Goal: Task Accomplishment & Management: Manage account settings

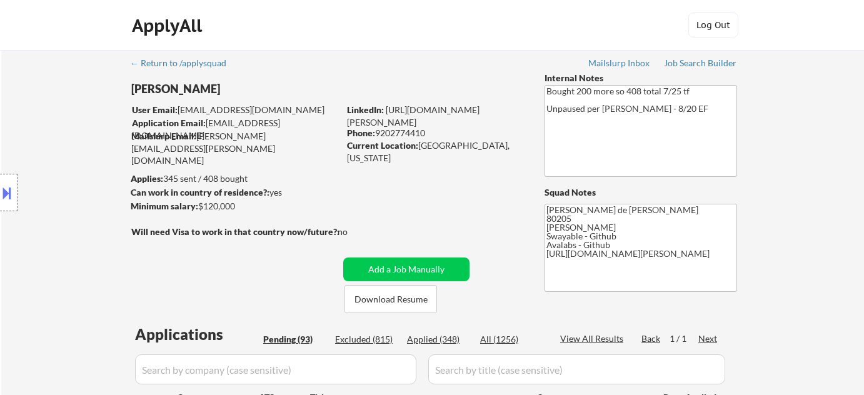
select select ""pending""
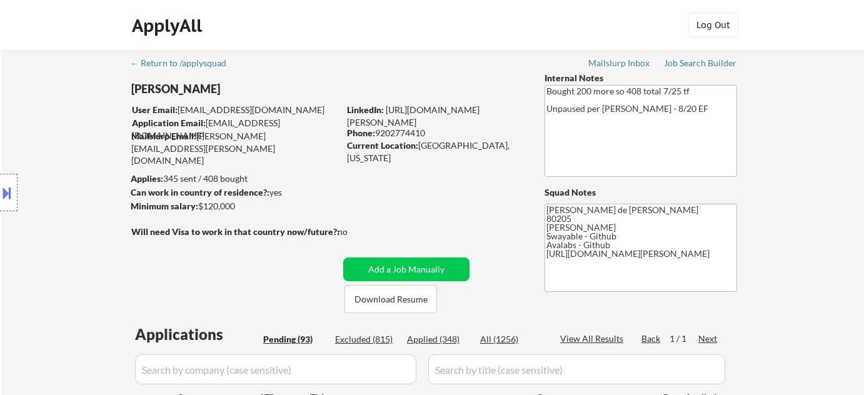
select select ""pending""
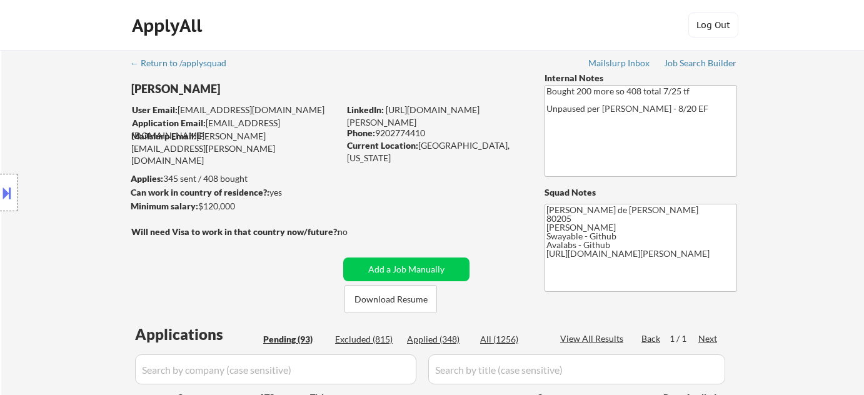
select select ""pending""
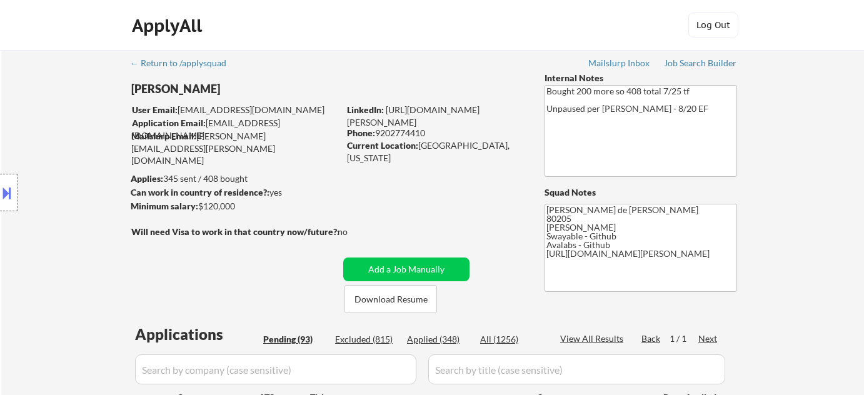
select select ""pending""
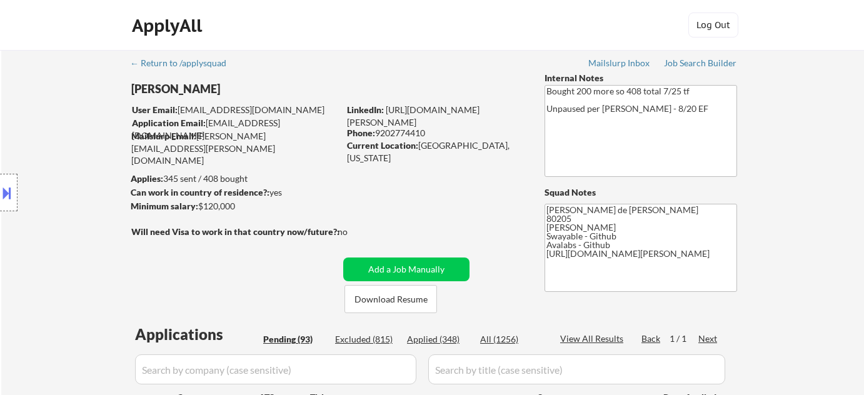
select select ""pending""
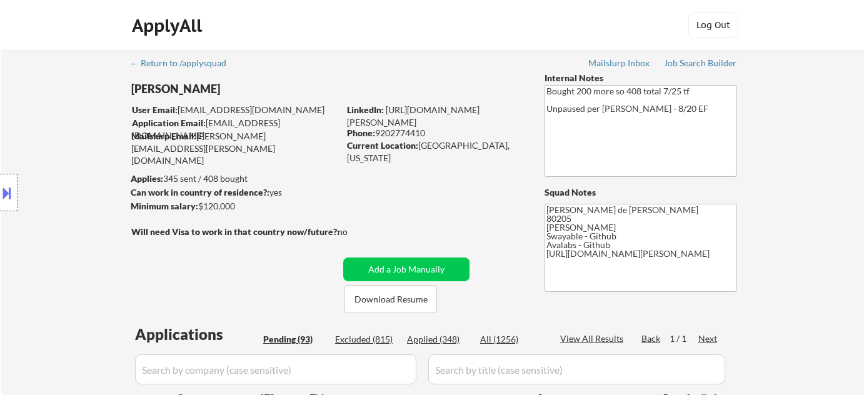
select select ""pending""
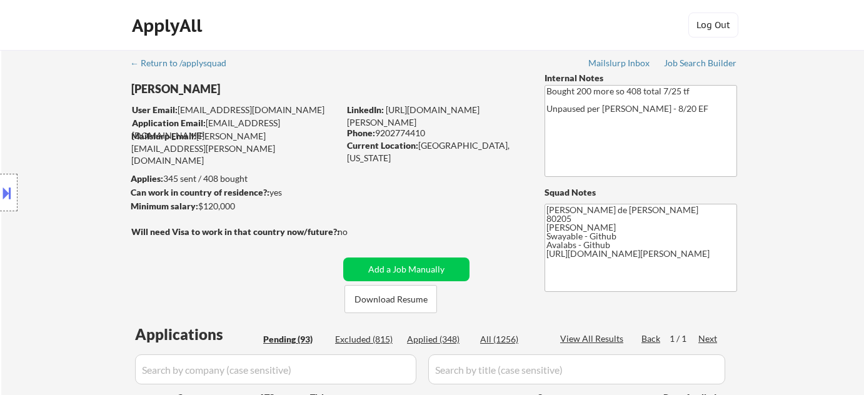
select select ""pending""
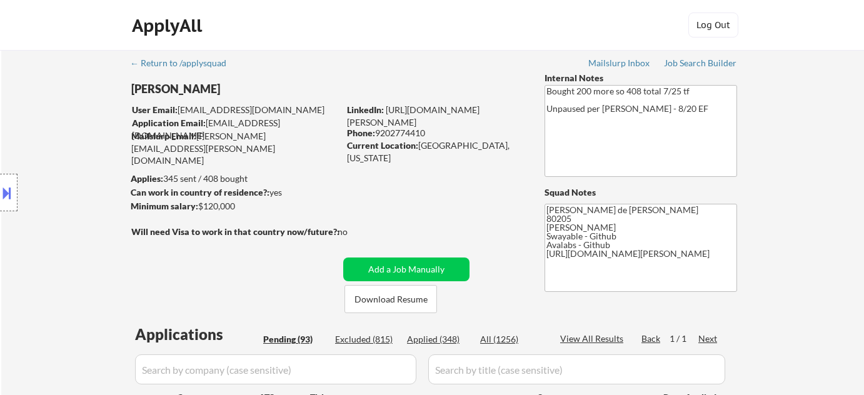
select select ""pending""
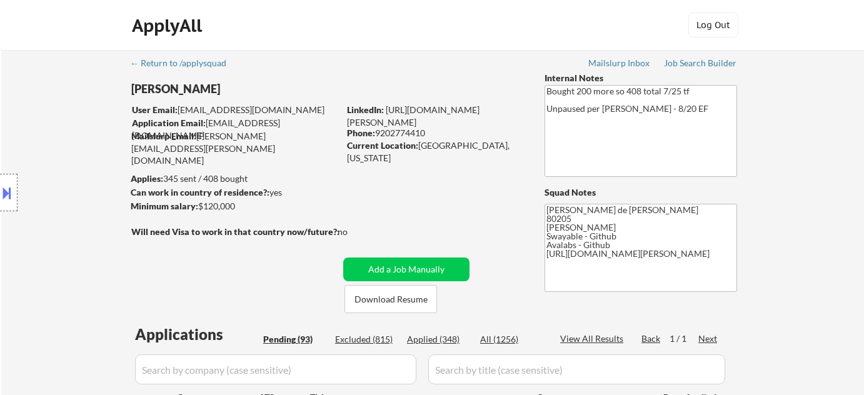
select select ""pending""
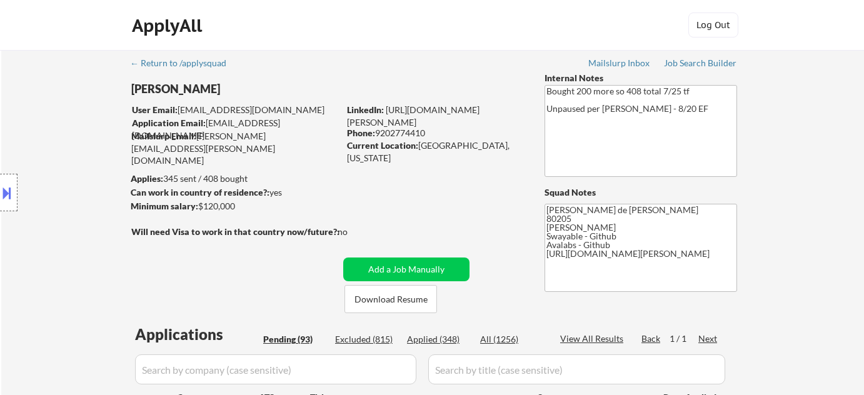
select select ""pending""
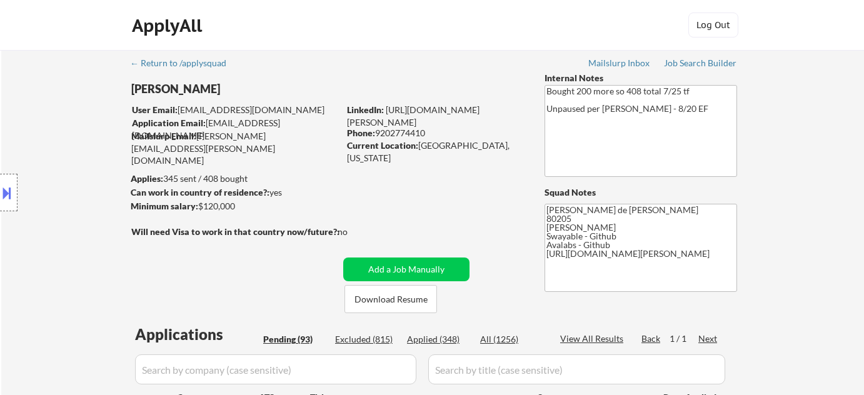
select select ""pending""
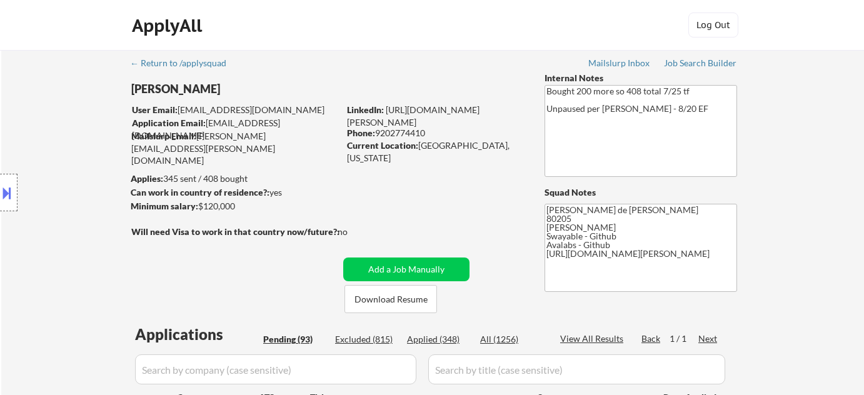
select select ""pending""
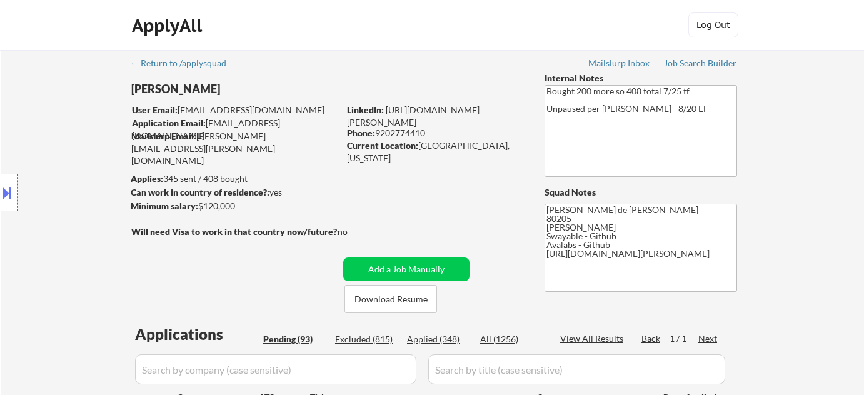
select select ""pending""
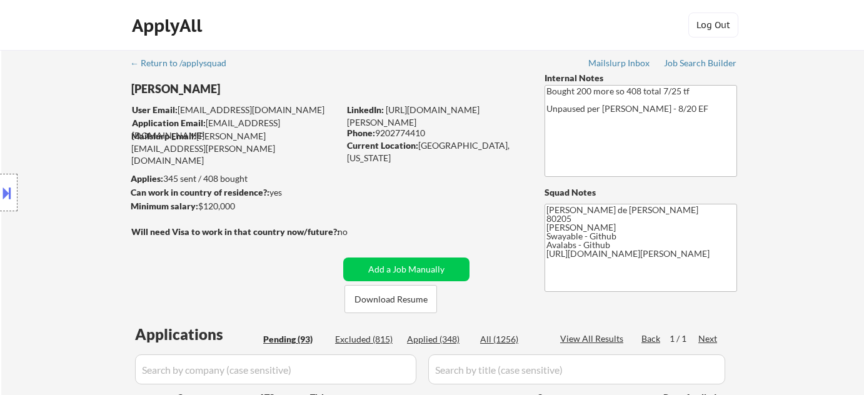
select select ""pending""
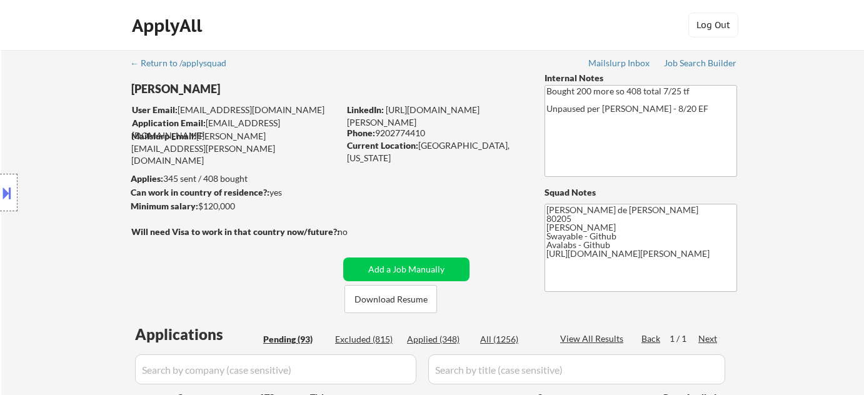
select select ""pending""
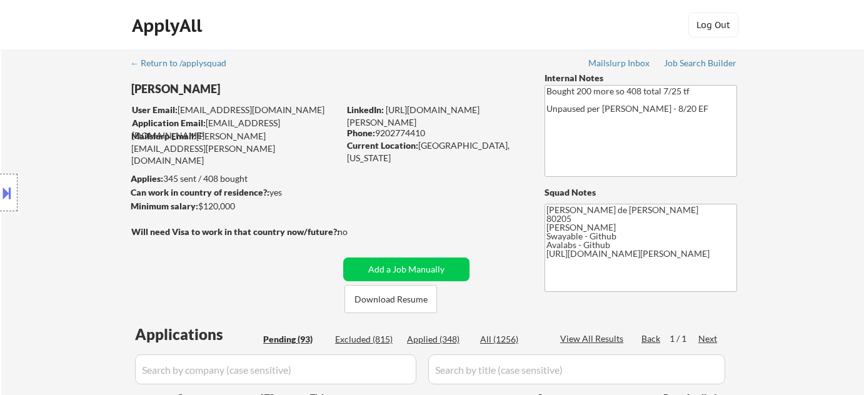
select select ""pending""
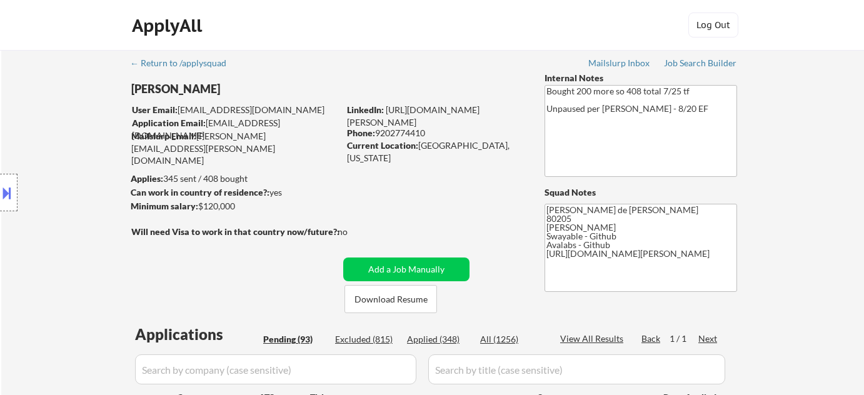
select select ""pending""
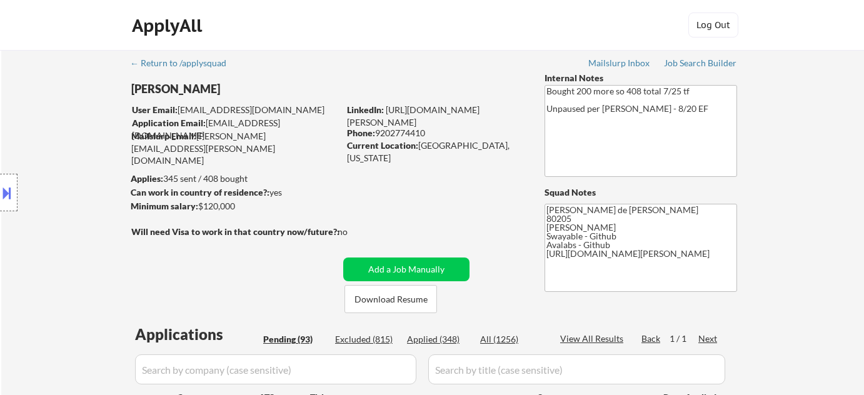
select select ""pending""
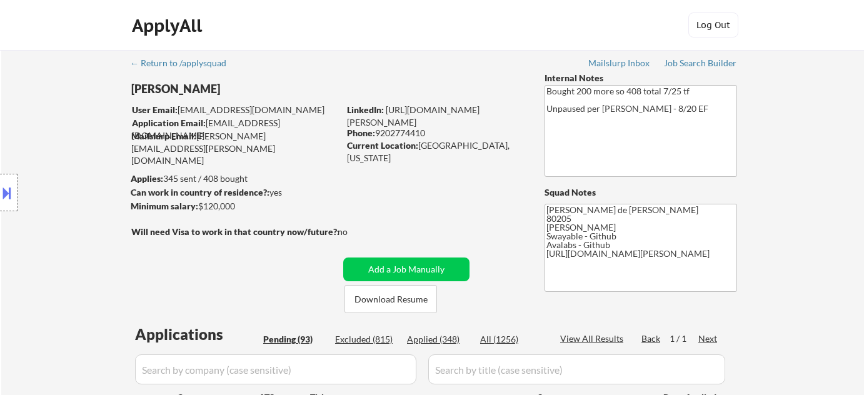
select select ""pending""
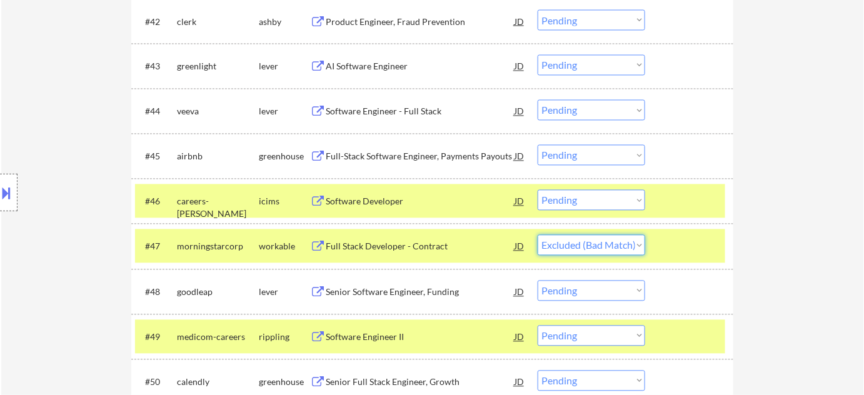
click at [538, 235] on select "Choose an option... Pending Applied Excluded (Questions) Excluded (Expired) Exc…" at bounding box center [592, 245] width 108 height 21
select select ""pending""
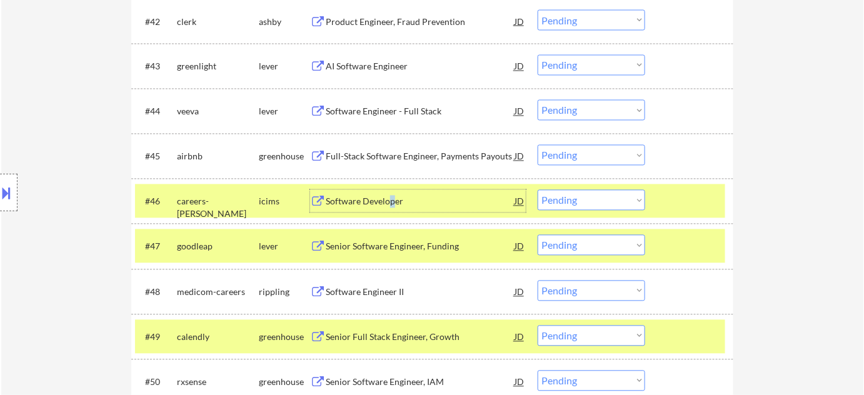
click at [392, 201] on div "Software Developer" at bounding box center [420, 202] width 189 height 13
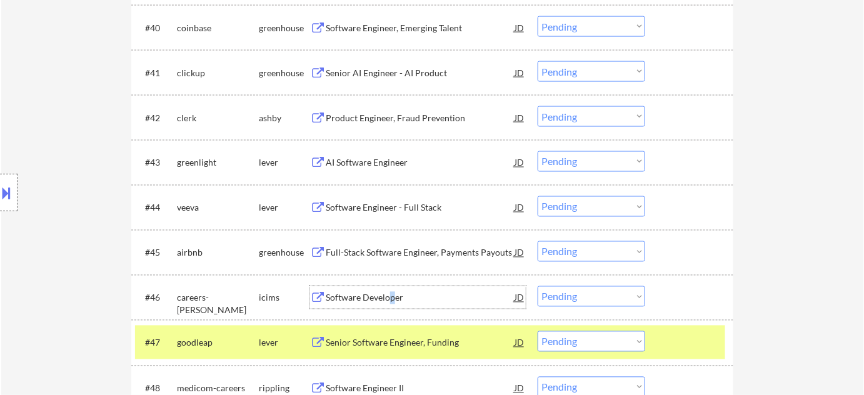
scroll to position [2203, 0]
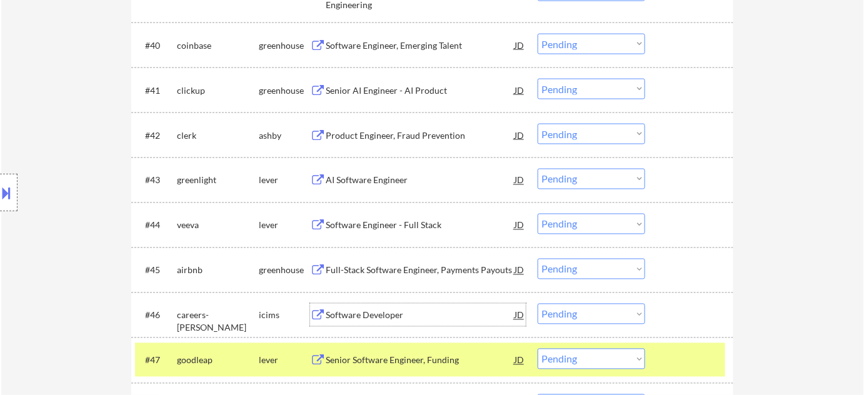
click at [400, 92] on div "Senior AI Engineer - AI Product" at bounding box center [420, 90] width 189 height 13
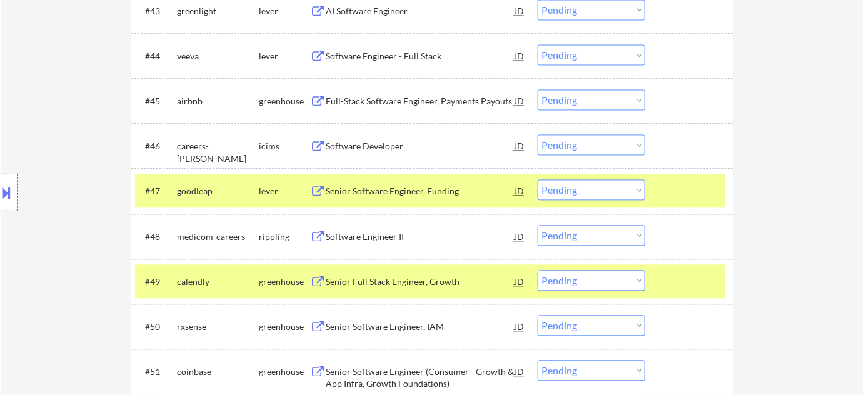
scroll to position [2373, 0]
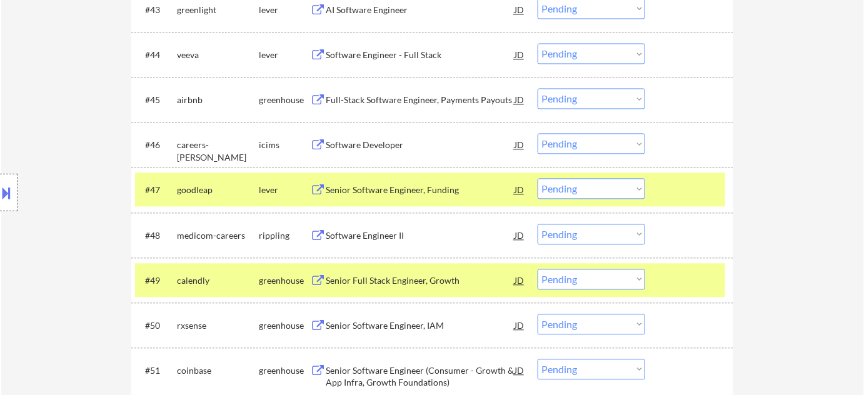
click at [575, 149] on select "Choose an option... Pending Applied Excluded (Questions) Excluded (Expired) Exc…" at bounding box center [592, 144] width 108 height 21
click at [538, 134] on select "Choose an option... Pending Applied Excluded (Questions) Excluded (Expired) Exc…" at bounding box center [592, 144] width 108 height 21
select select ""pending""
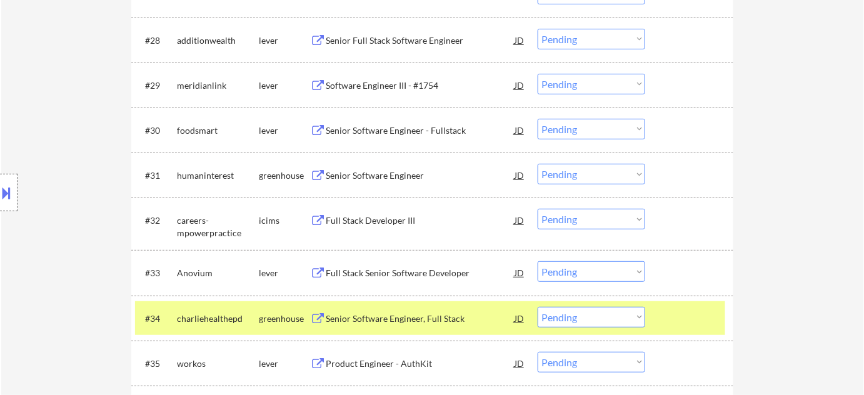
scroll to position [1634, 0]
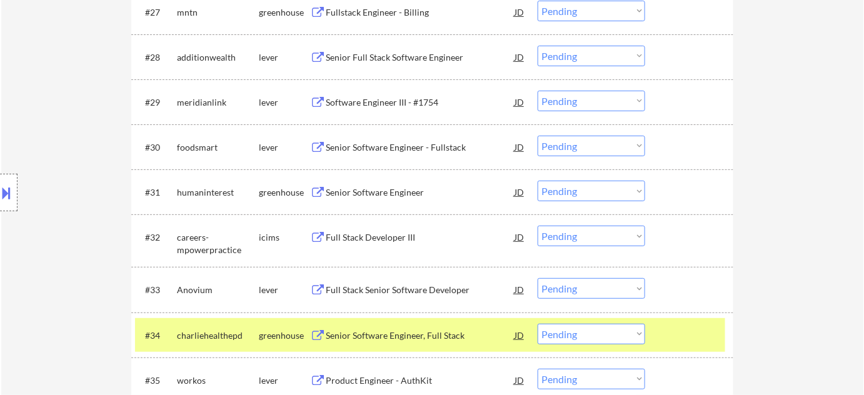
click at [377, 139] on div "Senior Software Engineer - Fullstack" at bounding box center [420, 147] width 189 height 23
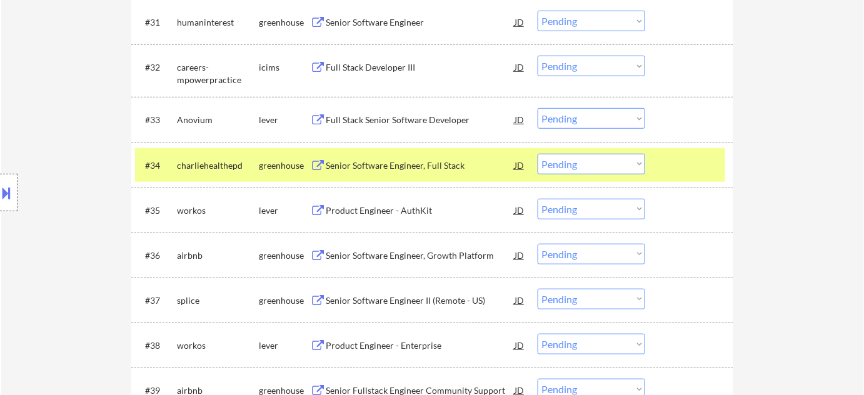
scroll to position [2095, 0]
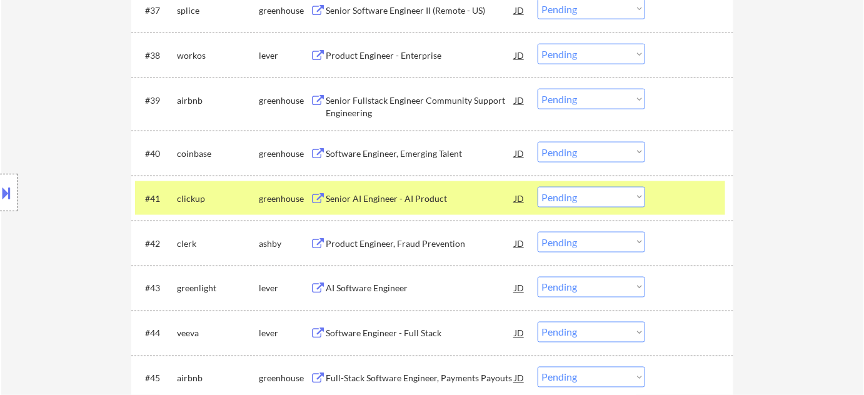
click at [586, 200] on select "Choose an option... Pending Applied Excluded (Questions) Excluded (Expired) Exc…" at bounding box center [592, 197] width 108 height 21
click at [538, 187] on select "Choose an option... Pending Applied Excluded (Questions) Excluded (Expired) Exc…" at bounding box center [592, 197] width 108 height 21
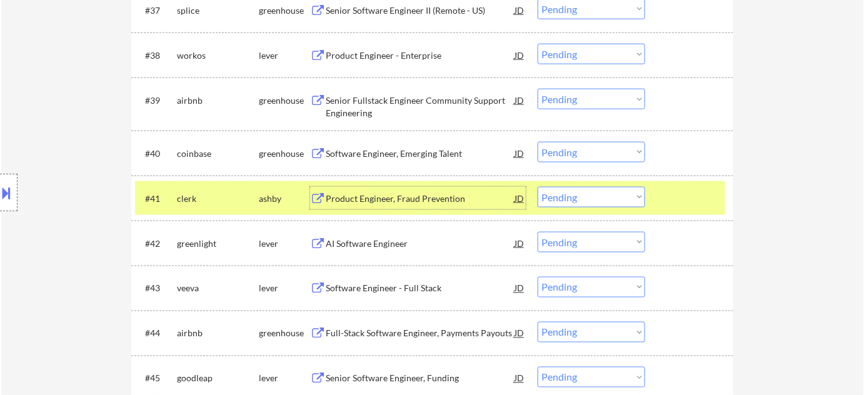
click at [417, 195] on div "Product Engineer, Fraud Prevention" at bounding box center [420, 199] width 189 height 13
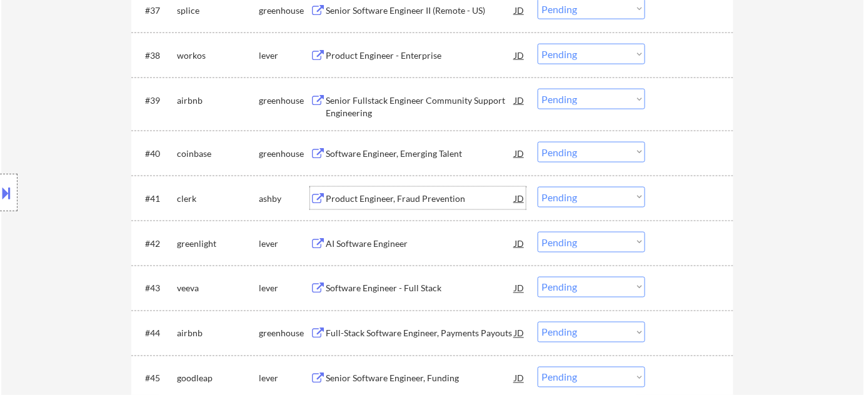
scroll to position [2038, 0]
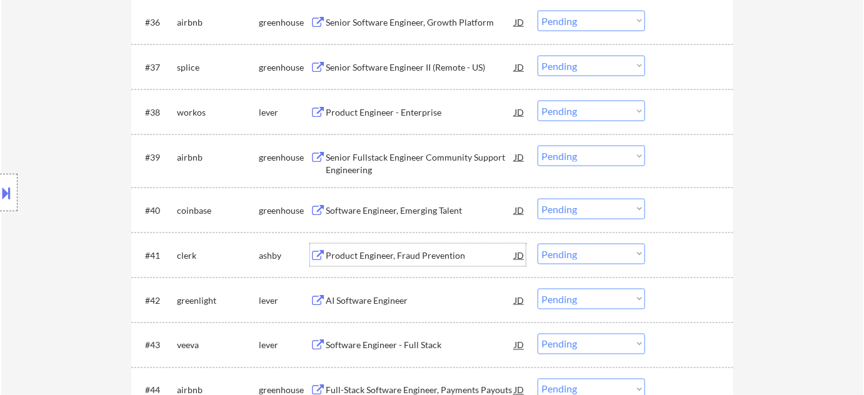
click at [559, 253] on select "Choose an option... Pending Applied Excluded (Questions) Excluded (Expired) Exc…" at bounding box center [592, 254] width 108 height 21
click at [538, 244] on select "Choose an option... Pending Applied Excluded (Questions) Excluded (Expired) Exc…" at bounding box center [592, 254] width 108 height 21
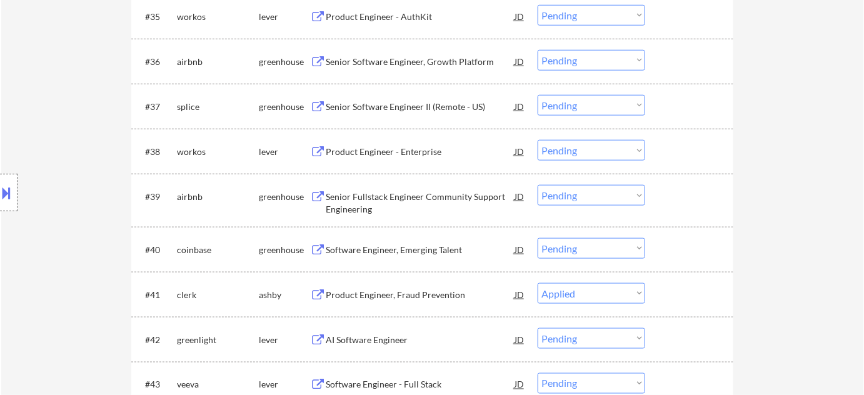
scroll to position [1982, 0]
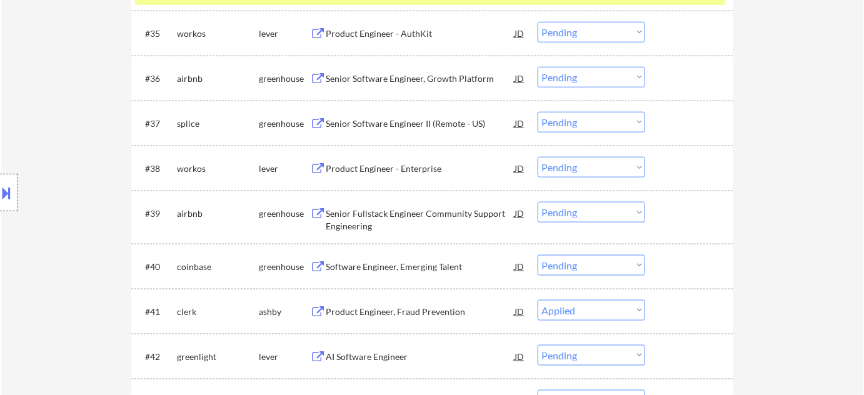
select select ""pending""
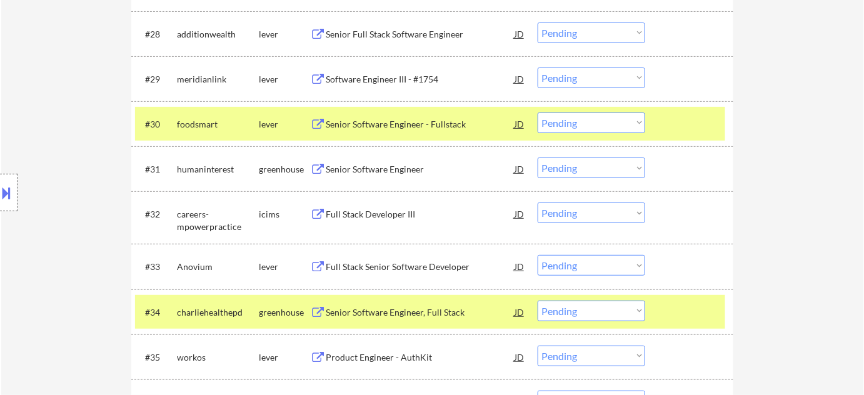
scroll to position [1640, 0]
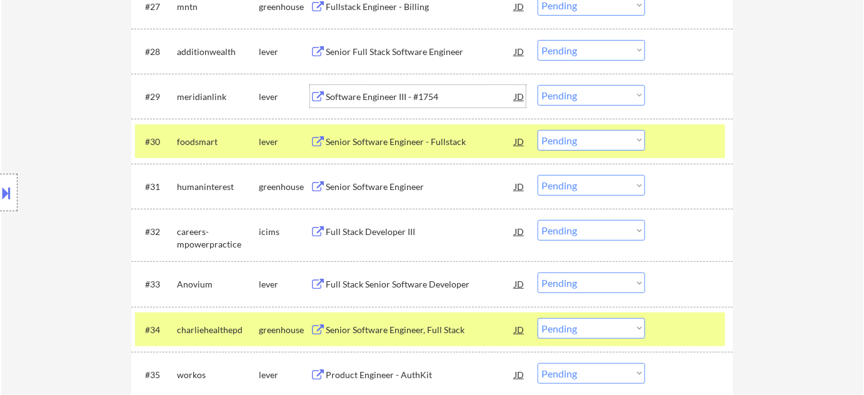
click at [375, 96] on div "Software Engineer III - #1754" at bounding box center [420, 97] width 189 height 13
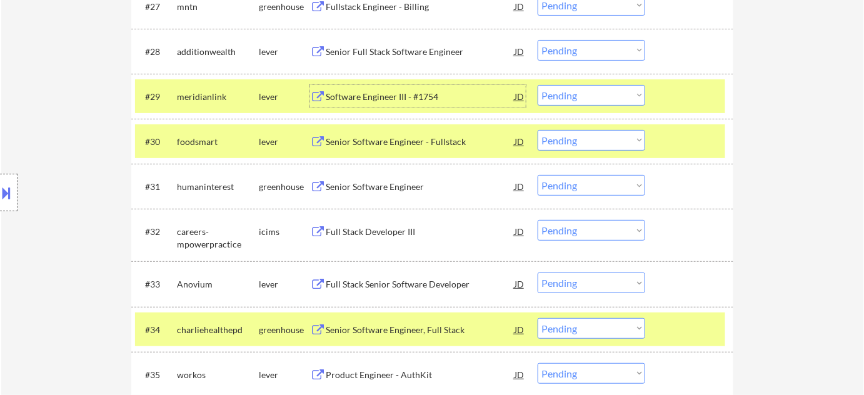
click at [558, 98] on select "Choose an option... Pending Applied Excluded (Questions) Excluded (Expired) Exc…" at bounding box center [592, 95] width 108 height 21
click at [538, 85] on select "Choose an option... Pending Applied Excluded (Questions) Excluded (Expired) Exc…" at bounding box center [592, 95] width 108 height 21
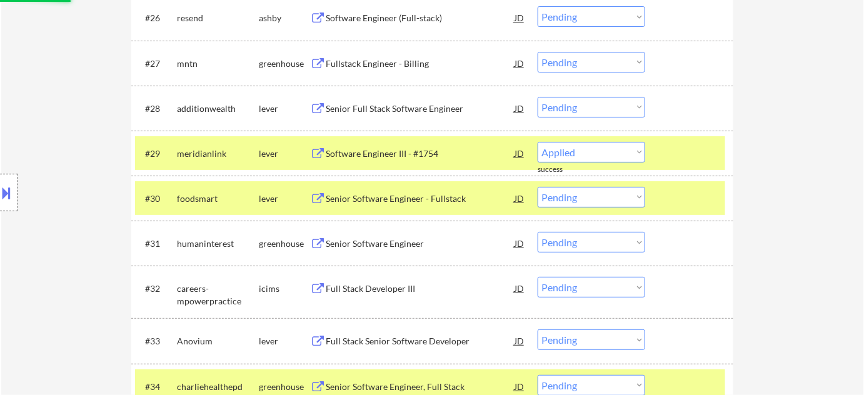
select select ""pending""
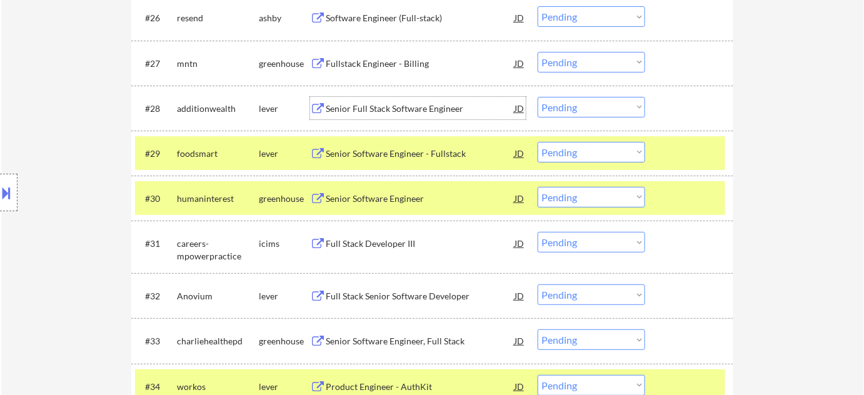
click at [365, 111] on div "Senior Full Stack Software Engineer" at bounding box center [420, 109] width 189 height 13
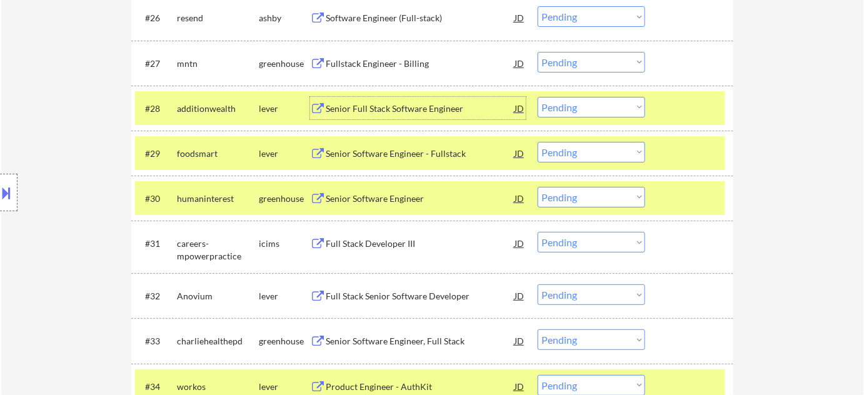
click at [557, 104] on select "Choose an option... Pending Applied Excluded (Questions) Excluded (Expired) Exc…" at bounding box center [592, 107] width 108 height 21
click at [538, 97] on select "Choose an option... Pending Applied Excluded (Questions) Excluded (Expired) Exc…" at bounding box center [592, 107] width 108 height 21
select select ""pending""
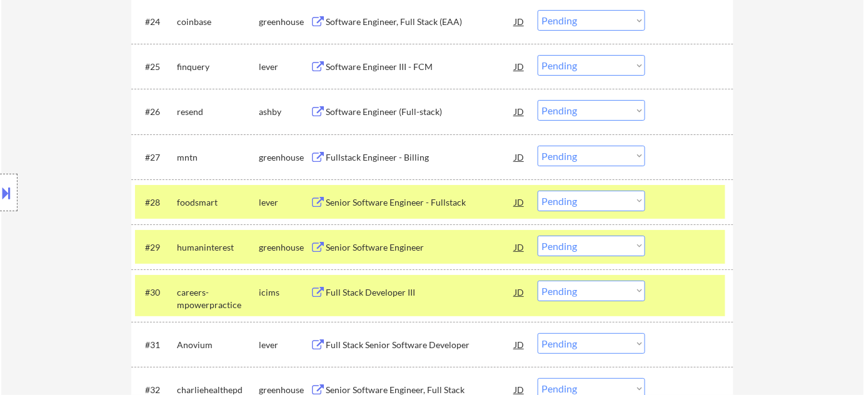
scroll to position [1469, 0]
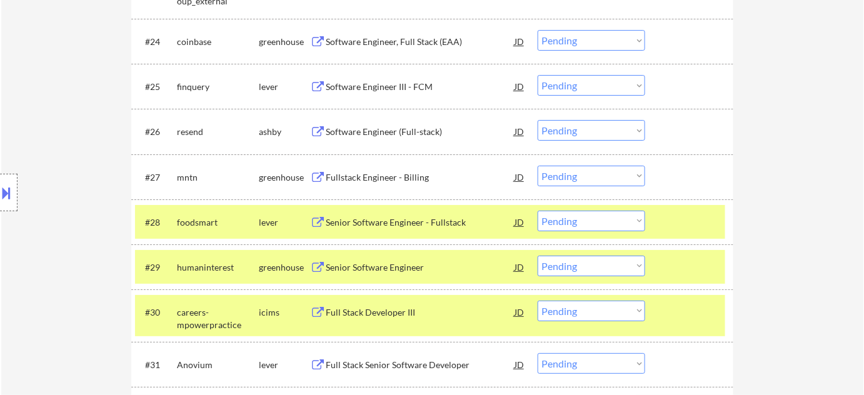
click at [397, 171] on div "Fullstack Engineer - Billing" at bounding box center [420, 177] width 189 height 13
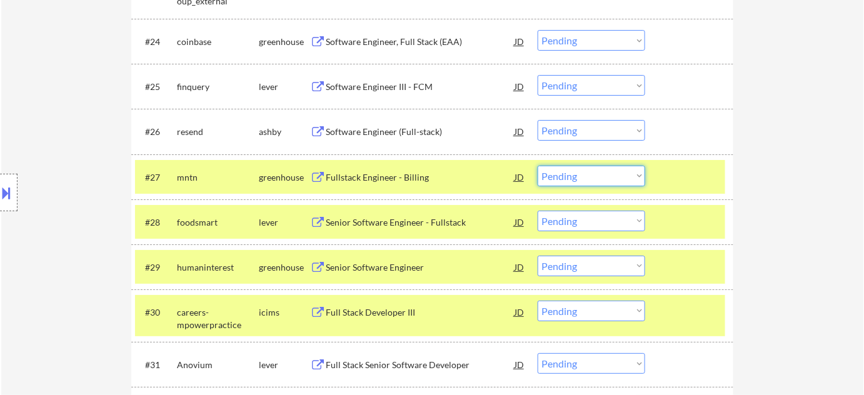
drag, startPoint x: 592, startPoint y: 184, endPoint x: 599, endPoint y: 185, distance: 7.5
click at [594, 184] on select "Choose an option... Pending Applied Excluded (Questions) Excluded (Expired) Exc…" at bounding box center [592, 176] width 108 height 21
click at [538, 166] on select "Choose an option... Pending Applied Excluded (Questions) Excluded (Expired) Exc…" at bounding box center [592, 176] width 108 height 21
select select ""pending""
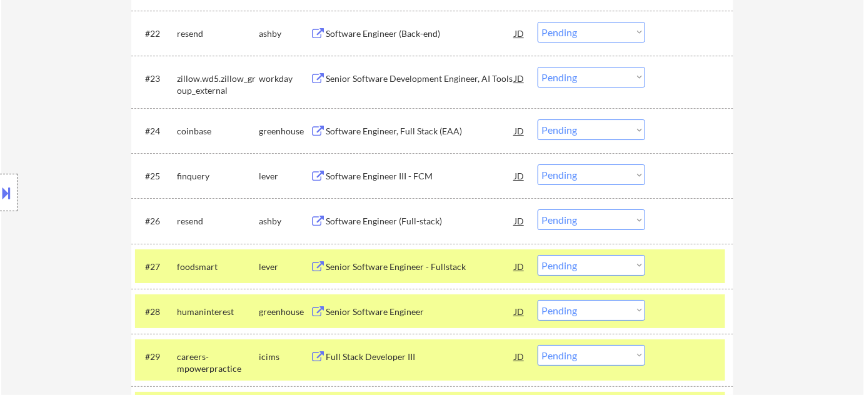
scroll to position [1356, 0]
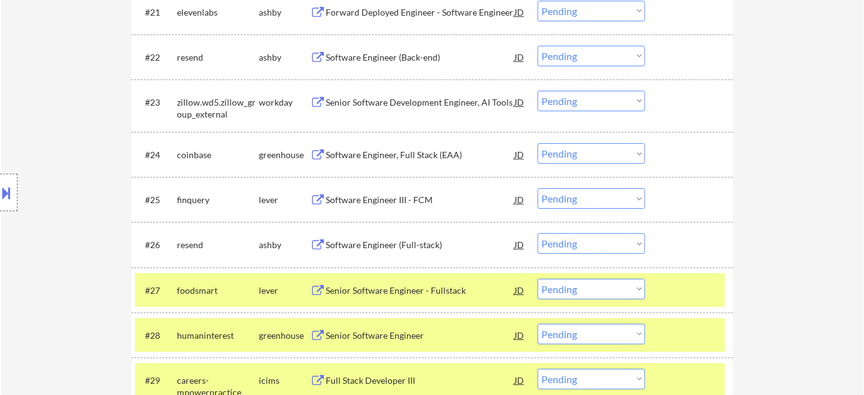
click at [402, 156] on div "Software Engineer, Full Stack (EAA)" at bounding box center [420, 155] width 189 height 13
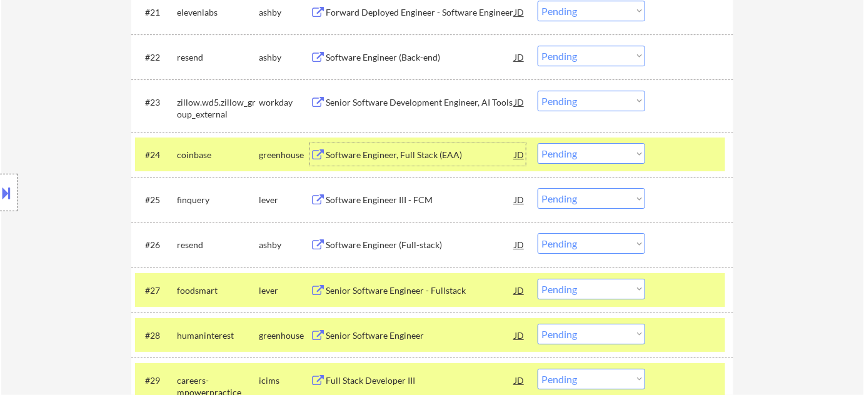
click at [567, 165] on div "#24 coinbase greenhouse Software Engineer, Full Stack (EAA) JD Choose an option…" at bounding box center [430, 155] width 590 height 34
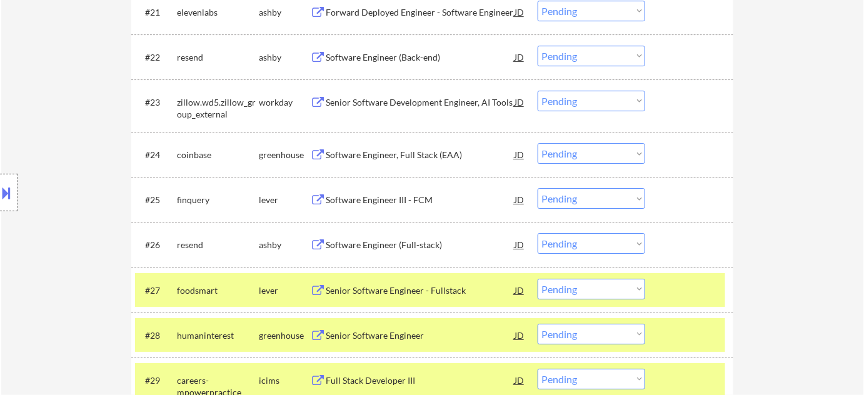
click at [589, 147] on select "Choose an option... Pending Applied Excluded (Questions) Excluded (Expired) Exc…" at bounding box center [592, 153] width 108 height 21
click at [538, 143] on select "Choose an option... Pending Applied Excluded (Questions) Excluded (Expired) Exc…" at bounding box center [592, 153] width 108 height 21
click at [422, 101] on div "Senior Software Development Engineer, AI Tools" at bounding box center [420, 102] width 189 height 13
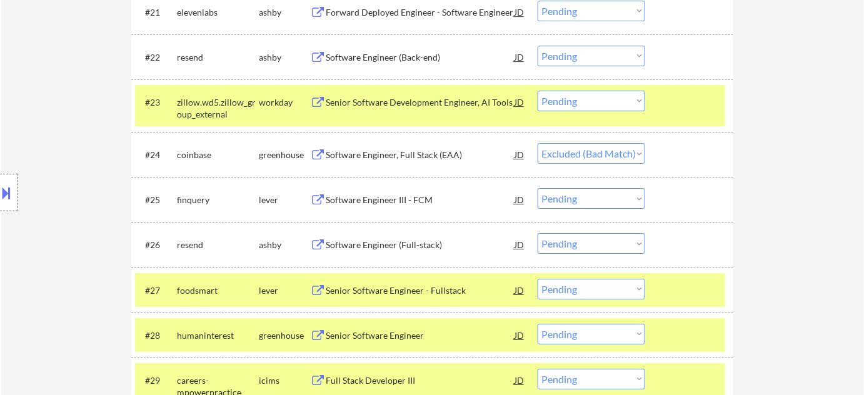
select select ""pending""
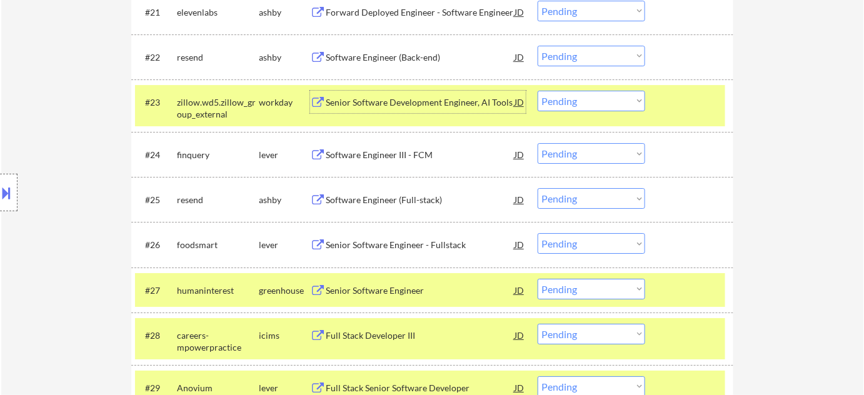
drag, startPoint x: 577, startPoint y: 96, endPoint x: 579, endPoint y: 108, distance: 11.3
click at [577, 96] on select "Choose an option... Pending Applied Excluded (Questions) Excluded (Expired) Exc…" at bounding box center [592, 101] width 108 height 21
click at [538, 91] on select "Choose an option... Pending Applied Excluded (Questions) Excluded (Expired) Exc…" at bounding box center [592, 101] width 108 height 21
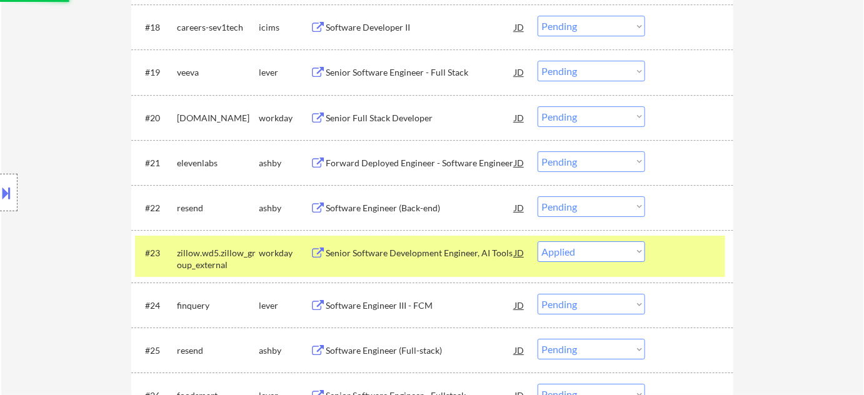
scroll to position [1185, 0]
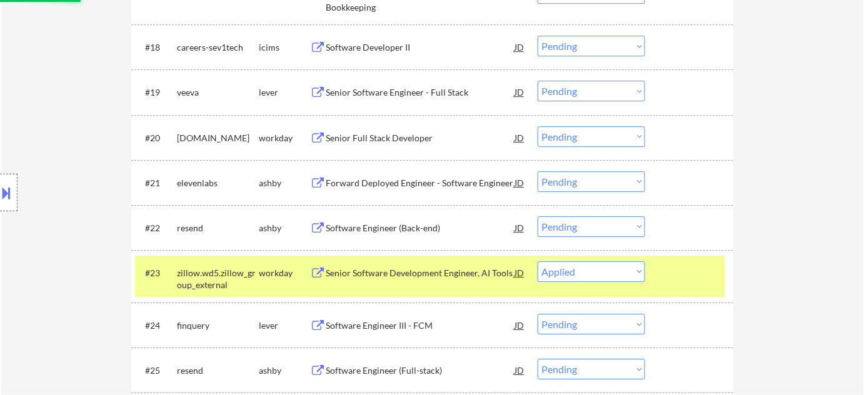
click at [410, 239] on div "#22 resend ashby Software Engineer (Back-end) JD Choose an option... Pending Ap…" at bounding box center [430, 228] width 590 height 34
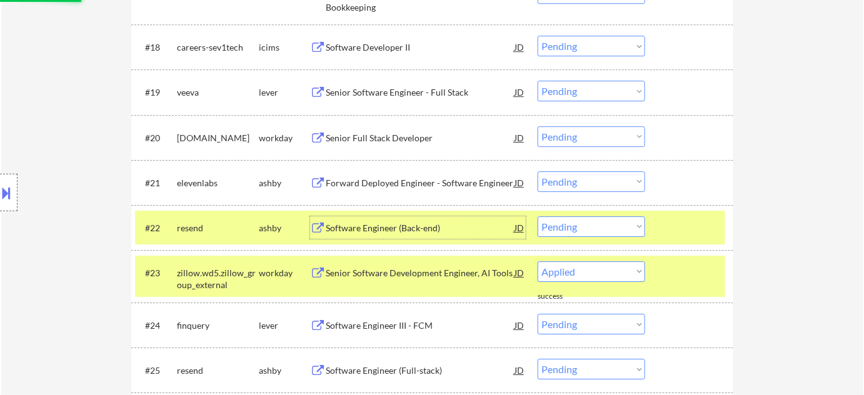
click at [363, 233] on div "Software Engineer (Back-end)" at bounding box center [420, 228] width 189 height 13
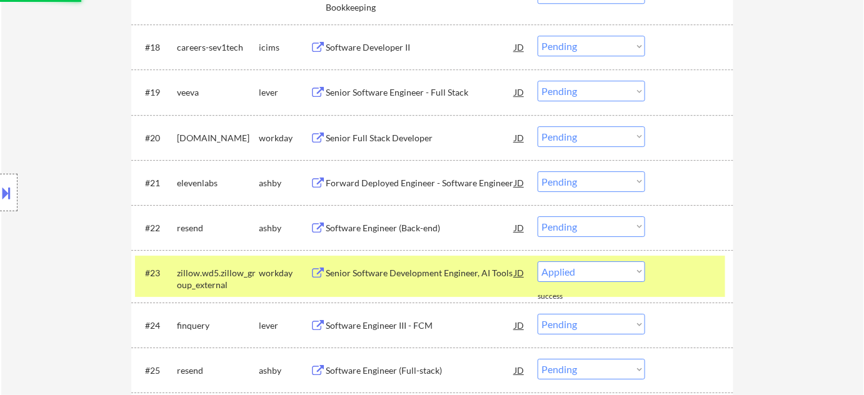
select select ""pending""
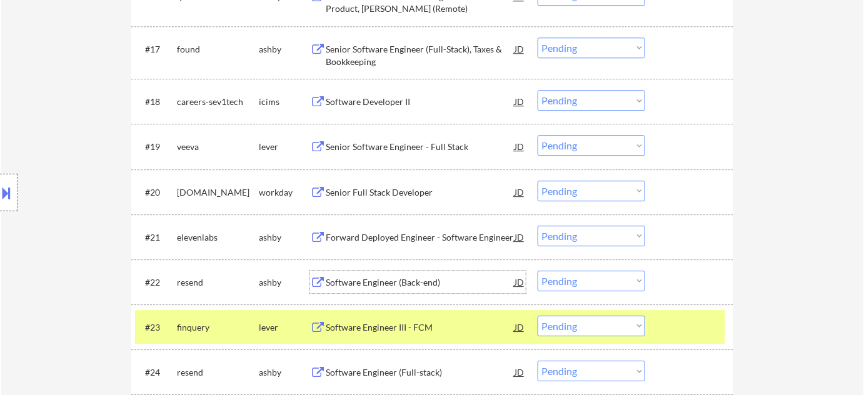
scroll to position [1128, 0]
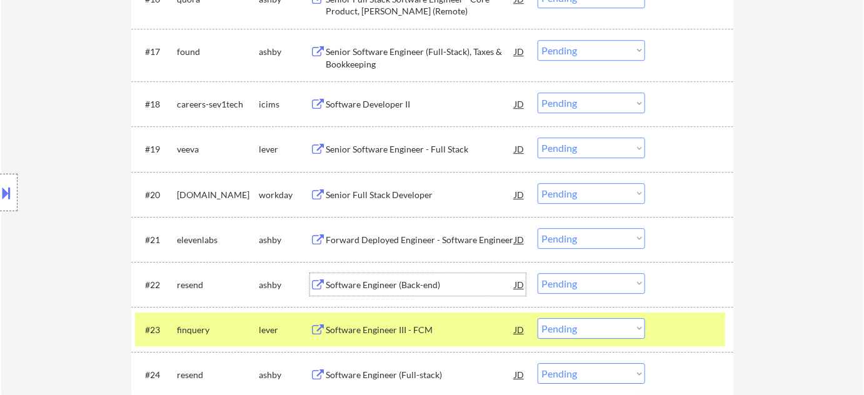
click at [433, 242] on div "Forward Deployed Engineer - Software Engineer" at bounding box center [420, 240] width 189 height 13
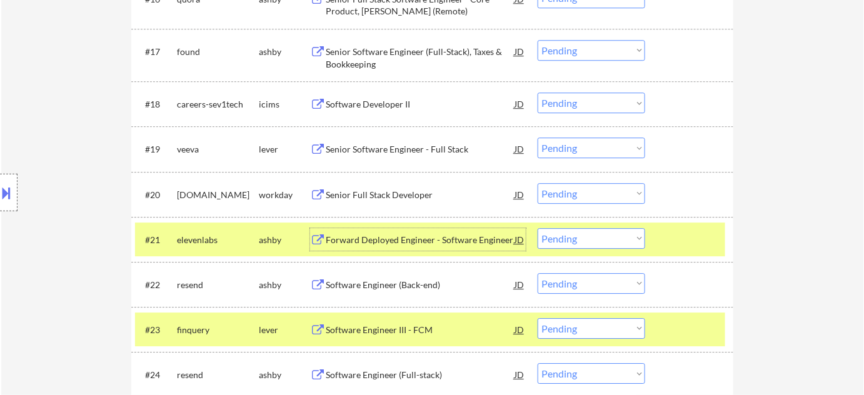
click at [589, 241] on select "Choose an option... Pending Applied Excluded (Questions) Excluded (Expired) Exc…" at bounding box center [592, 238] width 108 height 21
click at [538, 228] on select "Choose an option... Pending Applied Excluded (Questions) Excluded (Expired) Exc…" at bounding box center [592, 238] width 108 height 21
click at [405, 196] on div "Senior Full Stack Developer" at bounding box center [420, 195] width 189 height 13
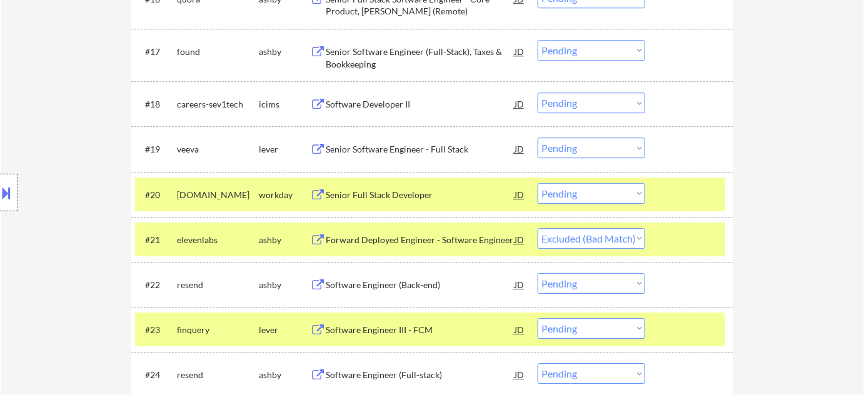
select select ""pending""
click at [605, 193] on select "Choose an option... Pending Applied Excluded (Questions) Excluded (Expired) Exc…" at bounding box center [592, 193] width 108 height 21
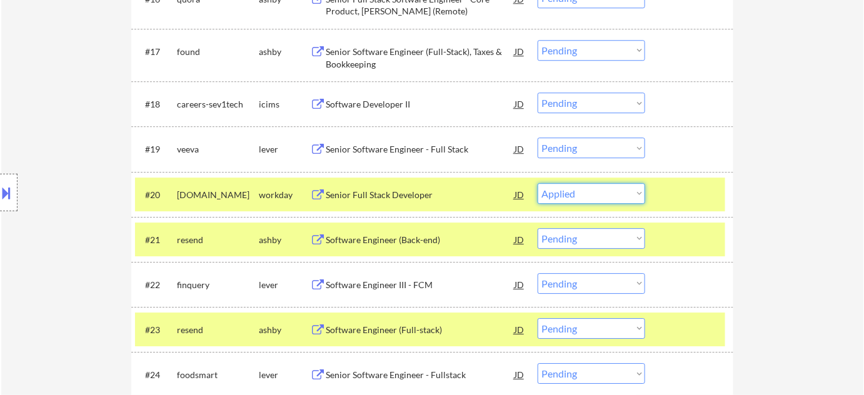
click at [538, 183] on select "Choose an option... Pending Applied Excluded (Questions) Excluded (Expired) Exc…" at bounding box center [592, 193] width 108 height 21
select select ""pending""
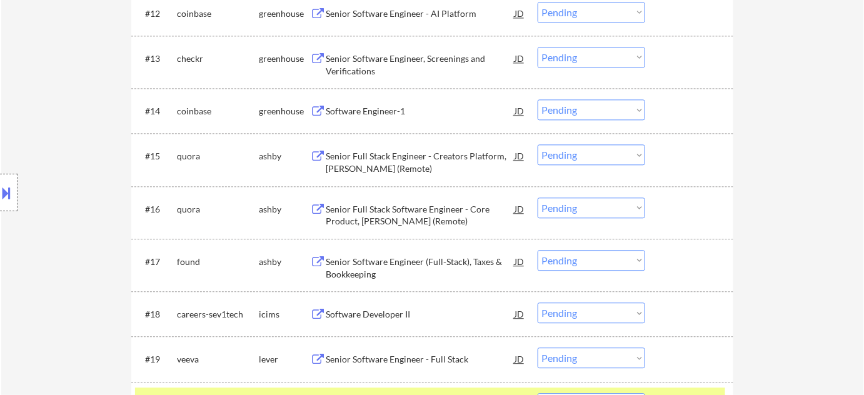
scroll to position [901, 0]
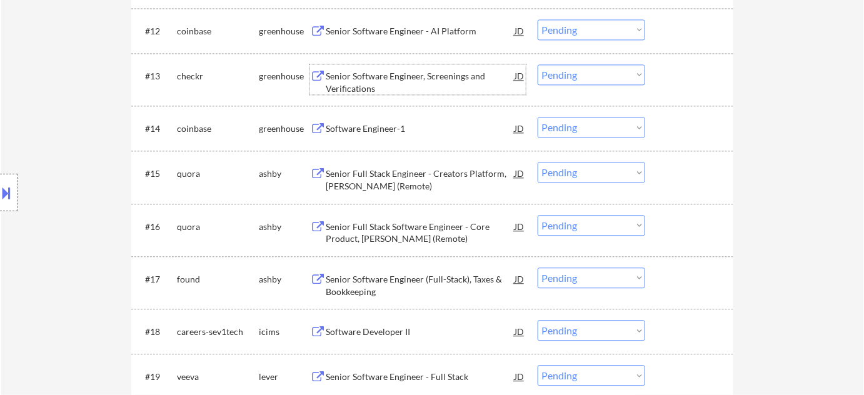
click at [357, 85] on div "Senior Software Engineer, Screenings and Verifications" at bounding box center [420, 82] width 189 height 24
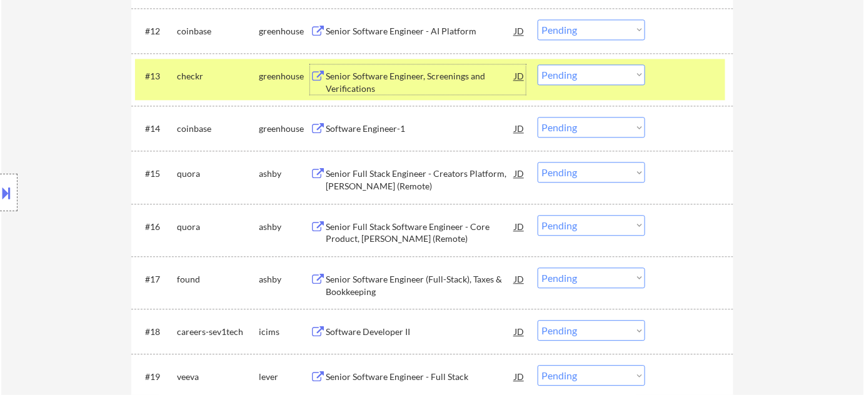
click at [580, 76] on select "Choose an option... Pending Applied Excluded (Questions) Excluded (Expired) Exc…" at bounding box center [592, 74] width 108 height 21
click at [538, 64] on select "Choose an option... Pending Applied Excluded (Questions) Excluded (Expired) Exc…" at bounding box center [592, 74] width 108 height 21
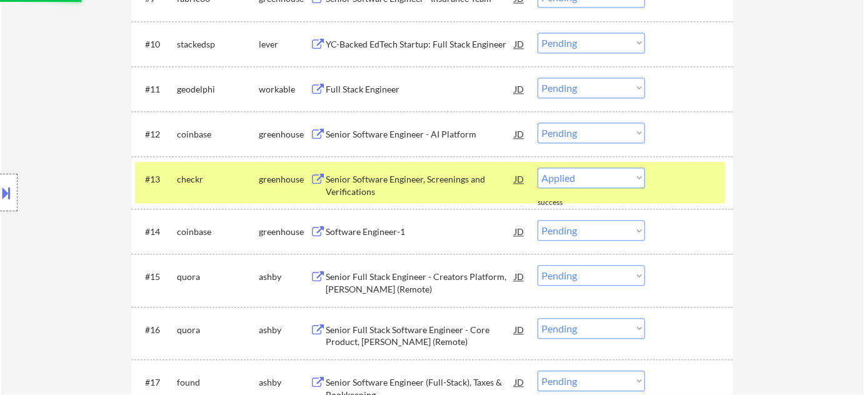
scroll to position [787, 0]
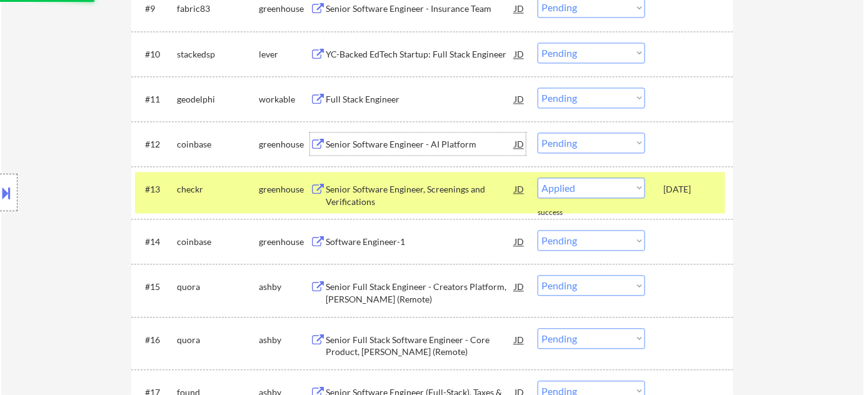
click at [402, 146] on div "Senior Software Engineer - AI Platform" at bounding box center [420, 145] width 189 height 13
select select ""pending""
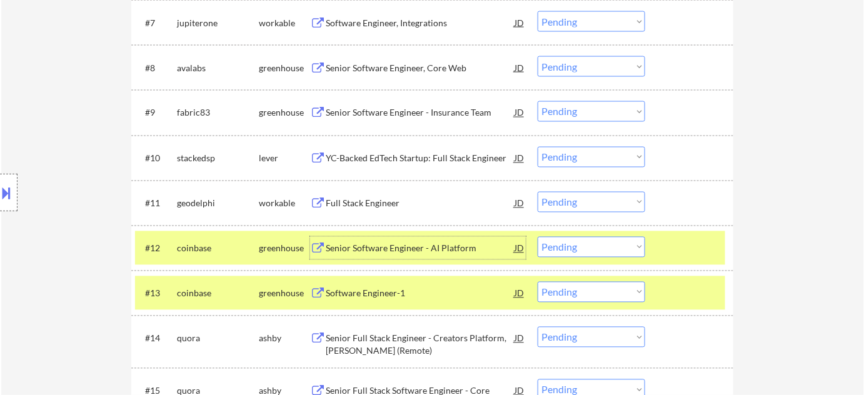
scroll to position [674, 0]
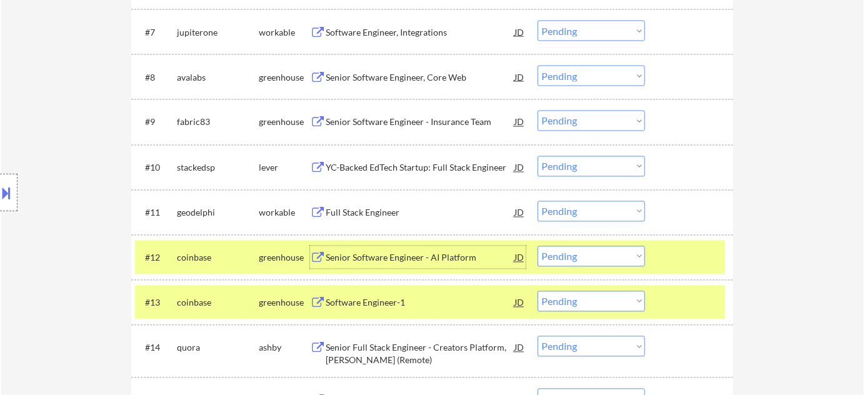
click at [372, 215] on div "Full Stack Engineer" at bounding box center [420, 213] width 189 height 13
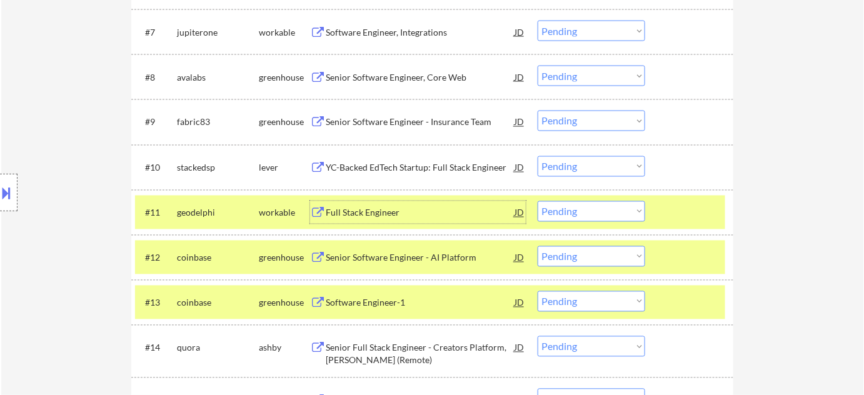
scroll to position [617, 0]
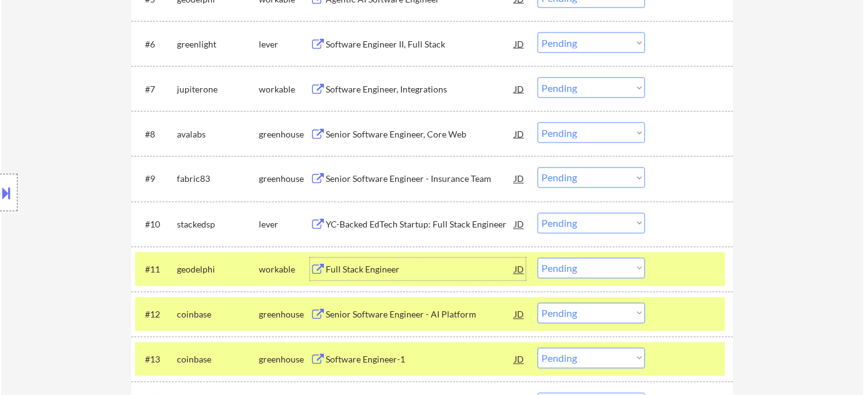
click at [407, 89] on div "Software Engineer, Integrations" at bounding box center [420, 89] width 189 height 13
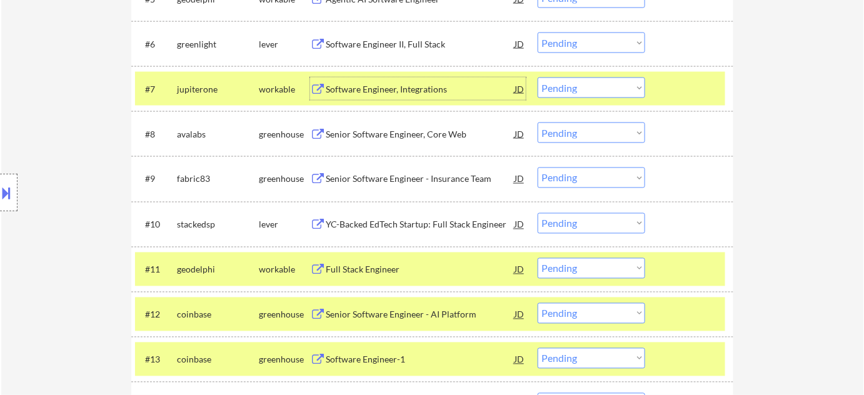
click at [565, 88] on select "Choose an option... Pending Applied Excluded (Questions) Excluded (Expired) Exc…" at bounding box center [592, 88] width 108 height 21
click at [538, 78] on select "Choose an option... Pending Applied Excluded (Questions) Excluded (Expired) Exc…" at bounding box center [592, 88] width 108 height 21
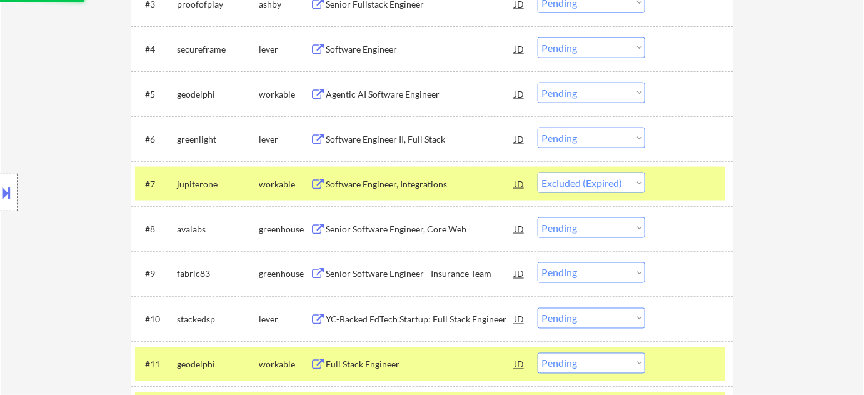
scroll to position [503, 0]
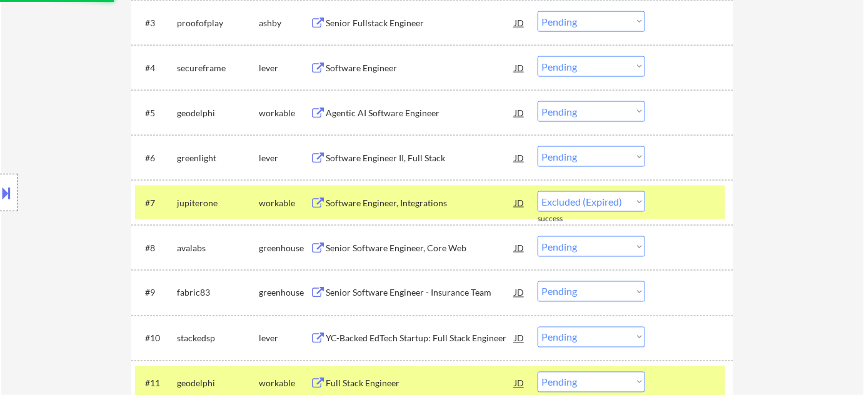
select select ""pending""
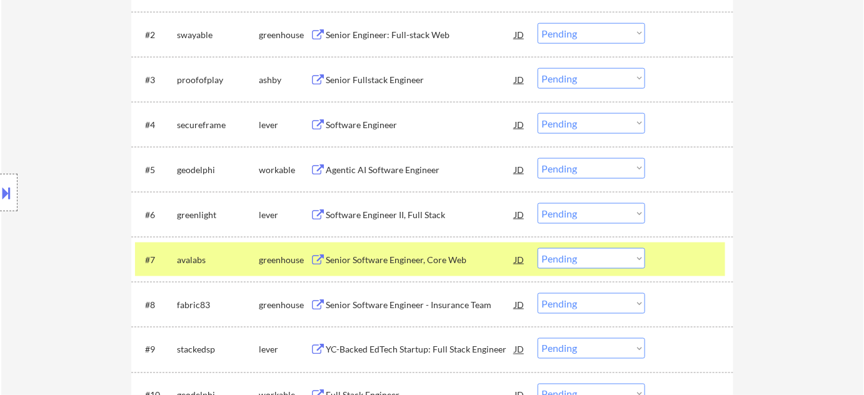
scroll to position [389, 0]
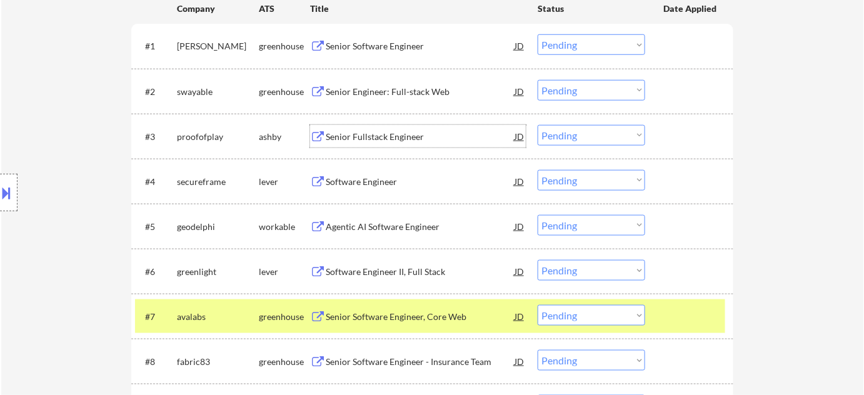
click at [395, 141] on div "Senior Fullstack Engineer" at bounding box center [420, 137] width 189 height 13
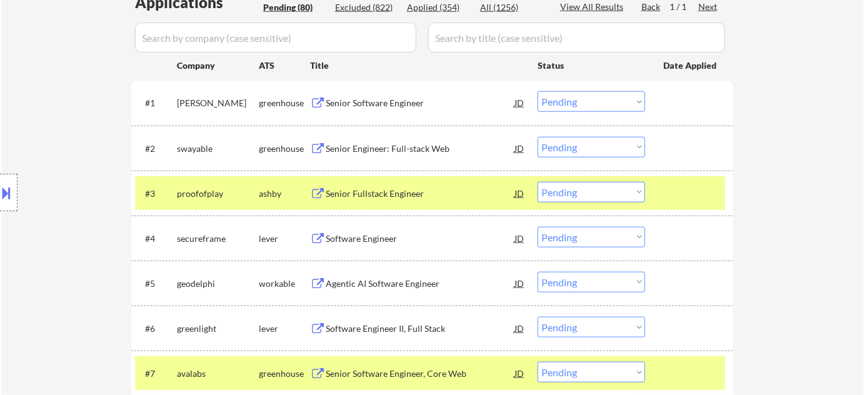
scroll to position [689, 0]
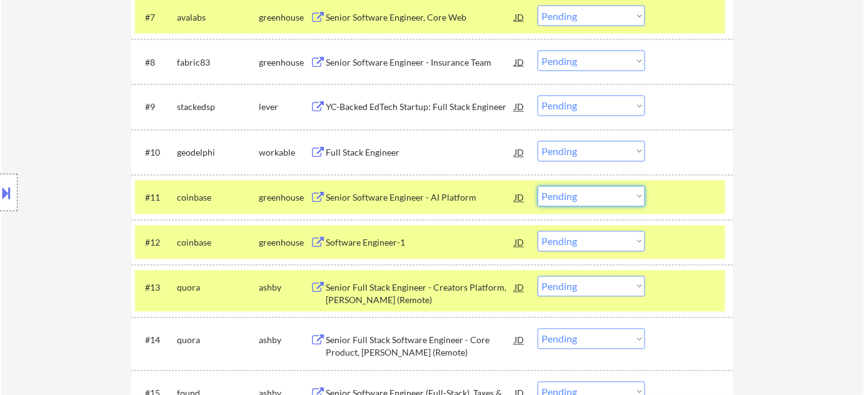
drag, startPoint x: 560, startPoint y: 191, endPoint x: 559, endPoint y: 206, distance: 14.5
click at [560, 191] on select "Choose an option... Pending Applied Excluded (Questions) Excluded (Expired) Exc…" at bounding box center [592, 196] width 108 height 21
click at [538, 186] on select "Choose an option... Pending Applied Excluded (Questions) Excluded (Expired) Exc…" at bounding box center [592, 196] width 108 height 21
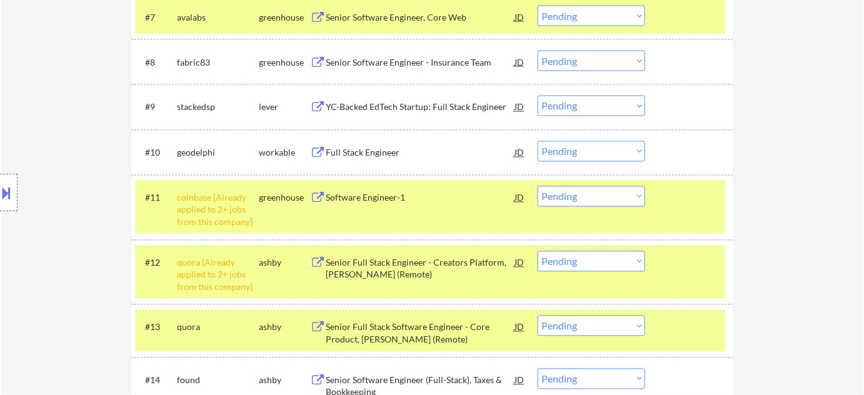
scroll to position [746, 0]
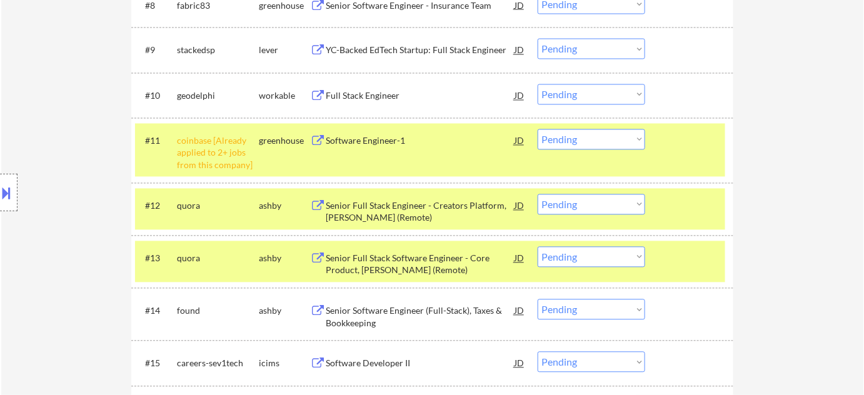
click at [593, 133] on select "Choose an option... Pending Applied Excluded (Questions) Excluded (Expired) Exc…" at bounding box center [592, 139] width 108 height 21
click at [538, 129] on select "Choose an option... Pending Applied Excluded (Questions) Excluded (Expired) Exc…" at bounding box center [592, 139] width 108 height 21
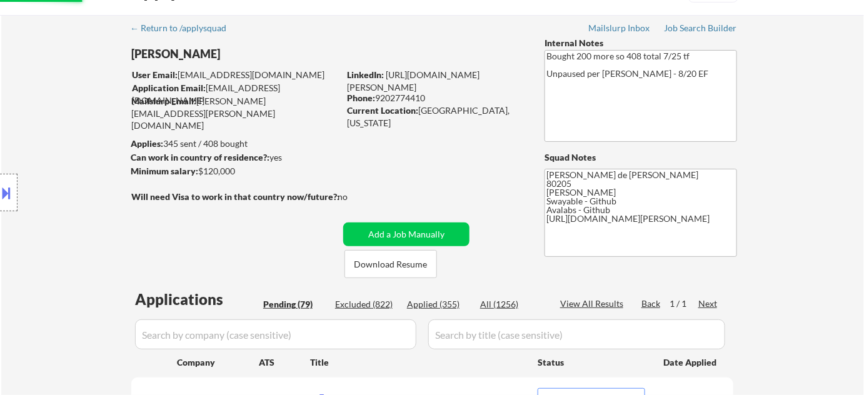
scroll to position [0, 0]
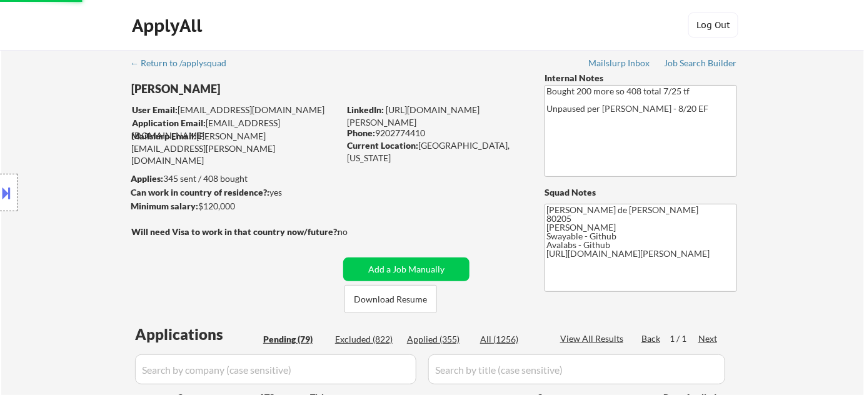
select select ""pending""
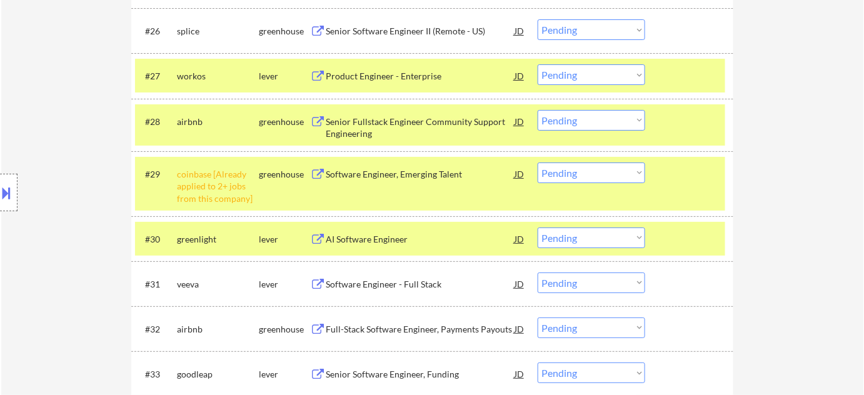
scroll to position [1551, 0]
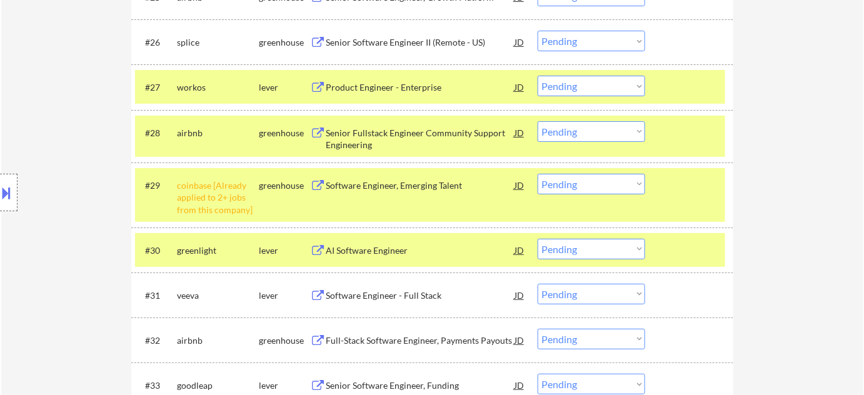
click at [589, 185] on select "Choose an option... Pending Applied Excluded (Questions) Excluded (Expired) Exc…" at bounding box center [592, 184] width 108 height 21
click at [538, 174] on select "Choose an option... Pending Applied Excluded (Questions) Excluded (Expired) Exc…" at bounding box center [592, 184] width 108 height 21
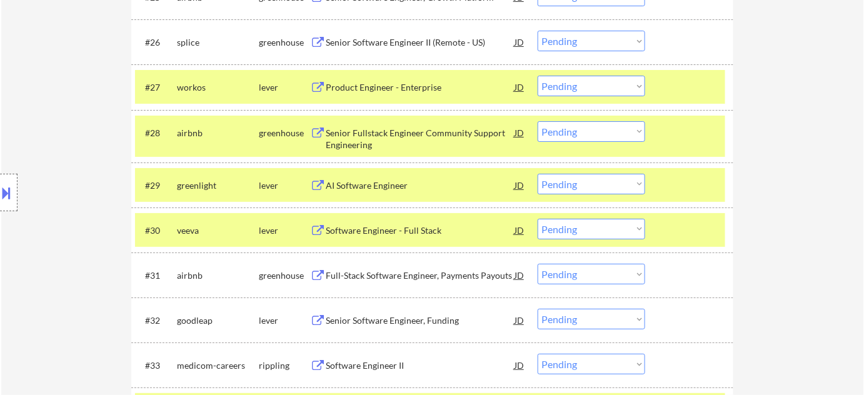
click at [385, 185] on div "AI Software Engineer" at bounding box center [420, 186] width 189 height 13
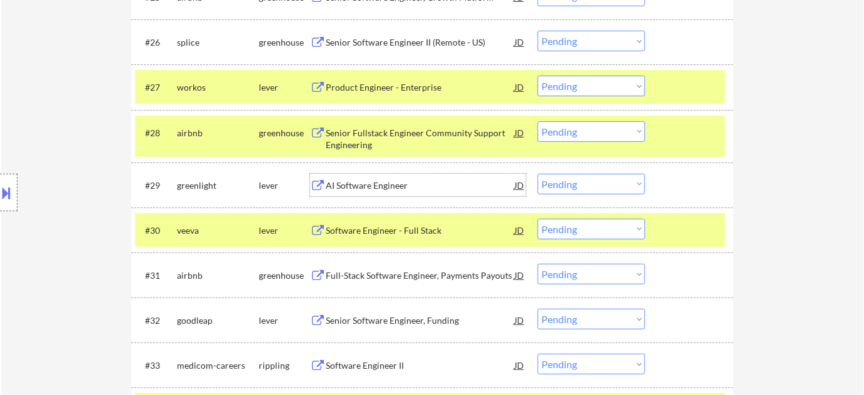
click at [570, 185] on select "Choose an option... Pending Applied Excluded (Questions) Excluded (Expired) Exc…" at bounding box center [592, 184] width 108 height 21
click at [538, 174] on select "Choose an option... Pending Applied Excluded (Questions) Excluded (Expired) Exc…" at bounding box center [592, 184] width 108 height 21
select select ""pending""
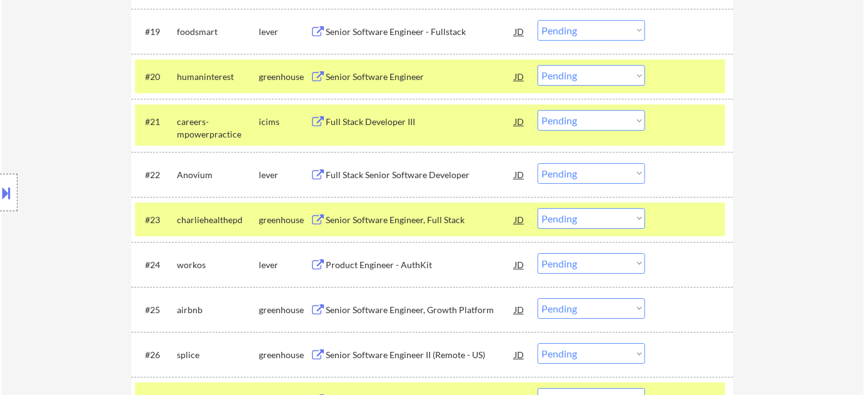
scroll to position [1210, 0]
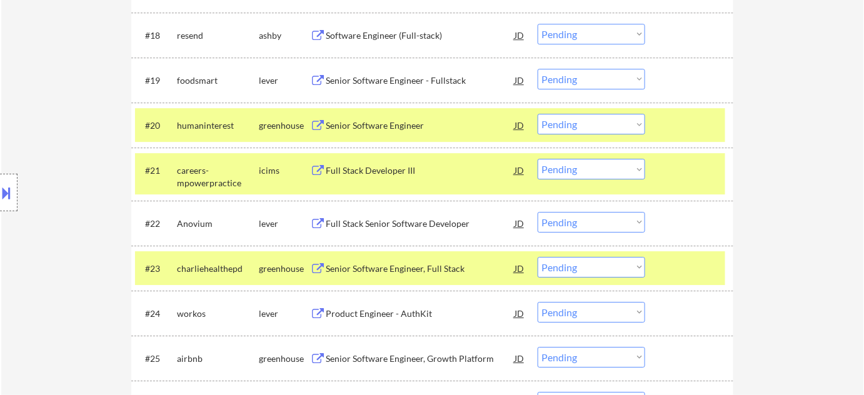
click at [372, 119] on div "Senior Software Engineer" at bounding box center [420, 125] width 189 height 13
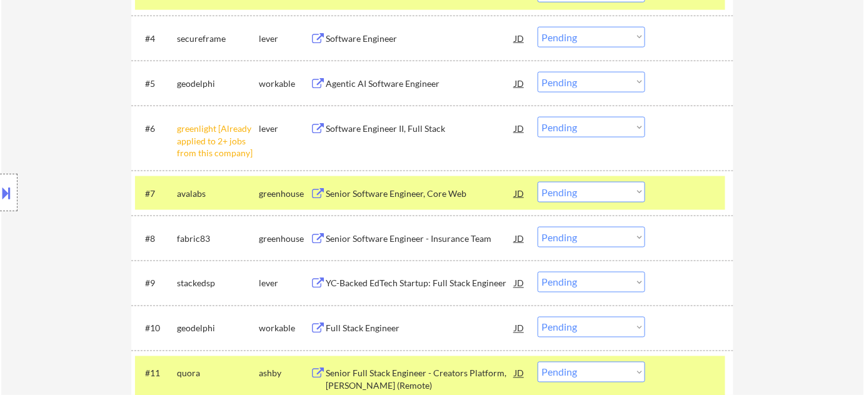
scroll to position [527, 0]
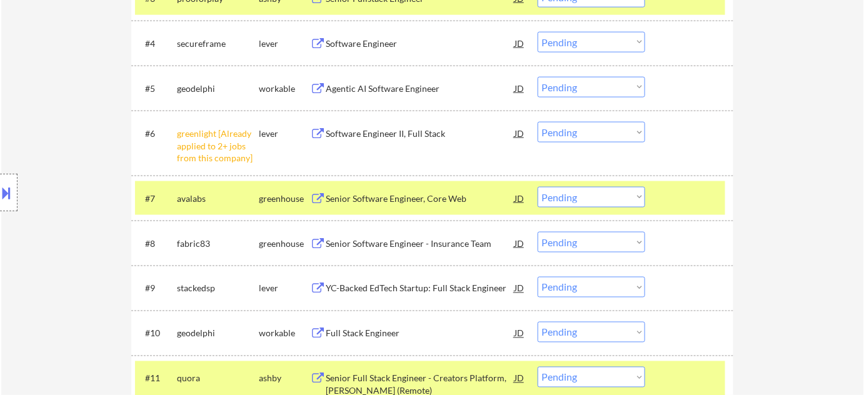
click at [582, 137] on select "Choose an option... Pending Applied Excluded (Questions) Excluded (Expired) Exc…" at bounding box center [592, 132] width 108 height 21
click at [538, 122] on select "Choose an option... Pending Applied Excluded (Questions) Excluded (Expired) Exc…" at bounding box center [592, 132] width 108 height 21
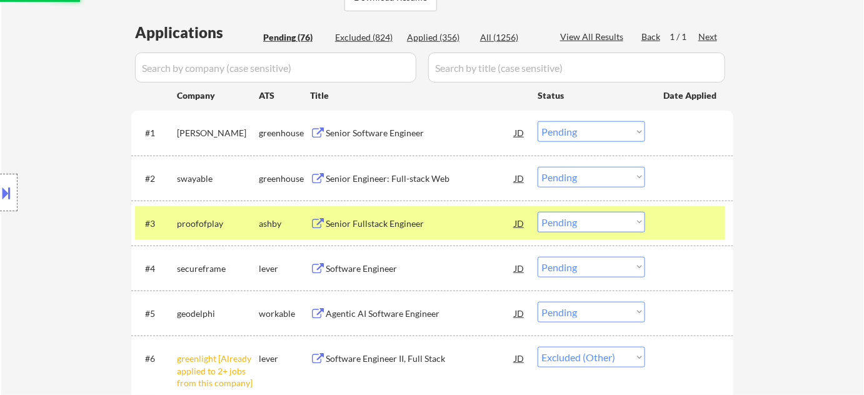
scroll to position [300, 0]
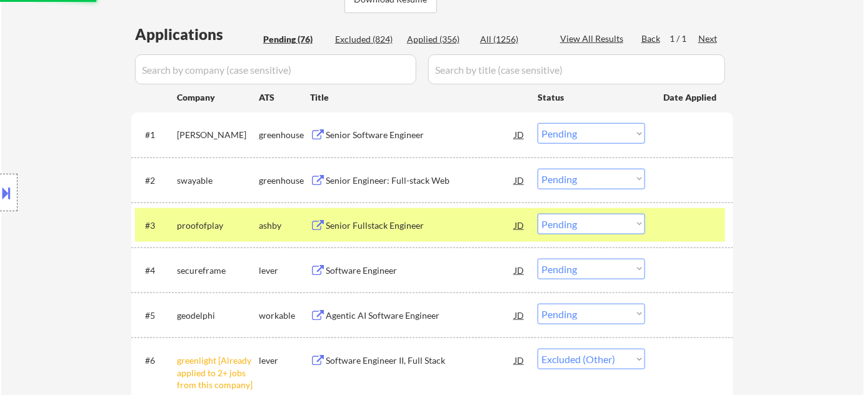
select select ""pending""
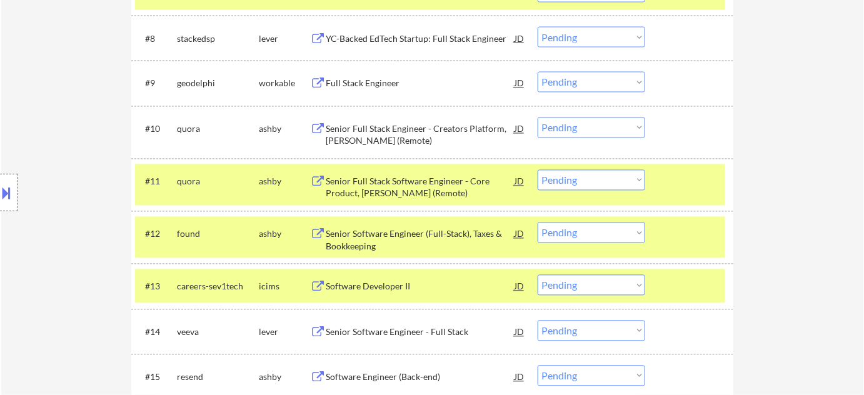
scroll to position [701, 0]
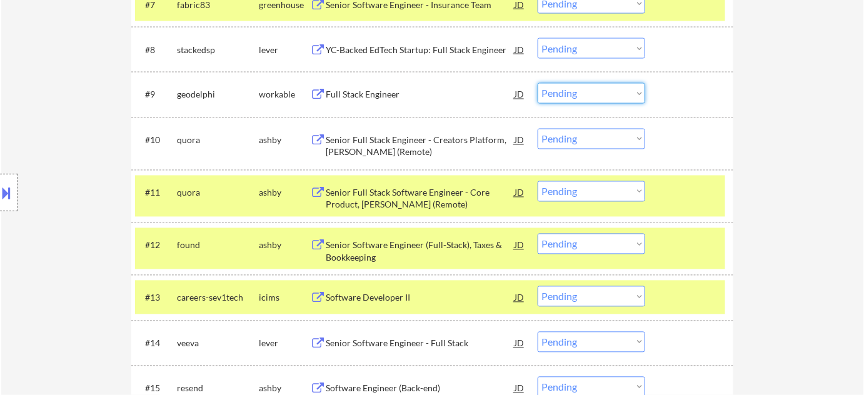
click at [580, 98] on select "Choose an option... Pending Applied Excluded (Questions) Excluded (Expired) Exc…" at bounding box center [592, 93] width 108 height 21
click at [538, 83] on select "Choose an option... Pending Applied Excluded (Questions) Excluded (Expired) Exc…" at bounding box center [592, 93] width 108 height 21
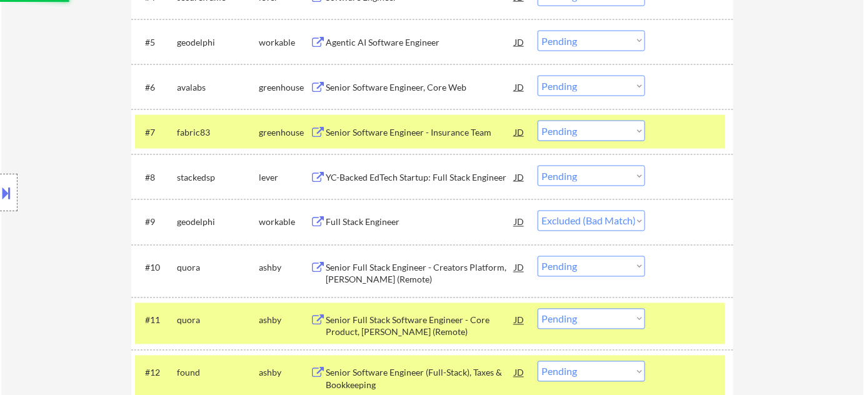
scroll to position [530, 0]
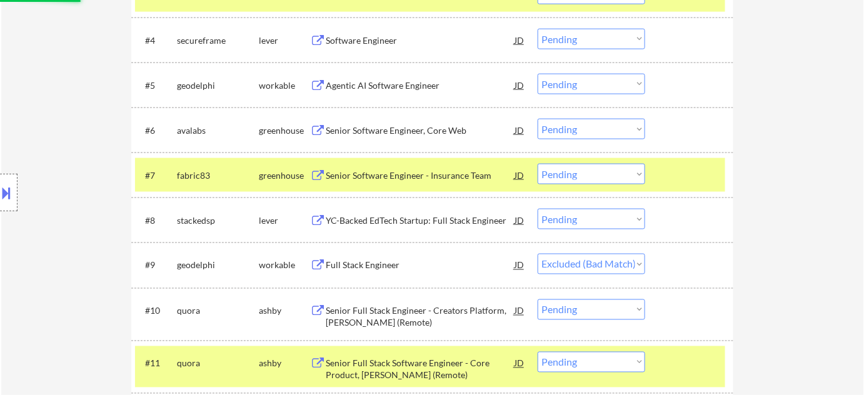
click at [372, 83] on div "Agentic AI Software Engineer" at bounding box center [420, 85] width 189 height 13
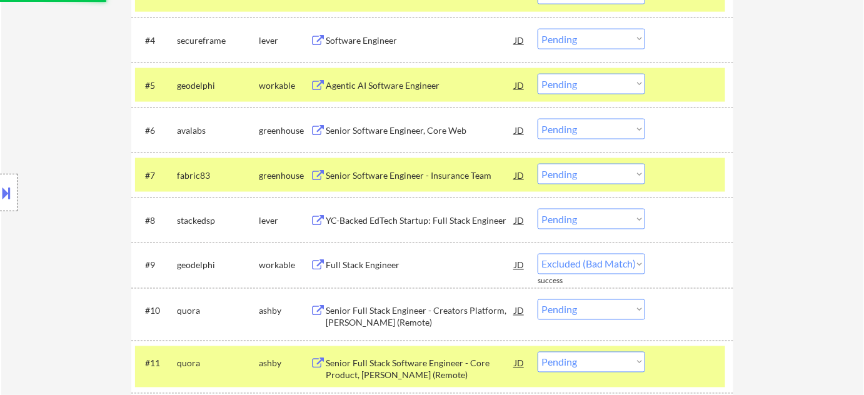
select select ""pending""
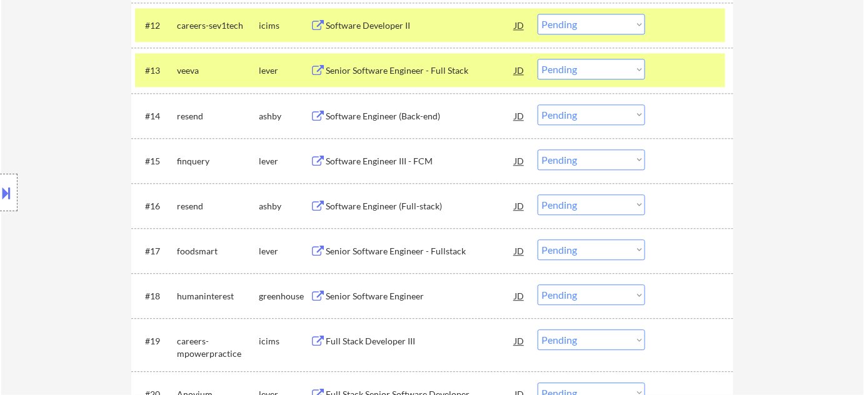
scroll to position [1099, 0]
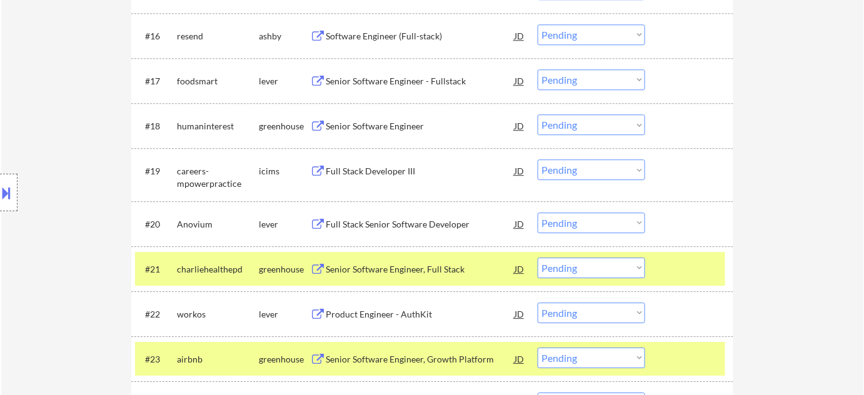
click at [575, 131] on select "Choose an option... Pending Applied Excluded (Questions) Excluded (Expired) Exc…" at bounding box center [592, 124] width 108 height 21
click at [538, 114] on select "Choose an option... Pending Applied Excluded (Questions) Excluded (Expired) Exc…" at bounding box center [592, 124] width 108 height 21
select select ""pending""
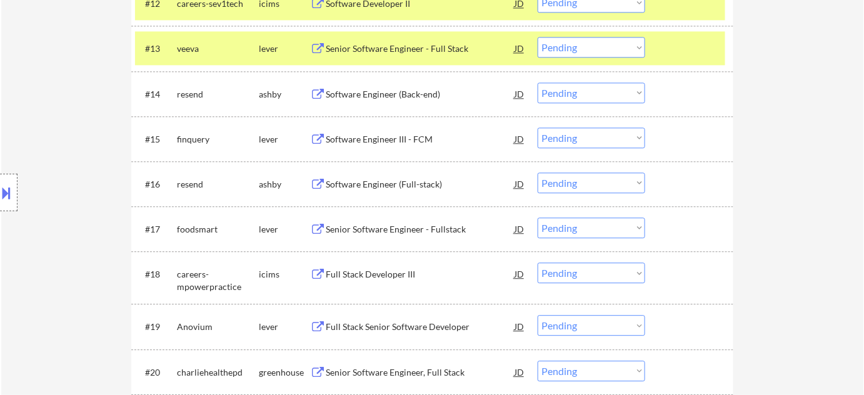
scroll to position [929, 0]
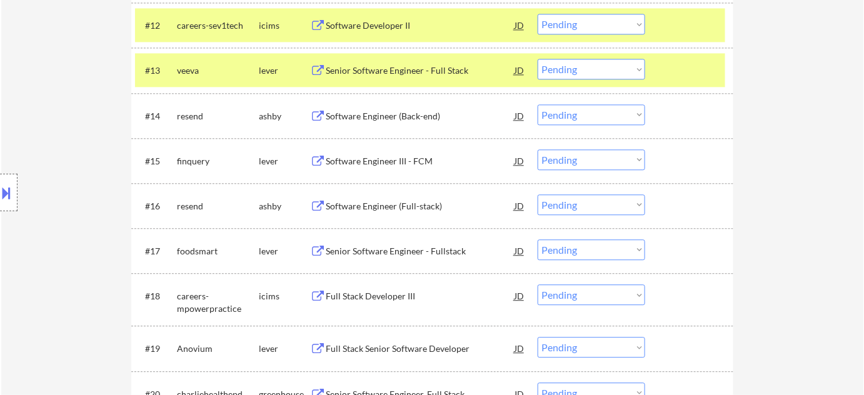
click at [398, 158] on div "Software Engineer III - FCM" at bounding box center [420, 161] width 189 height 13
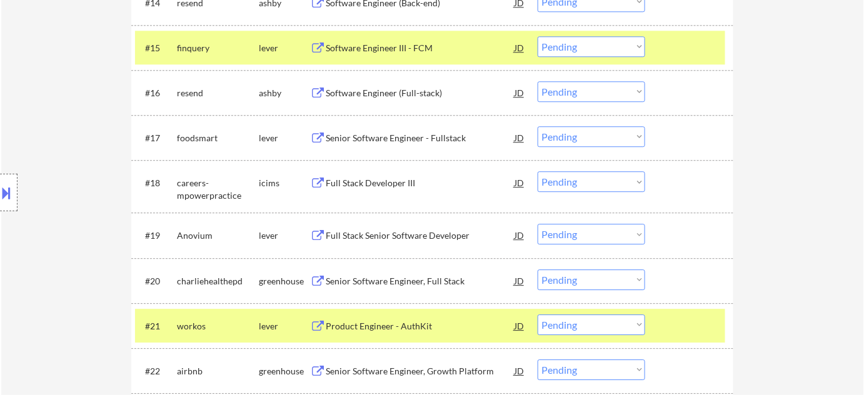
scroll to position [418, 0]
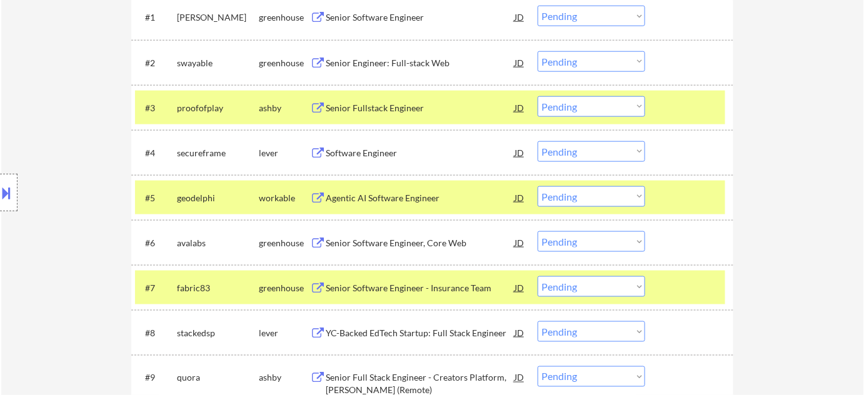
click at [573, 198] on select "Choose an option... Pending Applied Excluded (Questions) Excluded (Expired) Exc…" at bounding box center [592, 196] width 108 height 21
click at [538, 186] on select "Choose an option... Pending Applied Excluded (Questions) Excluded (Expired) Exc…" at bounding box center [592, 196] width 108 height 21
select select ""pending""
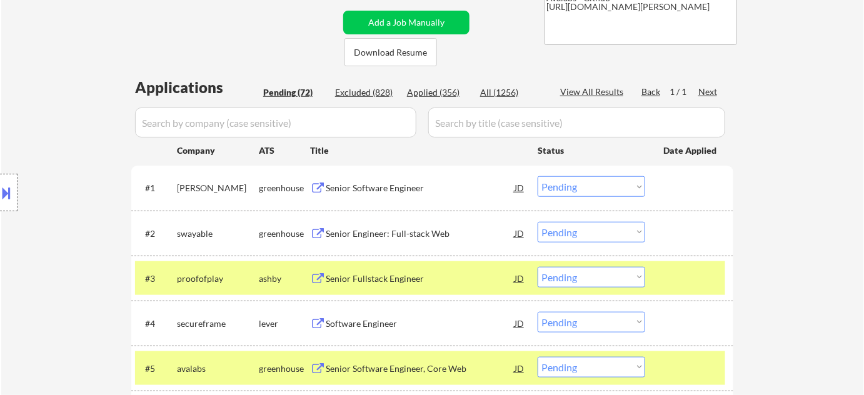
scroll to position [846, 0]
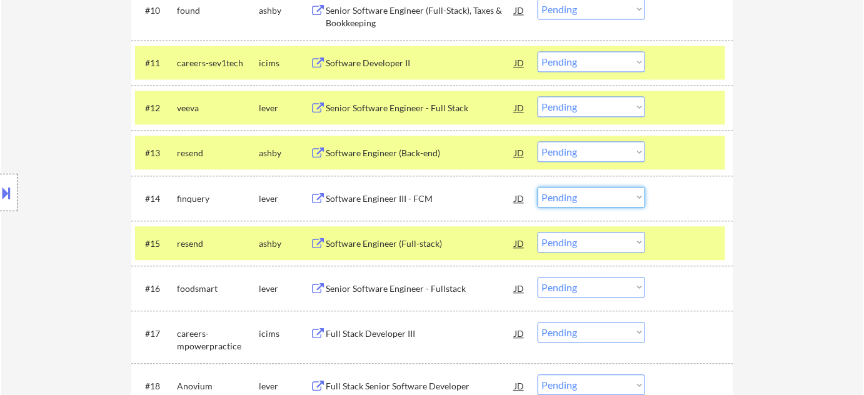
drag, startPoint x: 605, startPoint y: 193, endPoint x: 601, endPoint y: 205, distance: 12.5
click at [605, 193] on select "Choose an option... Pending Applied Excluded (Questions) Excluded (Expired) Exc…" at bounding box center [592, 197] width 108 height 21
click at [538, 187] on select "Choose an option... Pending Applied Excluded (Questions) Excluded (Expired) Exc…" at bounding box center [592, 197] width 108 height 21
select select ""pending""
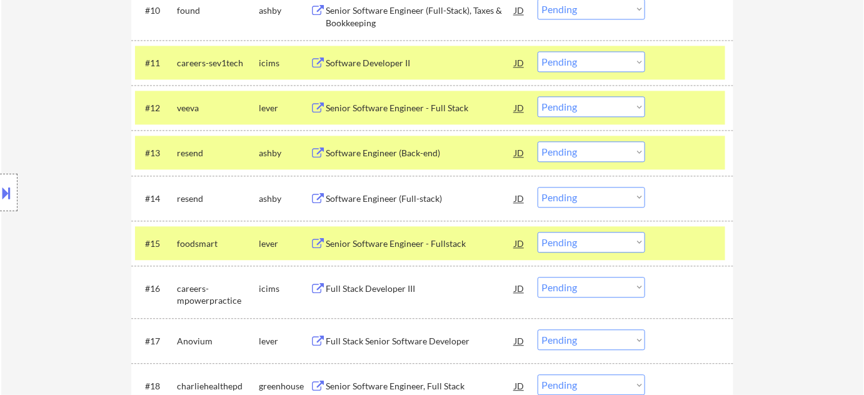
scroll to position [789, 0]
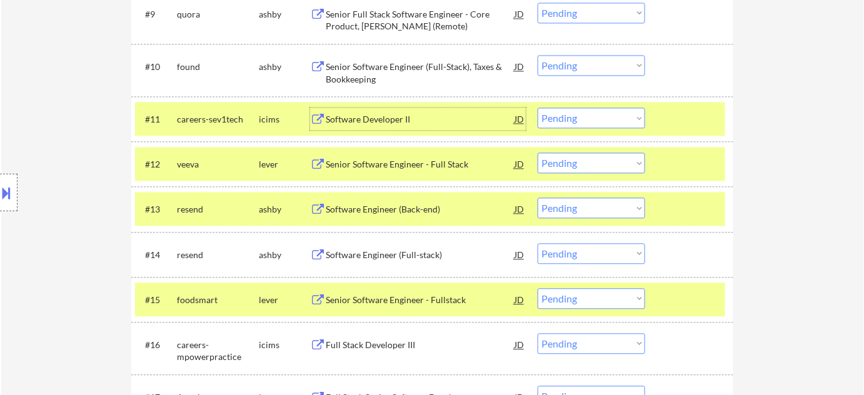
click at [383, 117] on div "Software Developer II" at bounding box center [420, 120] width 189 height 13
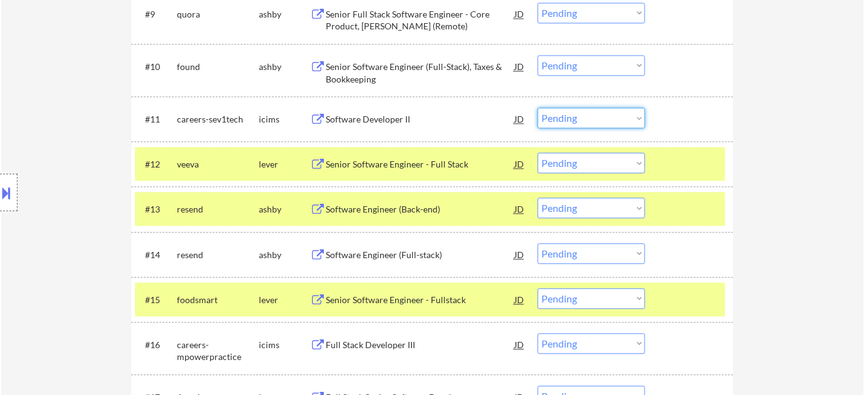
drag, startPoint x: 612, startPoint y: 115, endPoint x: 611, endPoint y: 126, distance: 10.7
click at [612, 115] on select "Choose an option... Pending Applied Excluded (Questions) Excluded (Expired) Exc…" at bounding box center [592, 118] width 108 height 21
click at [538, 108] on select "Choose an option... Pending Applied Excluded (Questions) Excluded (Expired) Exc…" at bounding box center [592, 118] width 108 height 21
select select ""pending""
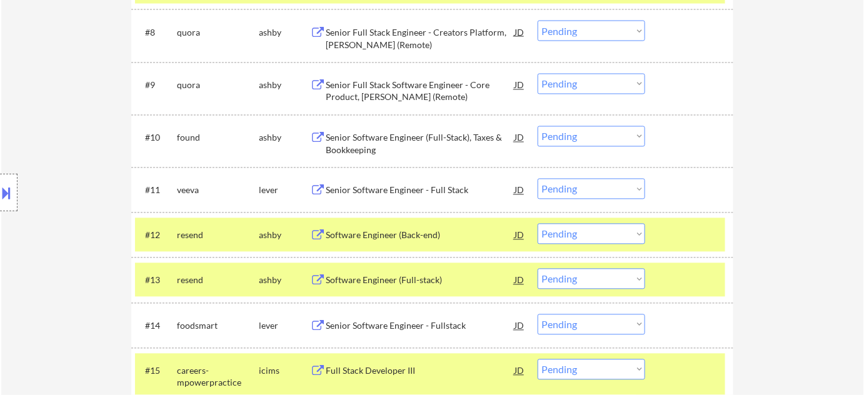
scroll to position [676, 0]
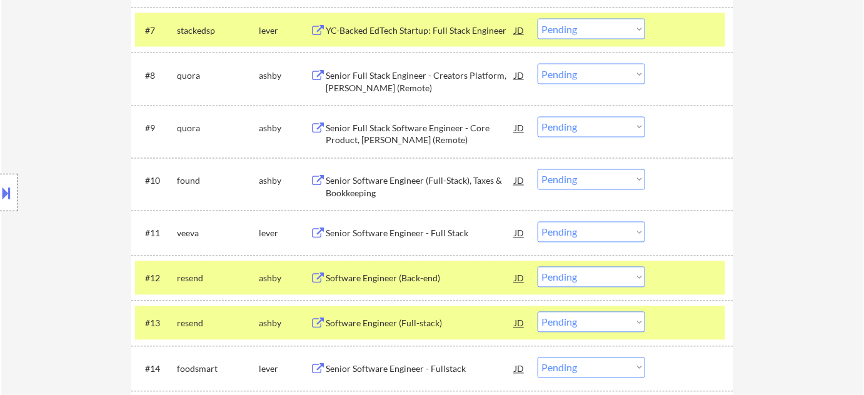
click at [357, 187] on div "Senior Software Engineer (Full-Stack), Taxes & Bookkeeping" at bounding box center [420, 187] width 189 height 24
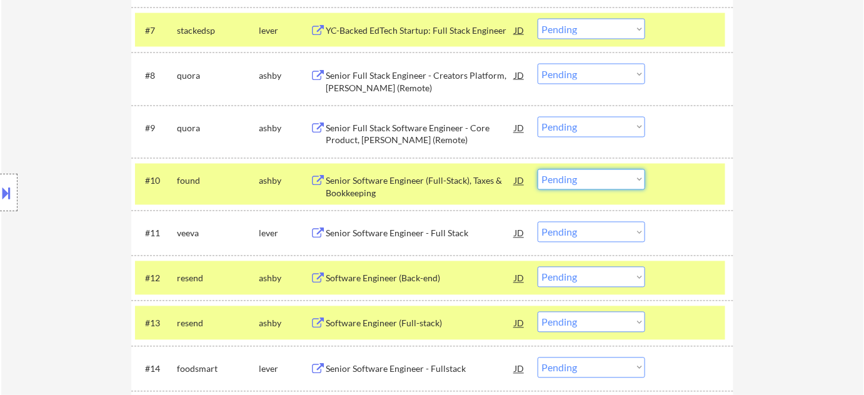
drag, startPoint x: 580, startPoint y: 181, endPoint x: 584, endPoint y: 187, distance: 7.6
click at [582, 183] on select "Choose an option... Pending Applied Excluded (Questions) Excluded (Expired) Exc…" at bounding box center [592, 180] width 108 height 21
click at [538, 170] on select "Choose an option... Pending Applied Excluded (Questions) Excluded (Expired) Exc…" at bounding box center [592, 180] width 108 height 21
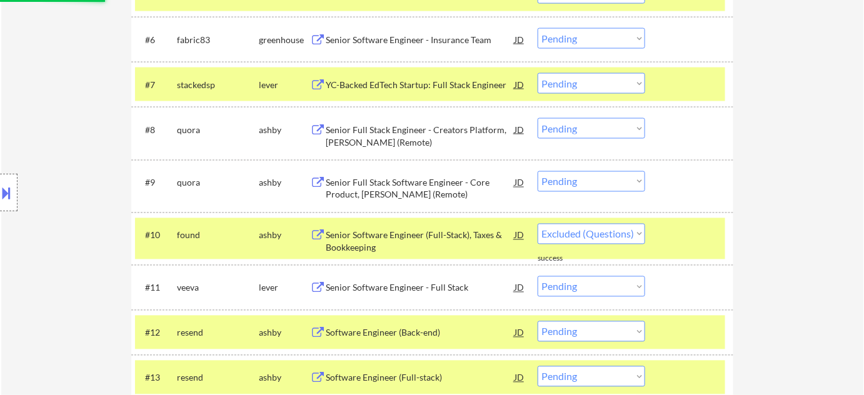
scroll to position [619, 0]
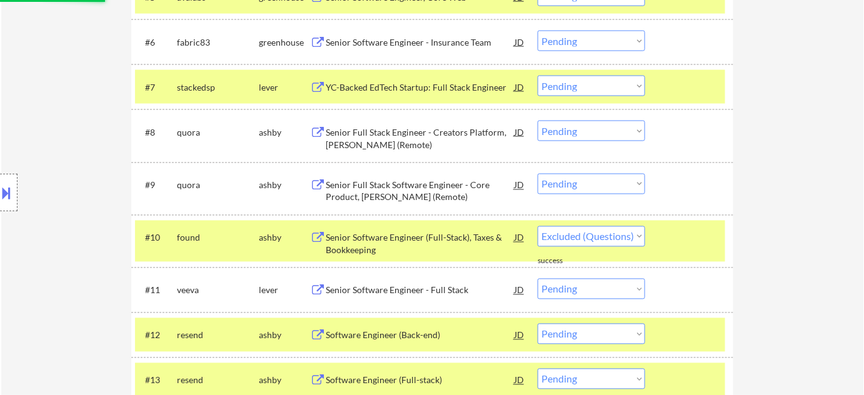
select select ""pending""
click at [435, 88] on div "YC-Backed EdTech Startup: Full Stack Engineer" at bounding box center [420, 87] width 189 height 13
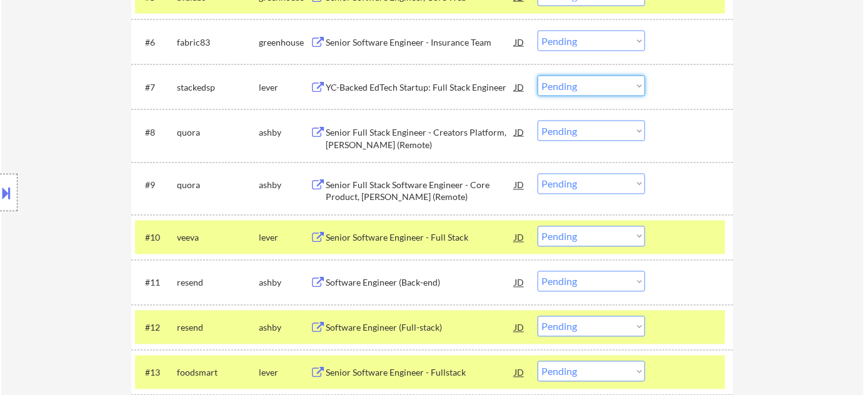
drag, startPoint x: 580, startPoint y: 85, endPoint x: 580, endPoint y: 94, distance: 9.4
click at [580, 85] on select "Choose an option... Pending Applied Excluded (Questions) Excluded (Expired) Exc…" at bounding box center [592, 86] width 108 height 21
click at [538, 76] on select "Choose an option... Pending Applied Excluded (Questions) Excluded (Expired) Exc…" at bounding box center [592, 86] width 108 height 21
select select ""pending""
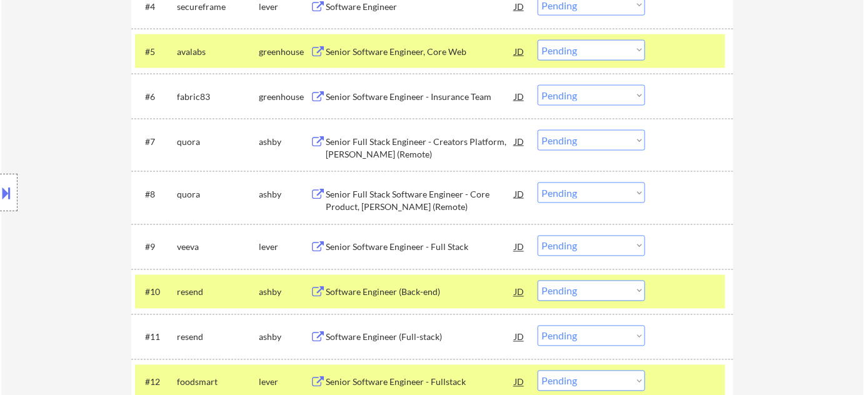
scroll to position [562, 0]
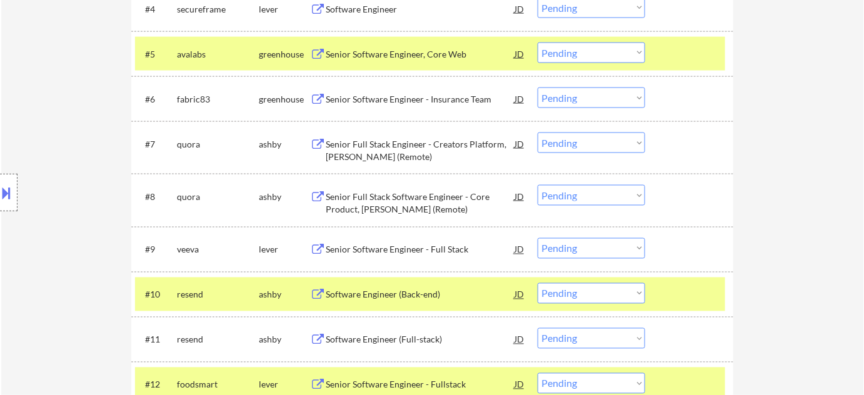
click at [432, 95] on div "Senior Software Engineer - Insurance Team" at bounding box center [420, 99] width 189 height 13
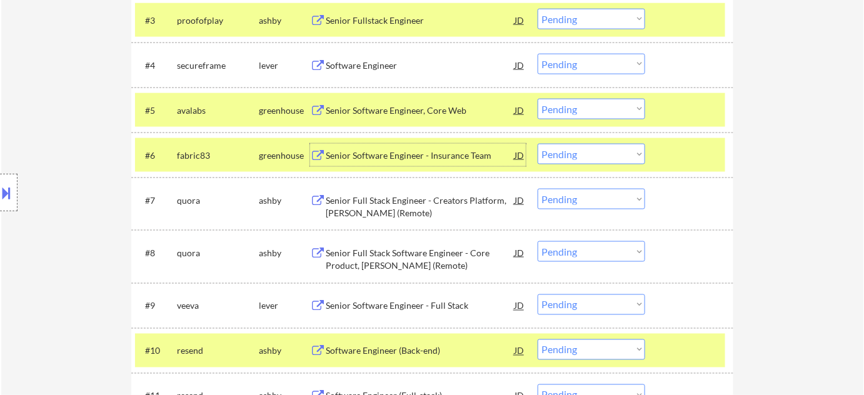
scroll to position [505, 0]
click at [409, 113] on div "Senior Software Engineer, Core Web" at bounding box center [420, 110] width 189 height 13
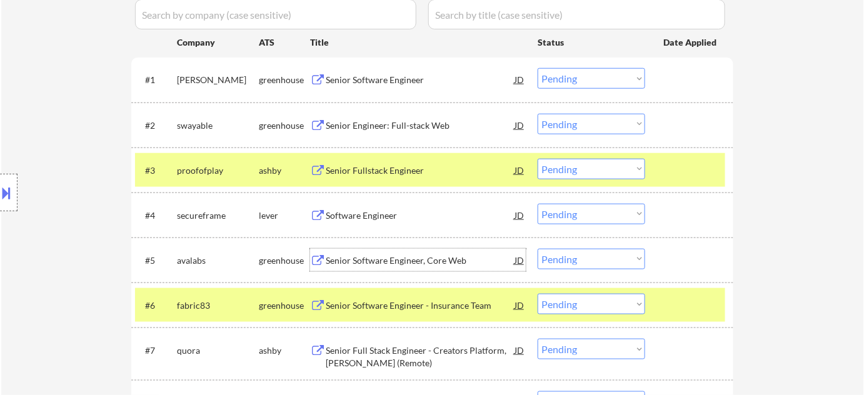
scroll to position [335, 0]
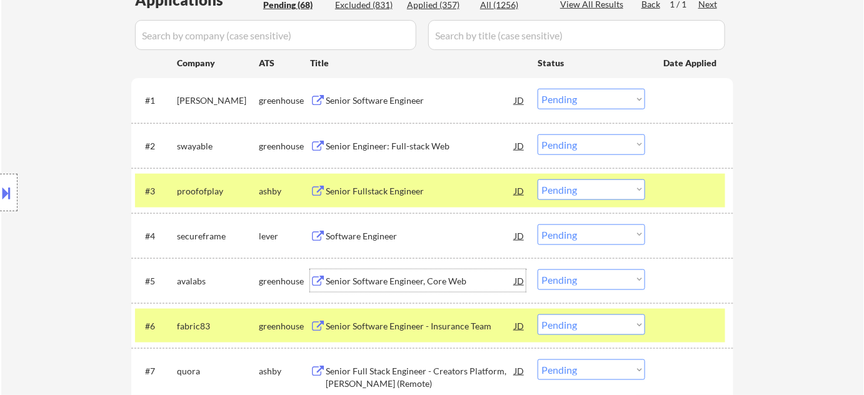
click at [371, 149] on div "Senior Engineer: Full-stack Web" at bounding box center [420, 146] width 189 height 13
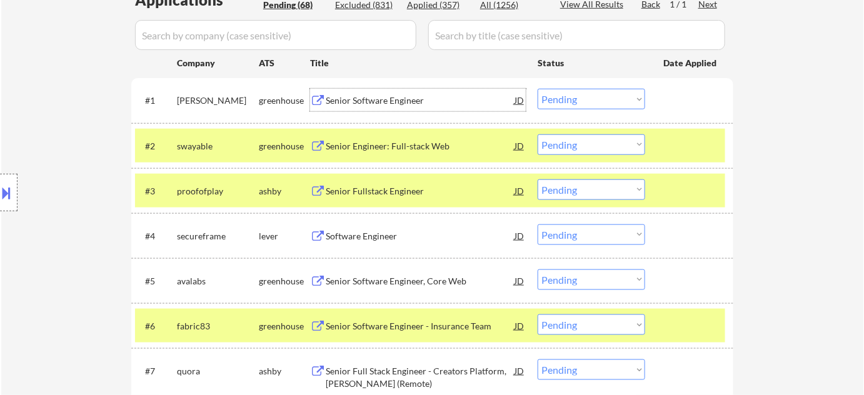
click at [358, 99] on div "Senior Software Engineer" at bounding box center [420, 100] width 189 height 13
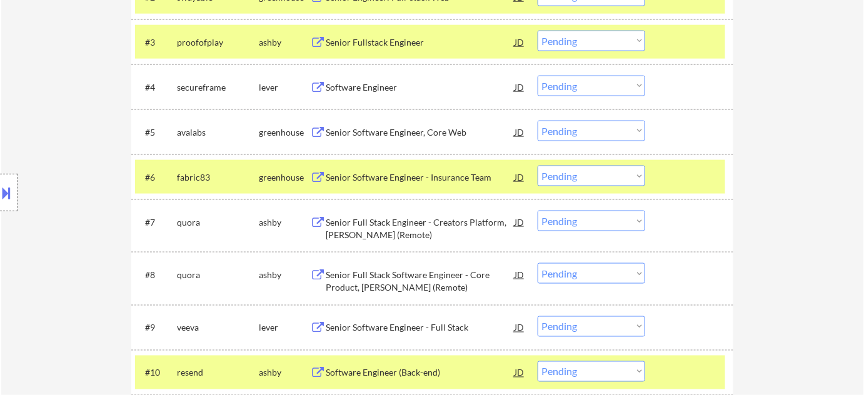
scroll to position [505, 0]
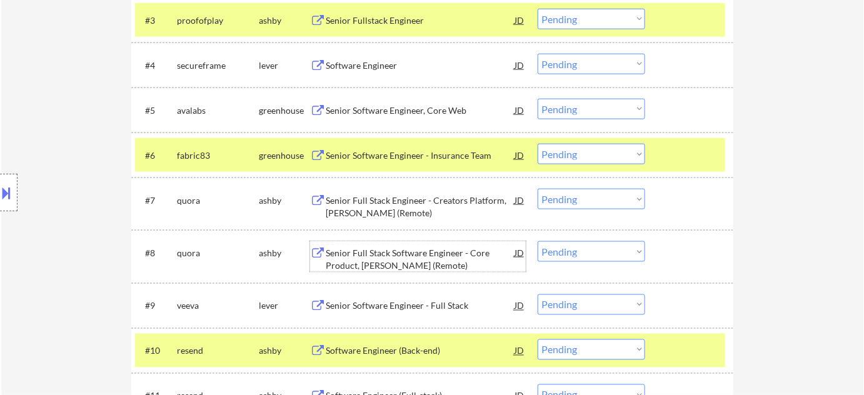
click at [367, 263] on div "Senior Full Stack Software Engineer - Core Product, Poe (Remote)" at bounding box center [420, 259] width 189 height 24
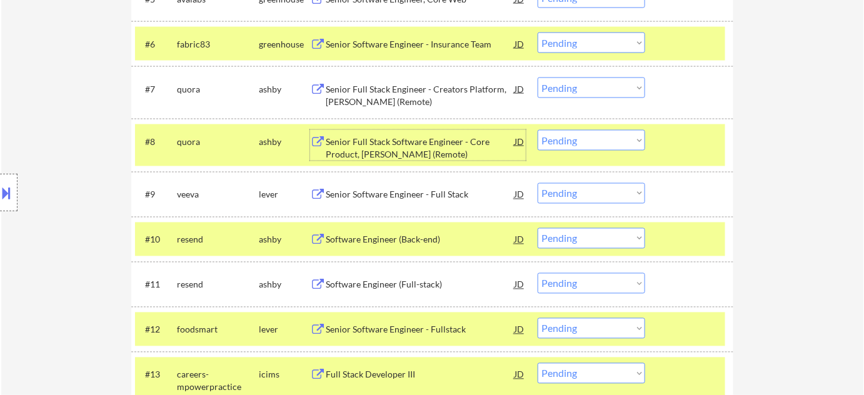
scroll to position [619, 0]
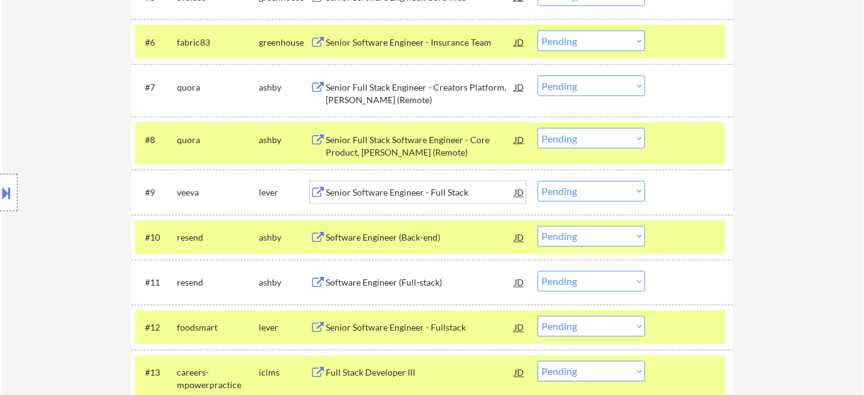
click at [400, 193] on div "Senior Software Engineer - Full Stack" at bounding box center [420, 193] width 189 height 13
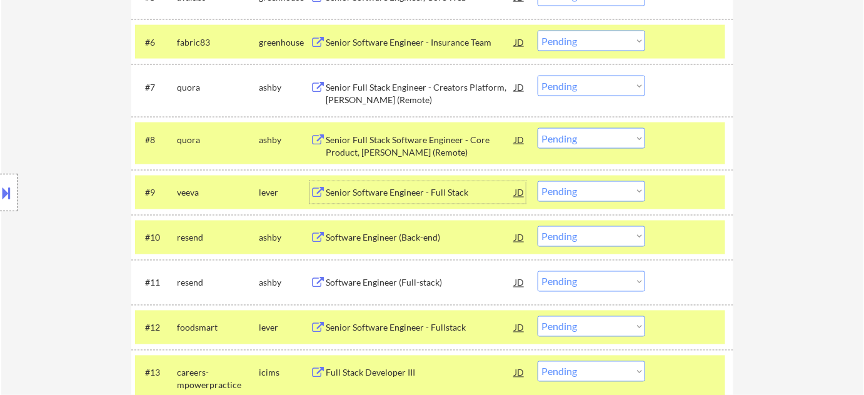
click at [582, 190] on select "Choose an option... Pending Applied Excluded (Questions) Excluded (Expired) Exc…" at bounding box center [592, 191] width 108 height 21
click at [538, 181] on select "Choose an option... Pending Applied Excluded (Questions) Excluded (Expired) Exc…" at bounding box center [592, 191] width 108 height 21
select select ""pending""
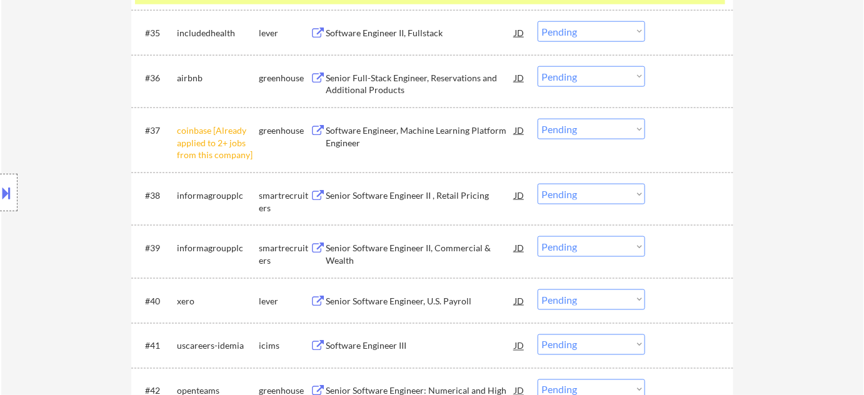
scroll to position [2040, 0]
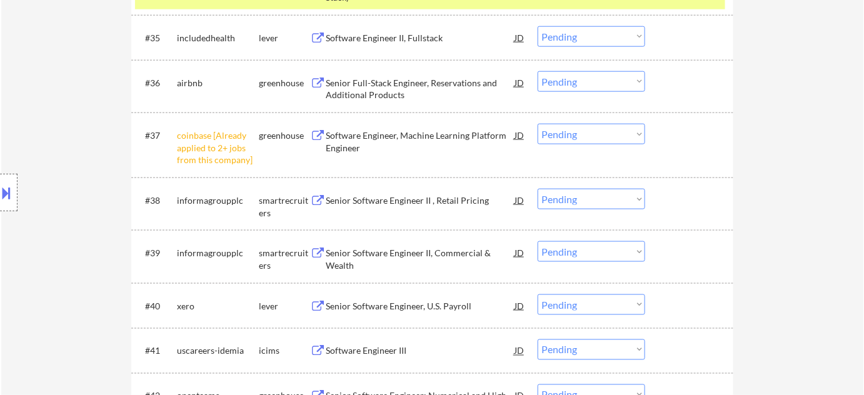
click at [614, 144] on div "#37 coinbase [Already applied to 2+ jobs from this company] greenhouse Software…" at bounding box center [430, 145] width 590 height 54
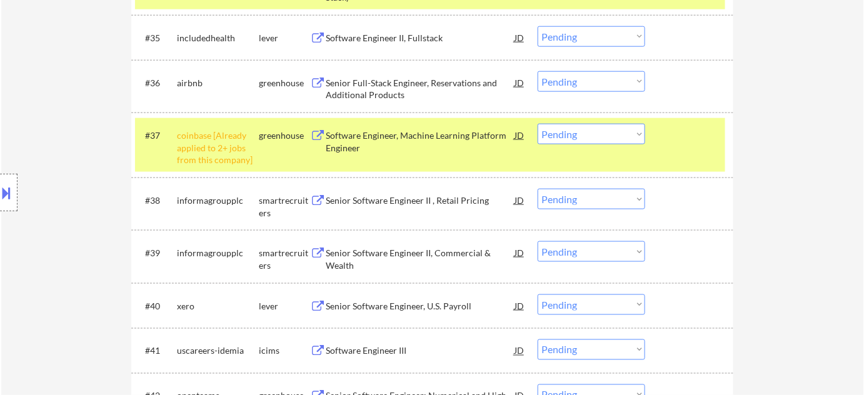
click at [611, 139] on select "Choose an option... Pending Applied Excluded (Questions) Excluded (Expired) Exc…" at bounding box center [592, 134] width 108 height 21
click at [538, 124] on select "Choose an option... Pending Applied Excluded (Questions) Excluded (Expired) Exc…" at bounding box center [592, 134] width 108 height 21
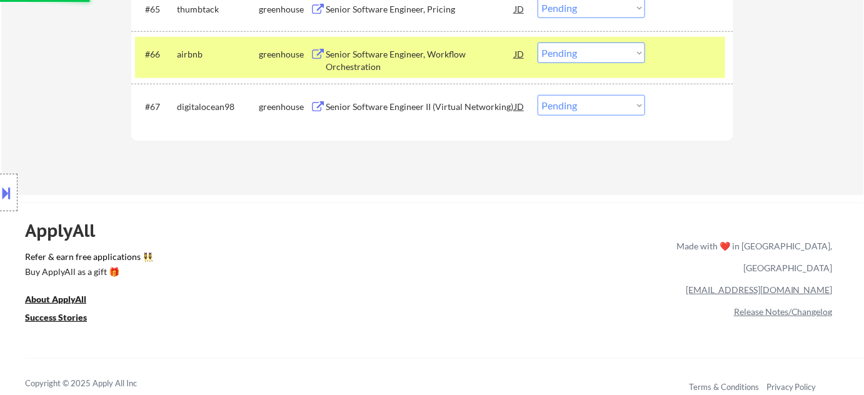
select select ""pending""
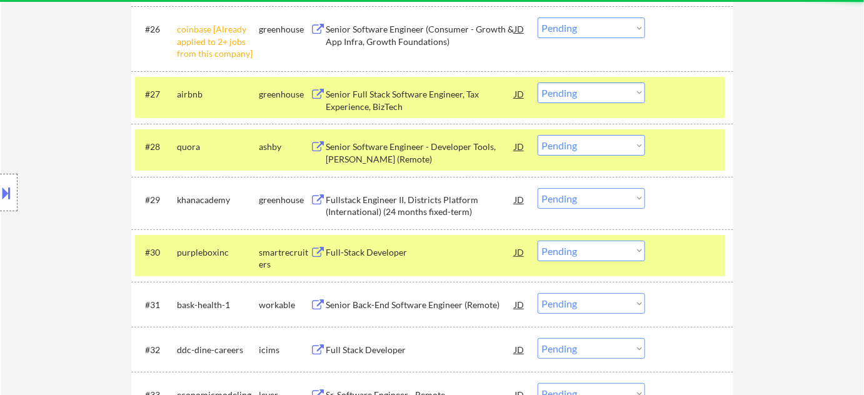
scroll to position [1443, 0]
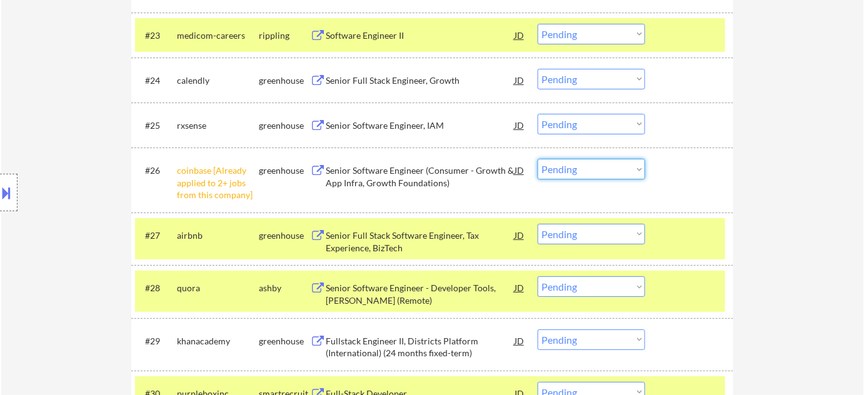
click at [592, 165] on select "Choose an option... Pending Applied Excluded (Questions) Excluded (Expired) Exc…" at bounding box center [592, 169] width 108 height 21
click at [538, 159] on select "Choose an option... Pending Applied Excluded (Questions) Excluded (Expired) Exc…" at bounding box center [592, 169] width 108 height 21
click at [410, 123] on div "Senior Software Engineer, IAM" at bounding box center [420, 125] width 189 height 13
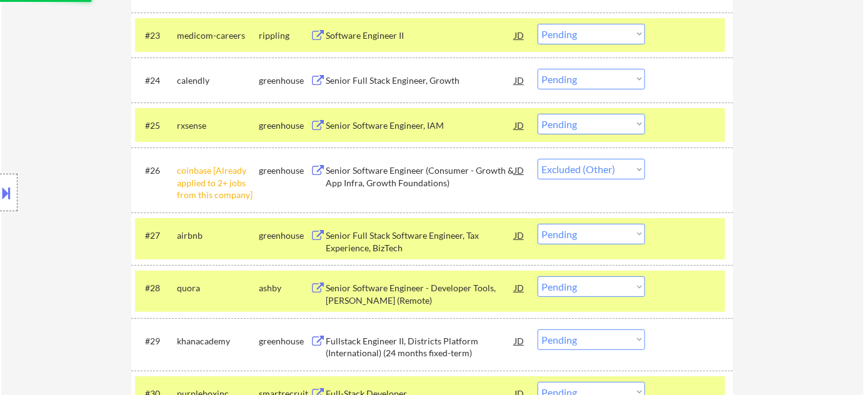
select select ""pending""
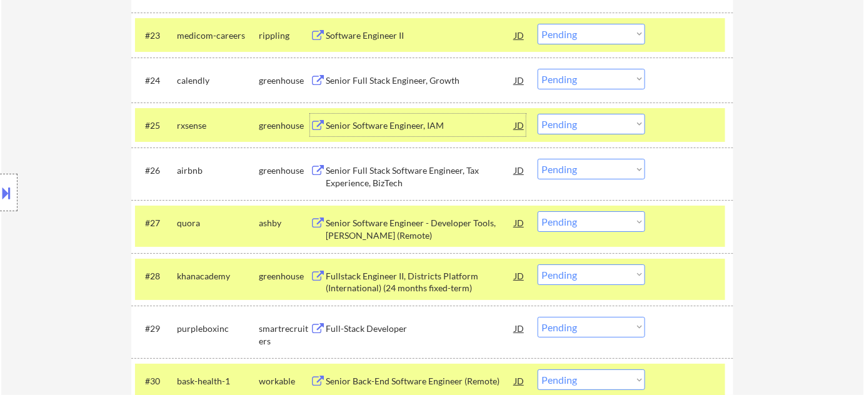
drag, startPoint x: 631, startPoint y: 121, endPoint x: 627, endPoint y: 131, distance: 11.3
click at [630, 121] on select "Choose an option... Pending Applied Excluded (Questions) Excluded (Expired) Exc…" at bounding box center [592, 124] width 108 height 21
click at [538, 114] on select "Choose an option... Pending Applied Excluded (Questions) Excluded (Expired) Exc…" at bounding box center [592, 124] width 108 height 21
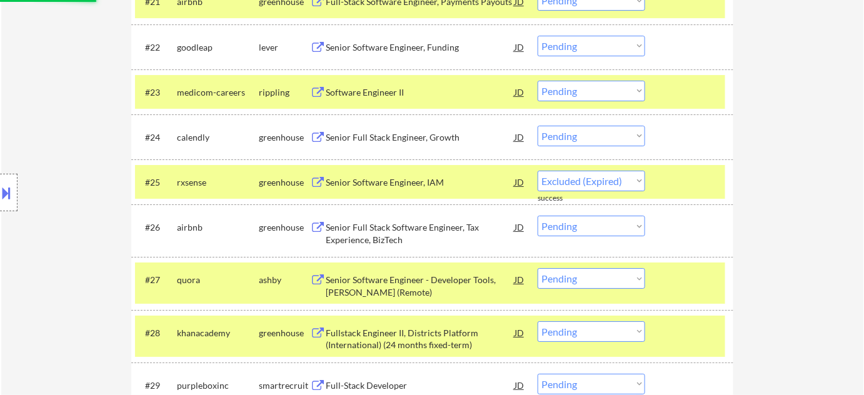
click at [403, 128] on div "Senior Full Stack Engineer, Growth" at bounding box center [420, 137] width 189 height 23
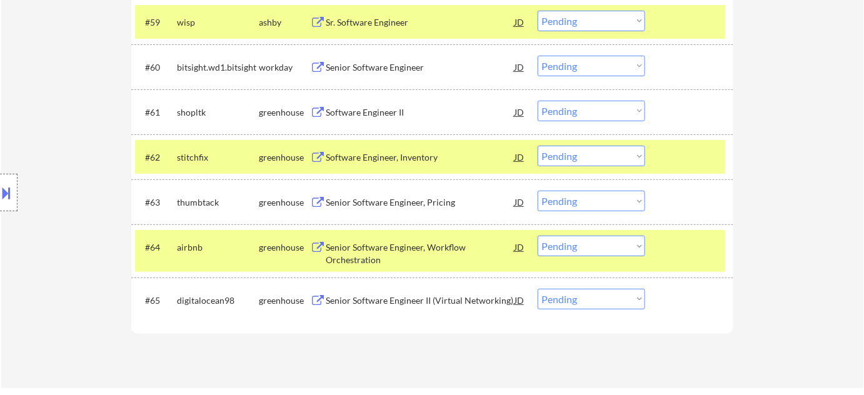
scroll to position [3159, 0]
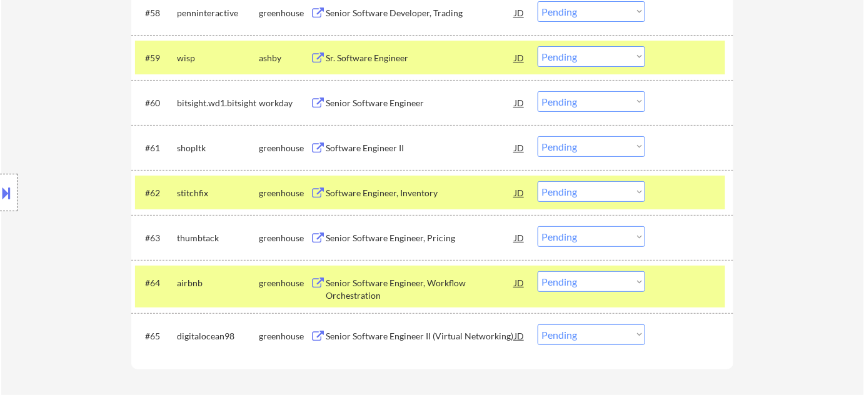
click at [397, 196] on div "Software Engineer, Inventory" at bounding box center [420, 193] width 189 height 13
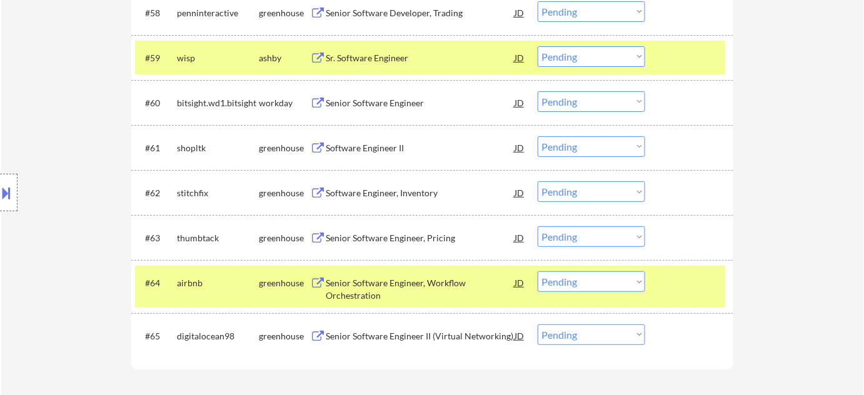
scroll to position [1371, 0]
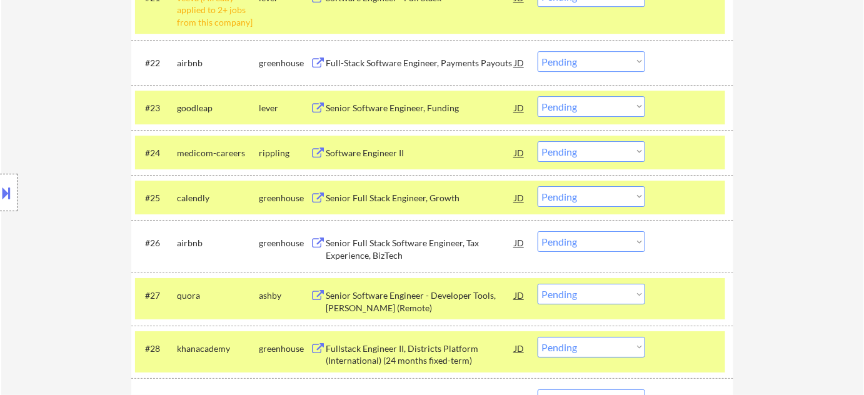
click at [573, 197] on select "Choose an option... Pending Applied Excluded (Questions) Excluded (Expired) Exc…" at bounding box center [592, 196] width 108 height 21
click at [538, 186] on select "Choose an option... Pending Applied Excluded (Questions) Excluded (Expired) Exc…" at bounding box center [592, 196] width 108 height 21
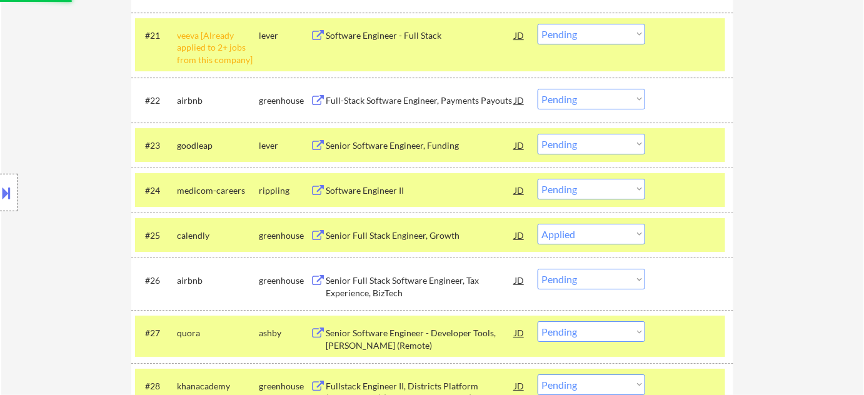
scroll to position [1314, 0]
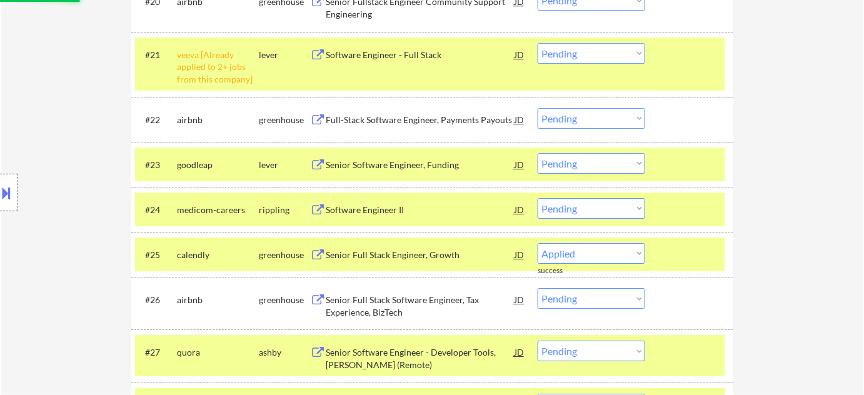
select select ""pending""
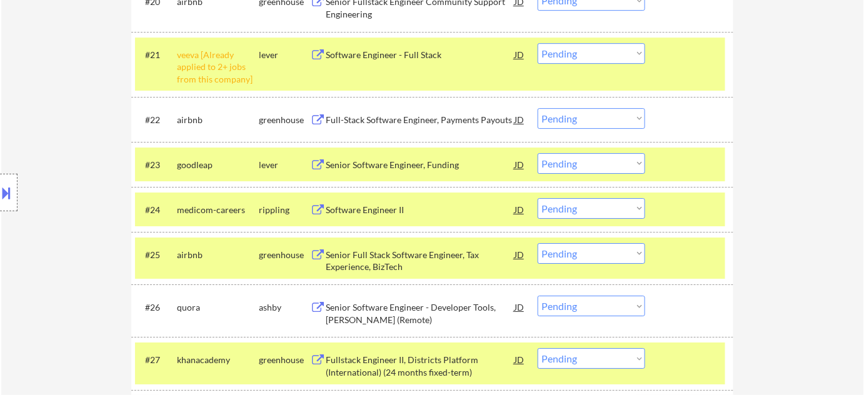
click at [610, 53] on select "Choose an option... Pending Applied Excluded (Questions) Excluded (Expired) Exc…" at bounding box center [592, 53] width 108 height 21
click at [538, 43] on select "Choose an option... Pending Applied Excluded (Questions) Excluded (Expired) Exc…" at bounding box center [592, 53] width 108 height 21
select select ""pending""
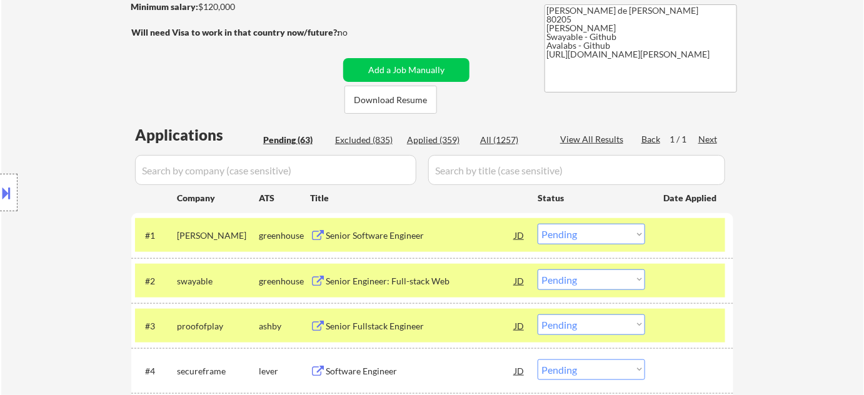
scroll to position [3044, 0]
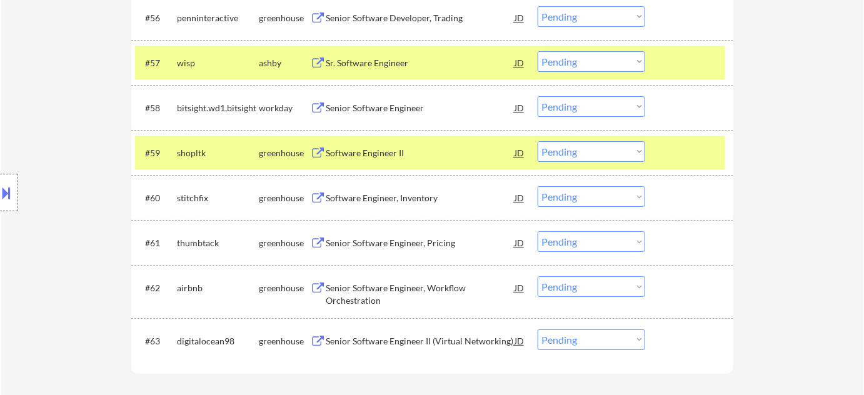
drag, startPoint x: 607, startPoint y: 195, endPoint x: 604, endPoint y: 201, distance: 7.0
click at [607, 195] on select "Choose an option... Pending Applied Excluded (Questions) Excluded (Expired) Exc…" at bounding box center [592, 196] width 108 height 21
click at [538, 186] on select "Choose an option... Pending Applied Excluded (Questions) Excluded (Expired) Exc…" at bounding box center [592, 196] width 108 height 21
select select ""pending""
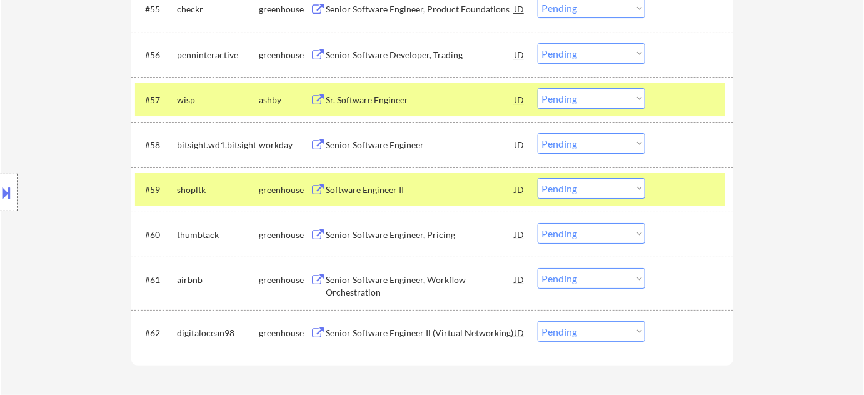
scroll to position [2987, 0]
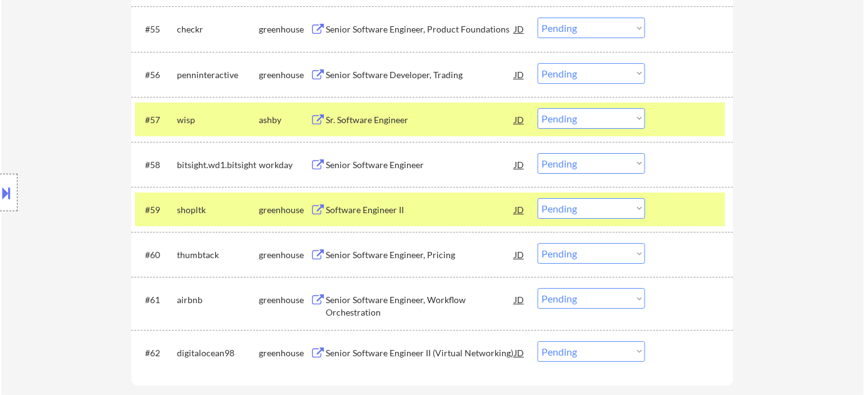
click at [368, 73] on div "Senior Software Developer, Trading" at bounding box center [420, 75] width 189 height 13
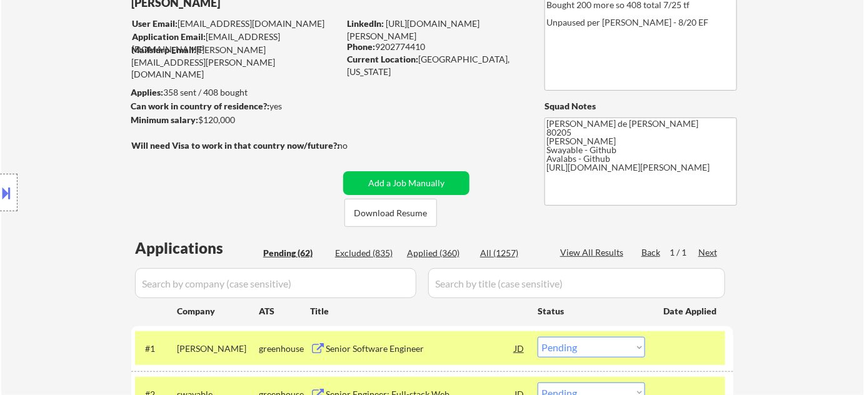
scroll to position [76, 0]
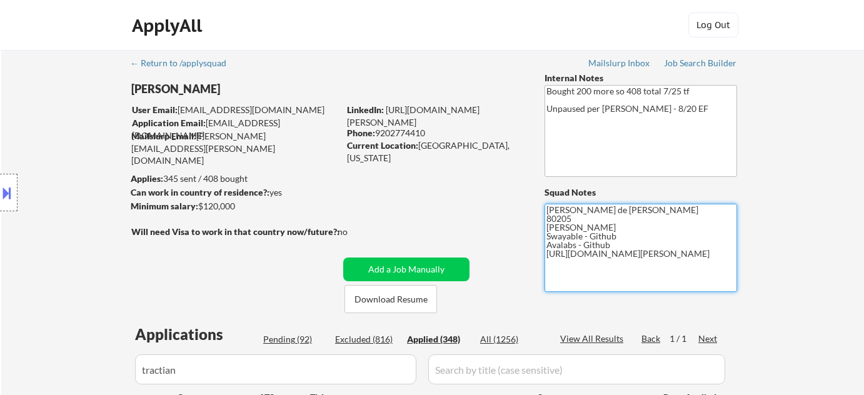
select select ""applied""
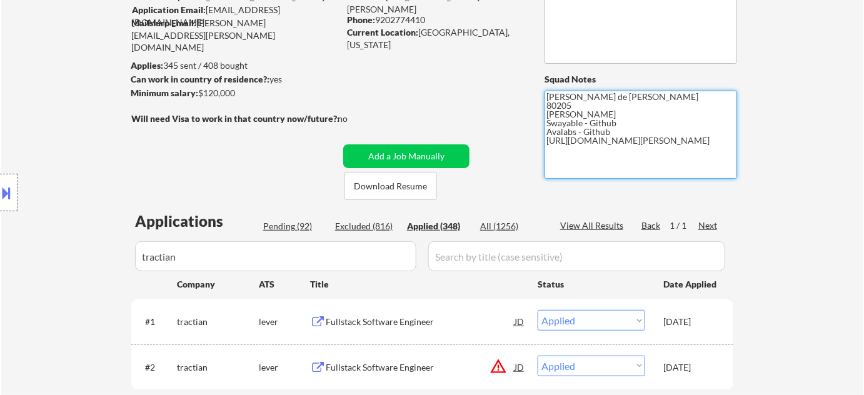
scroll to position [113, 0]
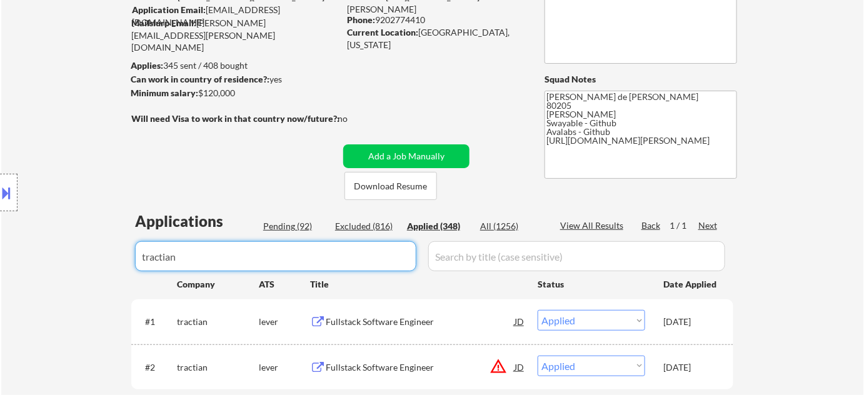
drag, startPoint x: 367, startPoint y: 260, endPoint x: 36, endPoint y: 240, distance: 330.8
click at [37, 240] on body "← Return to /applysquad Mailslurp Inbox Job Search Builder Adam Gusky User Emai…" at bounding box center [432, 84] width 864 height 395
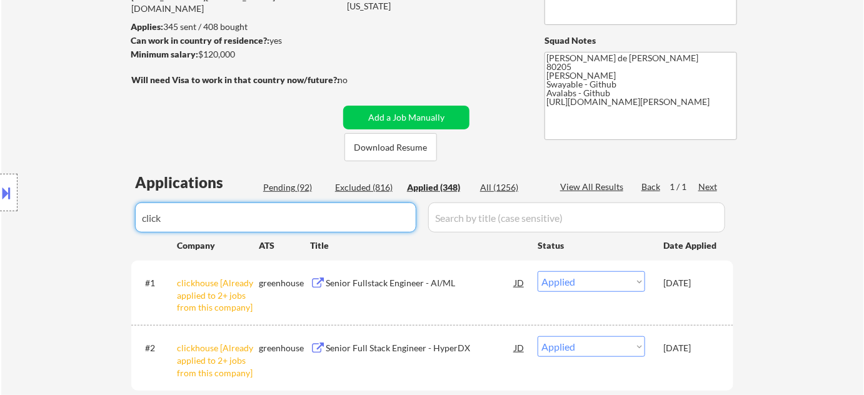
scroll to position [170, 0]
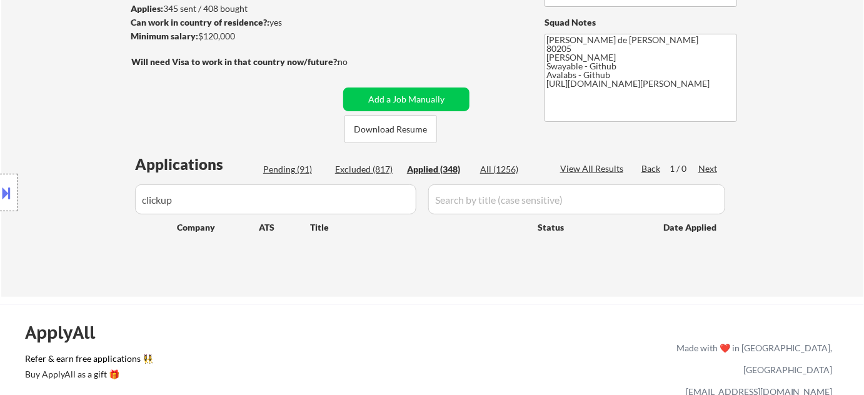
click at [0, 189] on body "← Return to /applysquad Mailslurp Inbox Job Search Builder Adam Gusky User Emai…" at bounding box center [432, 27] width 864 height 395
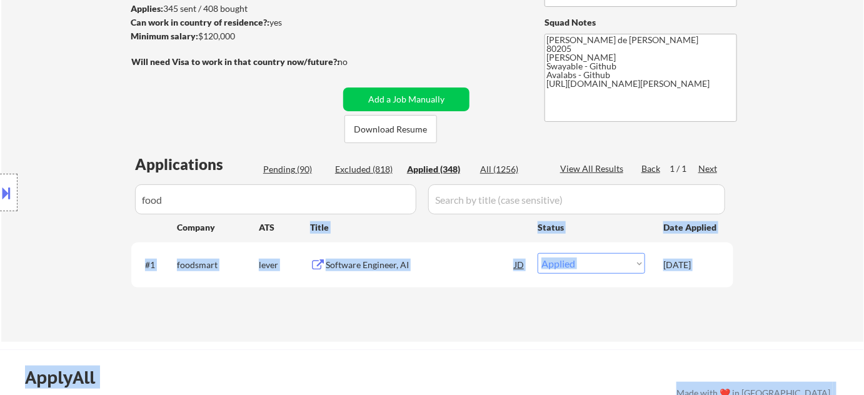
drag, startPoint x: 272, startPoint y: 216, endPoint x: 0, endPoint y: 108, distance: 292.8
click at [0, 116] on body "← Return to /applysquad Mailslurp Inbox Job Search Builder Adam Gusky User Emai…" at bounding box center [432, 27] width 864 height 395
click at [59, 124] on div "Location Inclusions: Denver, CO Glendale, CO Edgewater, CO Wheat Ridge, CO Comm…" at bounding box center [112, 193] width 224 height 232
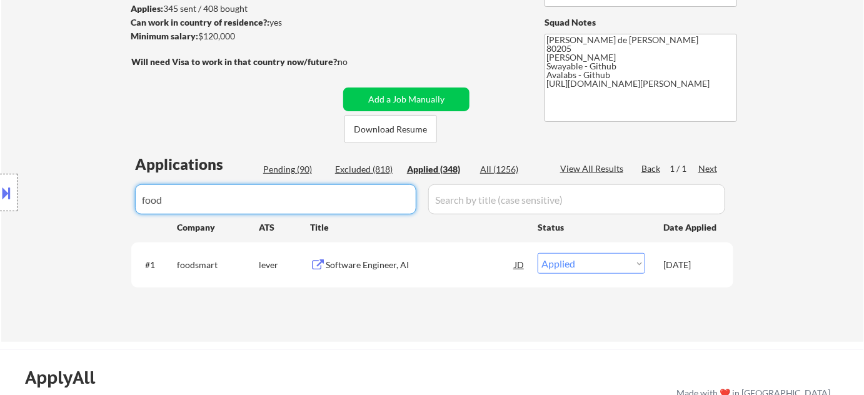
drag, startPoint x: 216, startPoint y: 200, endPoint x: 0, endPoint y: 180, distance: 217.4
click at [0, 180] on body "← Return to /applysquad Mailslurp Inbox Job Search Builder Adam Gusky User Emai…" at bounding box center [432, 27] width 864 height 395
type input "v"
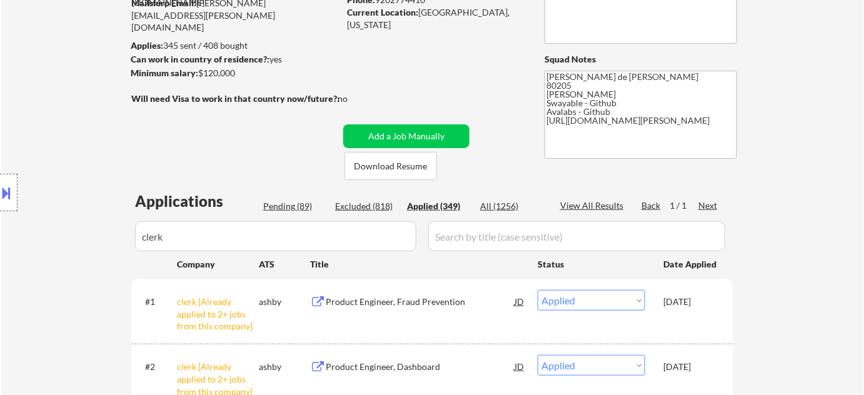
scroll to position [113, 0]
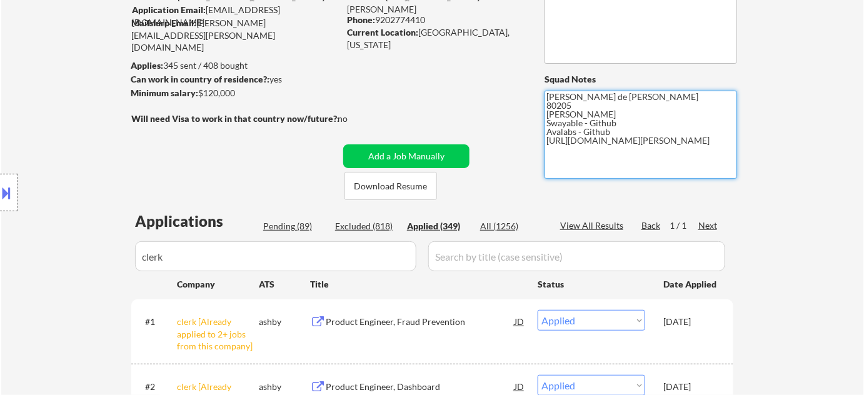
drag, startPoint x: 547, startPoint y: 141, endPoint x: 607, endPoint y: 153, distance: 61.2
click at [607, 153] on textarea "Flor de Mae 80205 Vivian- Github Swayable - Github Avalabs - Github https://www…" at bounding box center [641, 135] width 193 height 88
drag, startPoint x: 278, startPoint y: 257, endPoint x: 0, endPoint y: 262, distance: 277.8
click at [0, 262] on body "← Return to /applysquad Mailslurp Inbox Job Search Builder Adam Gusky User Emai…" at bounding box center [432, 84] width 864 height 395
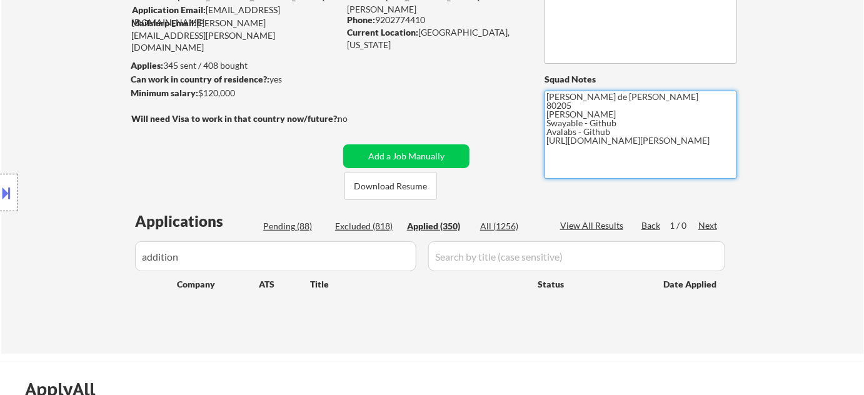
drag, startPoint x: 545, startPoint y: 141, endPoint x: 602, endPoint y: 155, distance: 58.4
click at [602, 155] on textarea "Flor de Mae 80205 Vivian- Github Swayable - Github Avalabs - Github https://www…" at bounding box center [641, 135] width 193 height 88
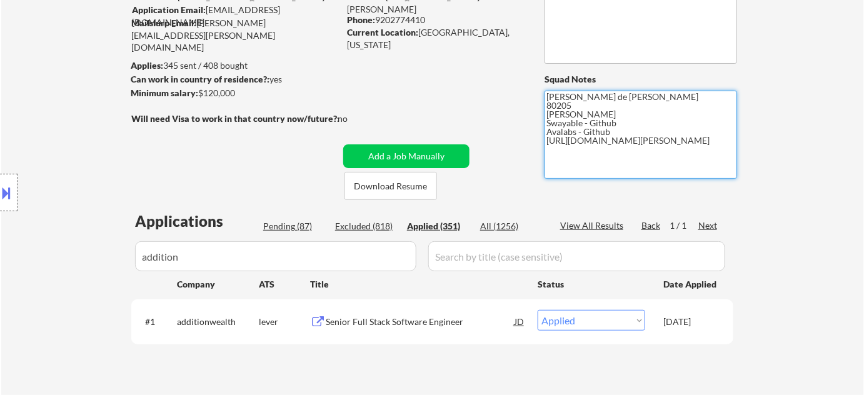
drag, startPoint x: 233, startPoint y: 255, endPoint x: 0, endPoint y: 199, distance: 240.0
click at [0, 202] on body "← Return to /applysquad Mailslurp Inbox Job Search Builder Adam Gusky User Emai…" at bounding box center [432, 84] width 864 height 395
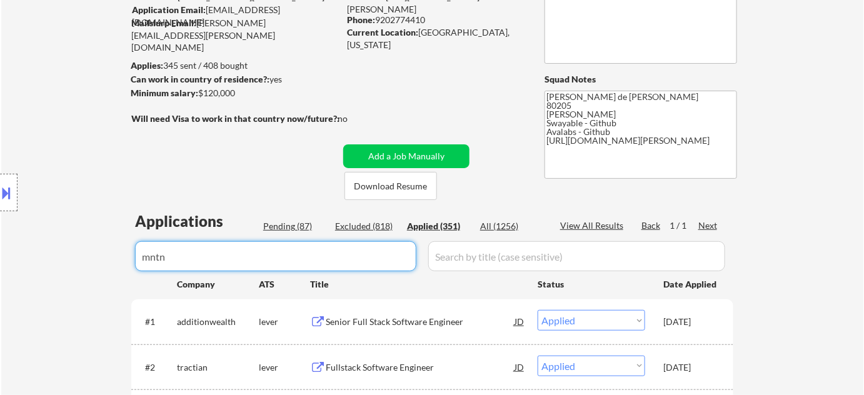
scroll to position [170, 0]
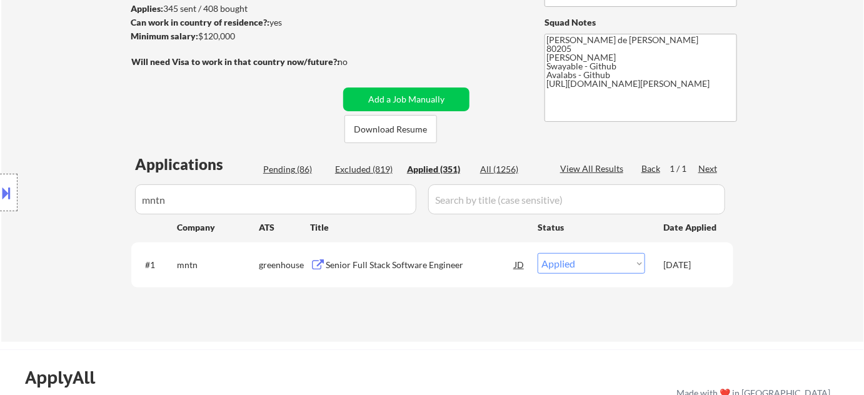
drag, startPoint x: 258, startPoint y: 209, endPoint x: 0, endPoint y: 203, distance: 258.4
click at [0, 206] on body "← Return to /applysquad Mailslurp Inbox Job Search Builder Adam Gusky User Emai…" at bounding box center [432, 27] width 864 height 395
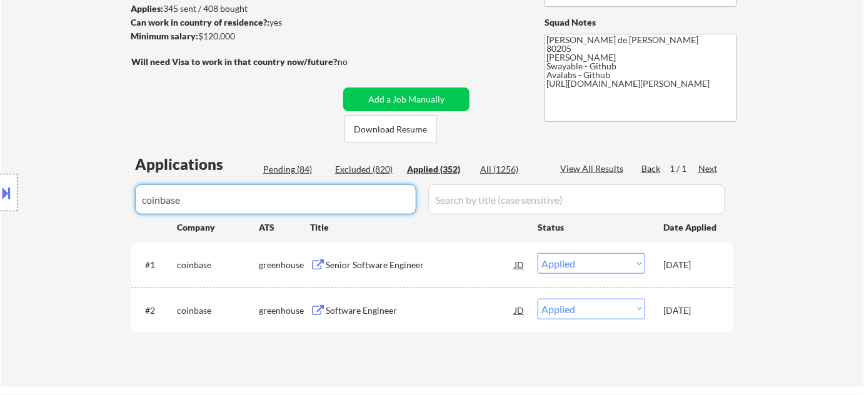
drag, startPoint x: 0, startPoint y: 188, endPoint x: 0, endPoint y: 160, distance: 28.8
click at [0, 174] on body "← Return to /applysquad Mailslurp Inbox Job Search Builder Adam Gusky User Emai…" at bounding box center [432, 27] width 864 height 395
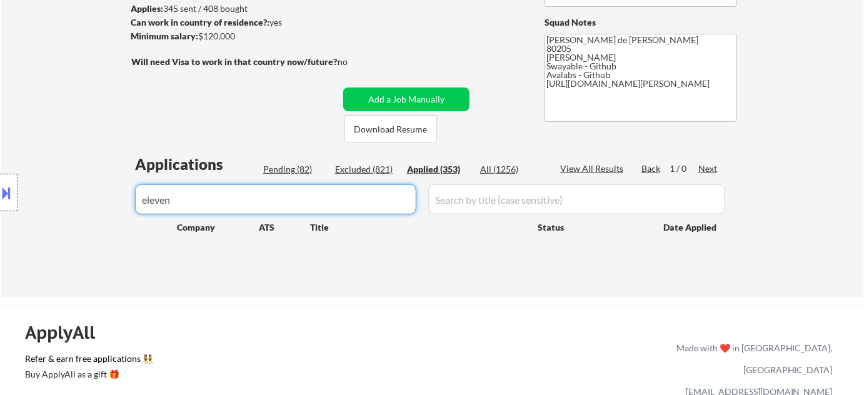
drag, startPoint x: 211, startPoint y: 193, endPoint x: 11, endPoint y: 184, distance: 200.4
click at [11, 184] on body "← Return to /applysquad Mailslurp Inbox Job Search Builder Adam Gusky User Emai…" at bounding box center [432, 27] width 864 height 395
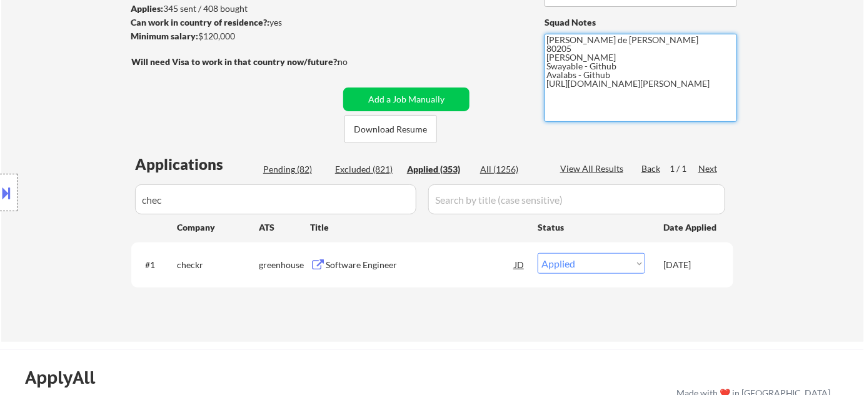
drag, startPoint x: 547, startPoint y: 84, endPoint x: 602, endPoint y: 97, distance: 56.6
click at [602, 97] on textarea "Flor de Mae 80205 Vivian- Github Swayable - Github Avalabs - Github https://www…" at bounding box center [641, 78] width 193 height 88
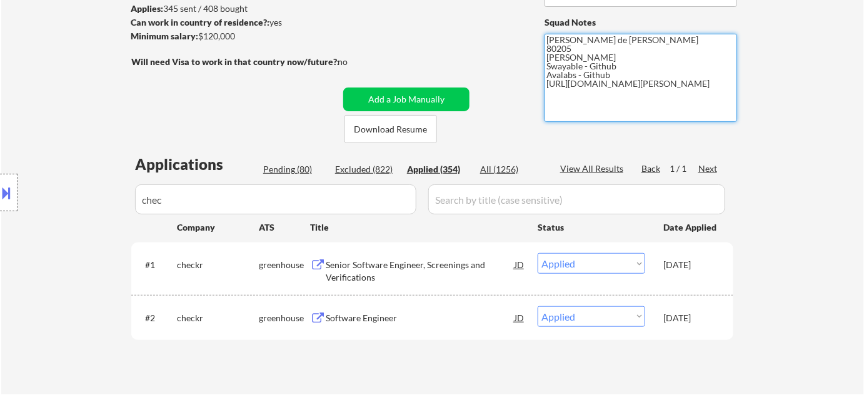
drag, startPoint x: 293, startPoint y: 195, endPoint x: 0, endPoint y: 153, distance: 295.8
click at [0, 163] on body "← Return to /applysquad Mailslurp Inbox Job Search Builder Adam Gusky User Emai…" at bounding box center [432, 27] width 864 height 395
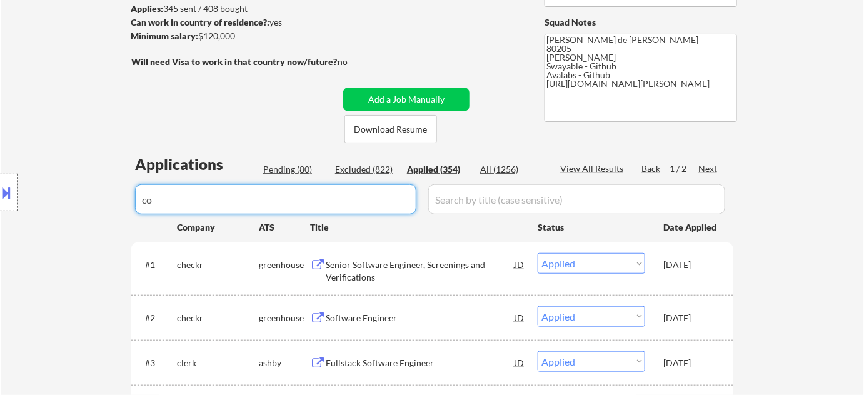
type input "c"
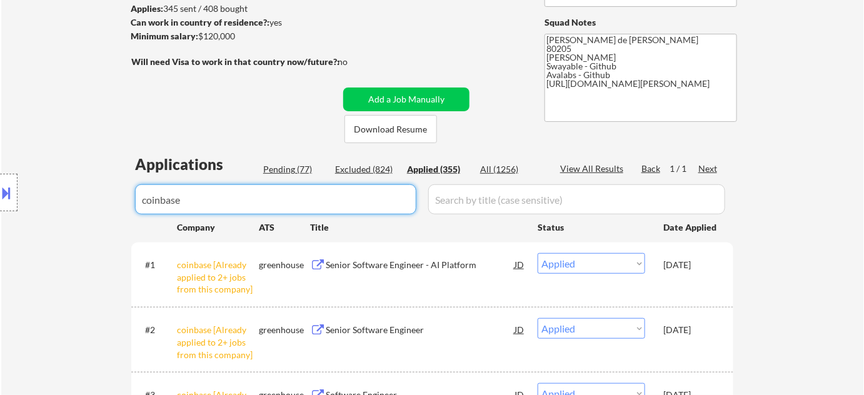
drag, startPoint x: 251, startPoint y: 198, endPoint x: 72, endPoint y: 188, distance: 179.1
click at [73, 189] on body "← Return to /applysquad Mailslurp Inbox Job Search Builder Adam Gusky User Emai…" at bounding box center [432, 27] width 864 height 395
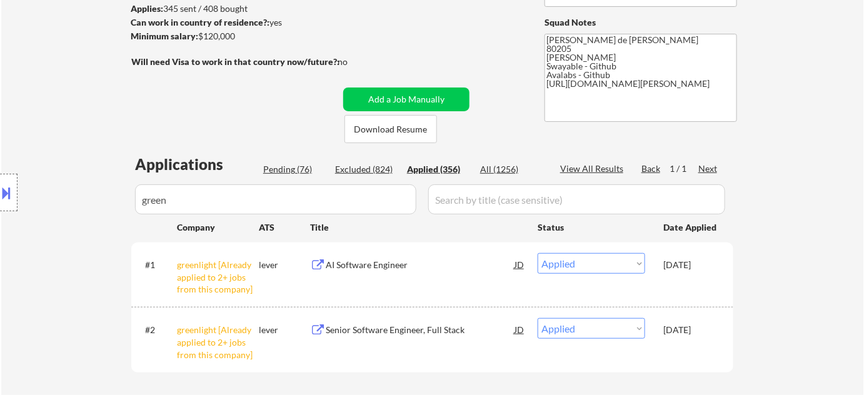
drag, startPoint x: 196, startPoint y: 186, endPoint x: 0, endPoint y: 98, distance: 215.3
click at [0, 98] on div "Location Inclusions: Denver, CO Glendale, CO Edgewater, CO Wheat Ridge, CO Comm…" at bounding box center [112, 193] width 224 height 232
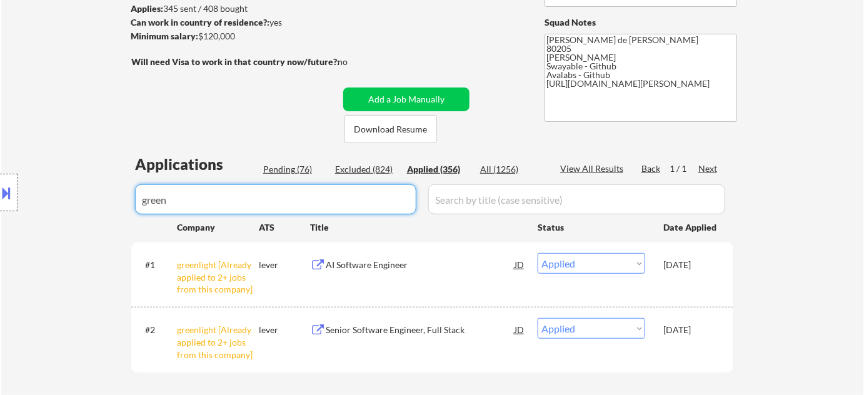
drag, startPoint x: 265, startPoint y: 200, endPoint x: 0, endPoint y: 101, distance: 282.8
click at [0, 103] on body "← Return to /applysquad Mailslurp Inbox Job Search Builder Adam Gusky User Emai…" at bounding box center [432, 27] width 864 height 395
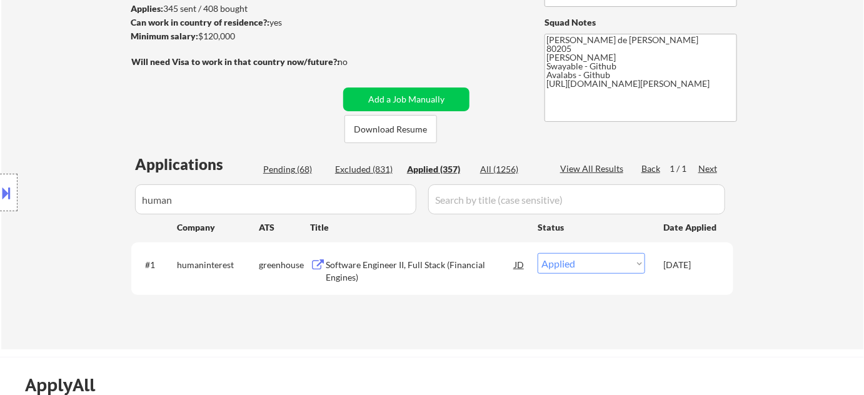
drag, startPoint x: 203, startPoint y: 205, endPoint x: 20, endPoint y: 198, distance: 183.4
click at [20, 200] on div "Location Inclusions: Denver, CO Glendale, CO Edgewater, CO Wheat Ridge, CO Comm…" at bounding box center [112, 193] width 224 height 232
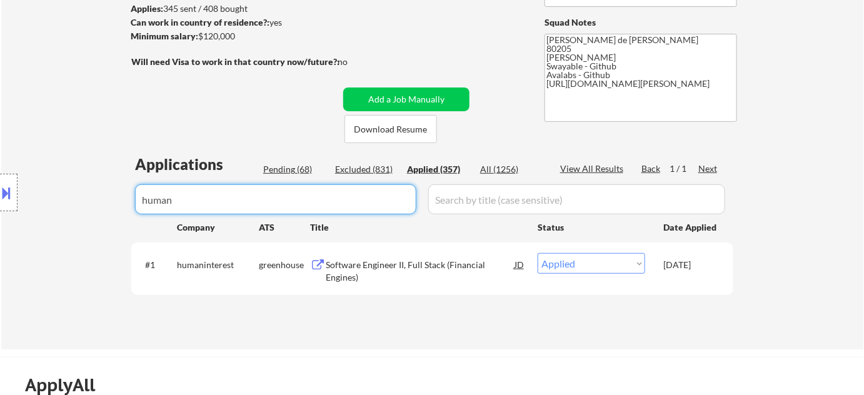
drag, startPoint x: 253, startPoint y: 203, endPoint x: 83, endPoint y: 205, distance: 170.2
click at [98, 210] on body "← Return to /applysquad Mailslurp Inbox Job Search Builder Adam Gusky User Emai…" at bounding box center [432, 27] width 864 height 395
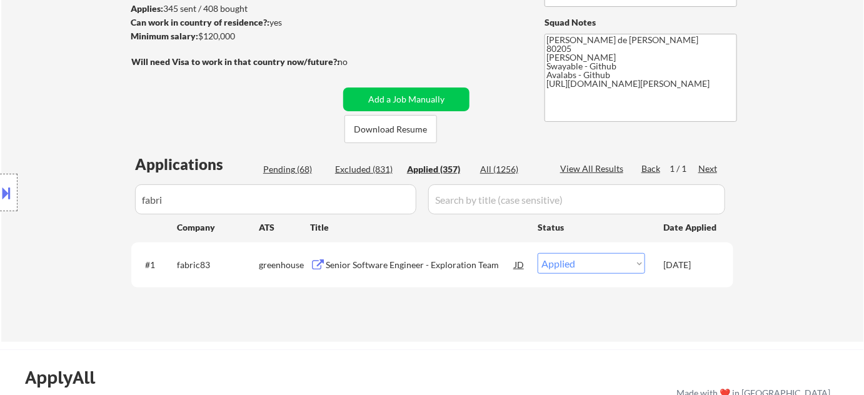
drag, startPoint x: 80, startPoint y: 205, endPoint x: 1, endPoint y: 176, distance: 83.7
click at [0, 183] on div "Location Inclusions: Denver, CO Glendale, CO Edgewater, CO Wheat Ridge, CO Comm…" at bounding box center [112, 193] width 224 height 232
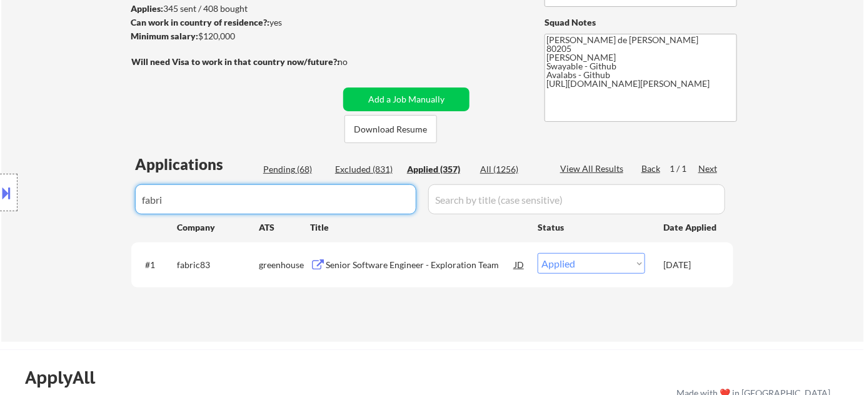
drag, startPoint x: 236, startPoint y: 203, endPoint x: 0, endPoint y: 190, distance: 236.8
click at [0, 190] on body "← Return to /applysquad Mailslurp Inbox Job Search Builder Adam Gusky User Emai…" at bounding box center [432, 27] width 864 height 395
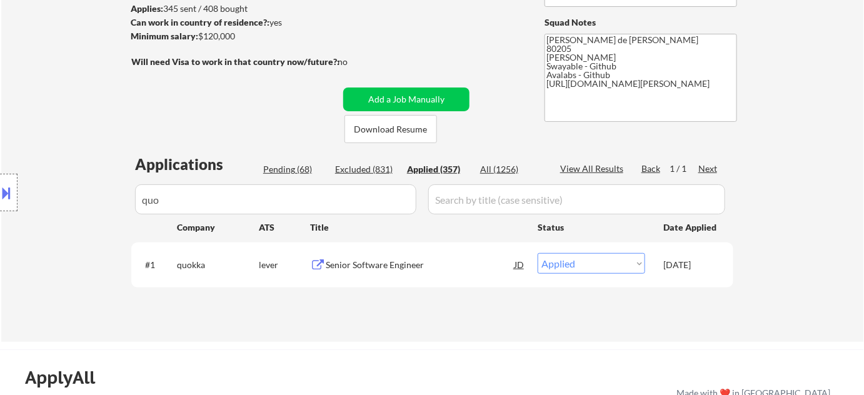
drag, startPoint x: 238, startPoint y: 203, endPoint x: 0, endPoint y: 189, distance: 238.7
click at [0, 191] on body "← Return to /applysquad Mailslurp Inbox Job Search Builder Adam Gusky User Emai…" at bounding box center [432, 27] width 864 height 395
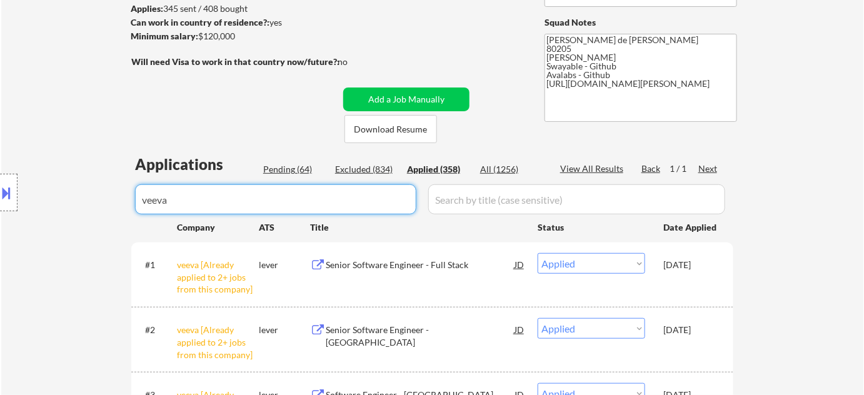
drag, startPoint x: 240, startPoint y: 200, endPoint x: 0, endPoint y: 163, distance: 242.4
click at [0, 163] on body "← Return to /applysquad Mailslurp Inbox Job Search Builder Adam Gusky User Emai…" at bounding box center [432, 27] width 864 height 395
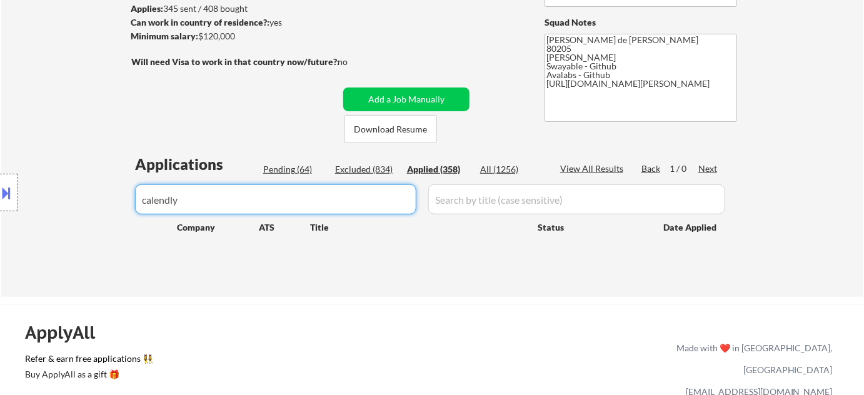
type input "calendly"
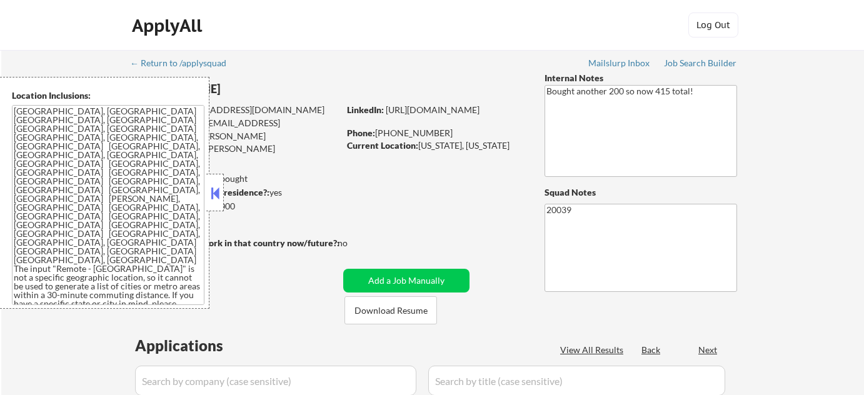
select select ""pending""
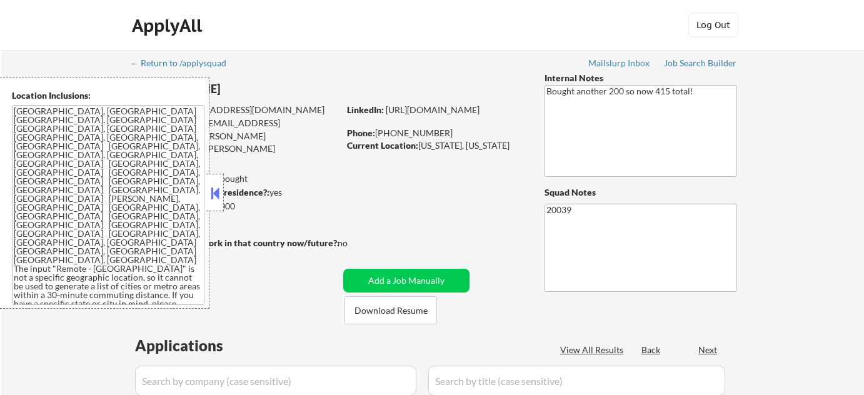
select select ""pending""
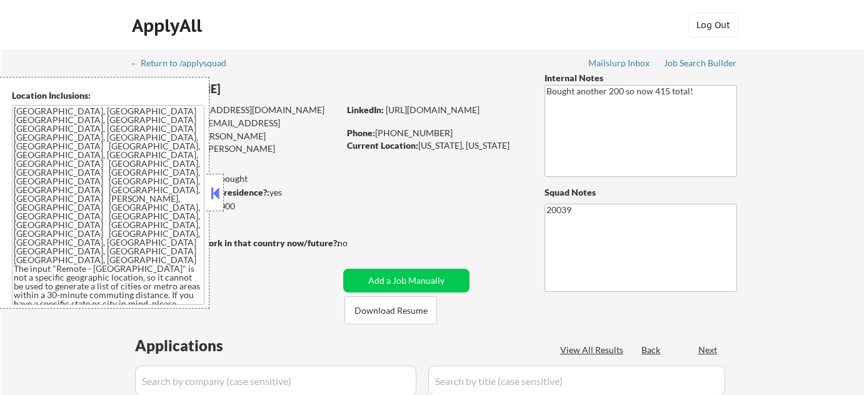
select select ""pending""
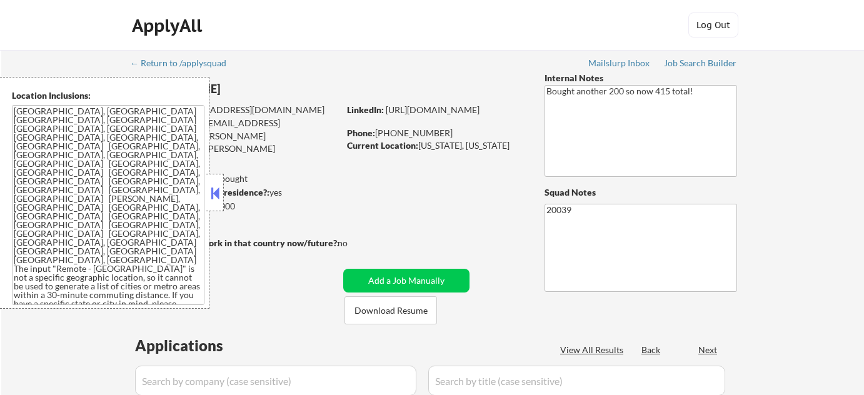
select select ""pending""
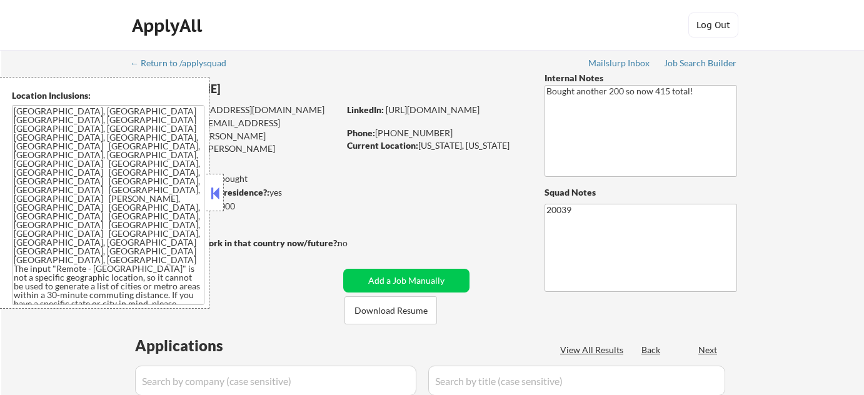
select select ""pending""
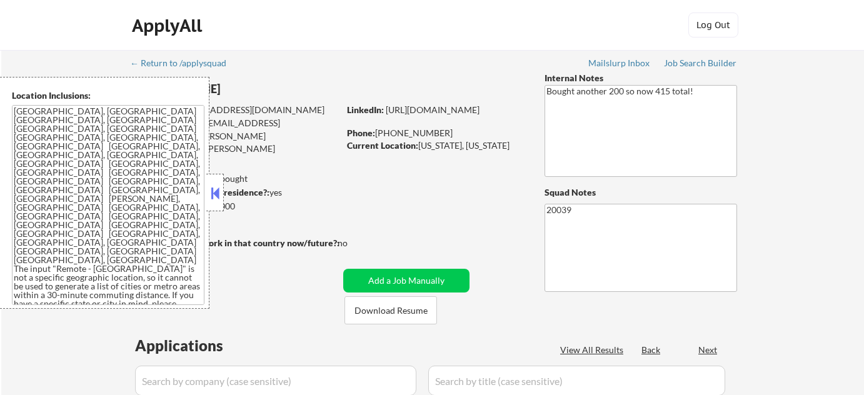
select select ""pending""
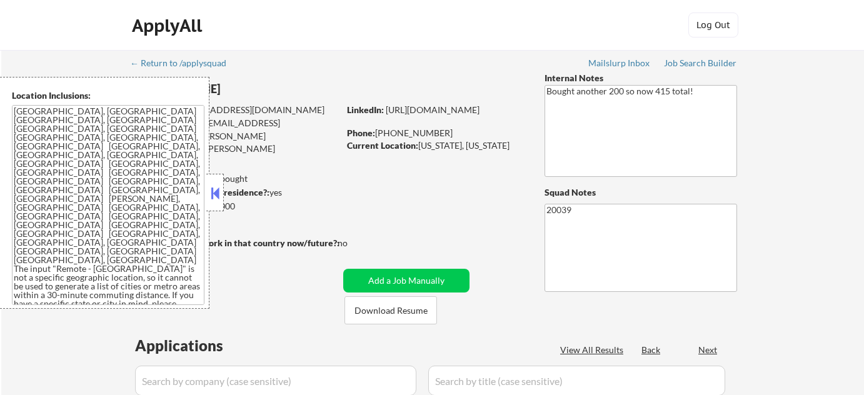
select select ""pending""
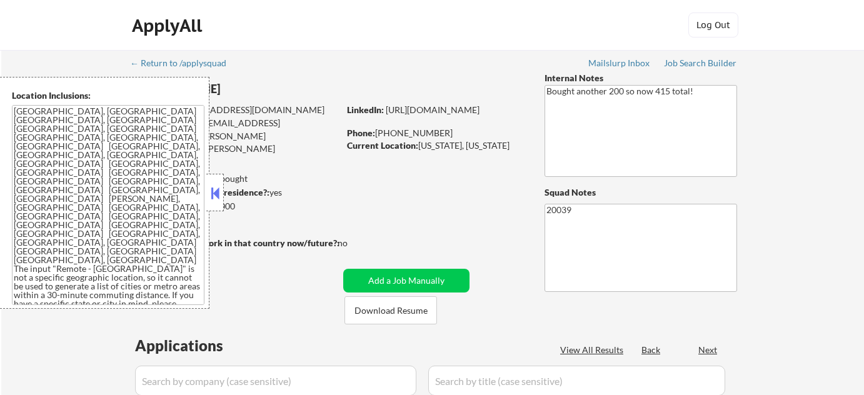
select select ""pending""
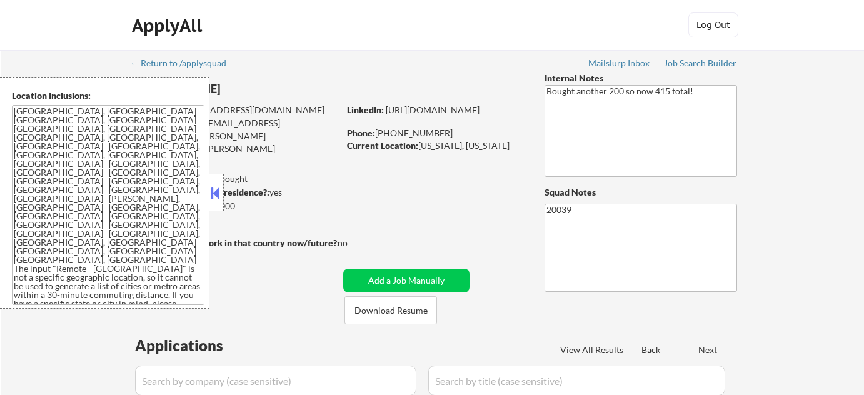
select select ""pending""
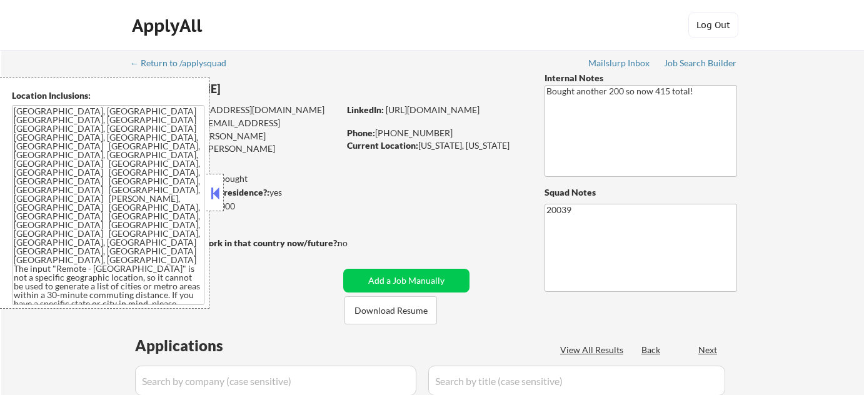
select select ""pending""
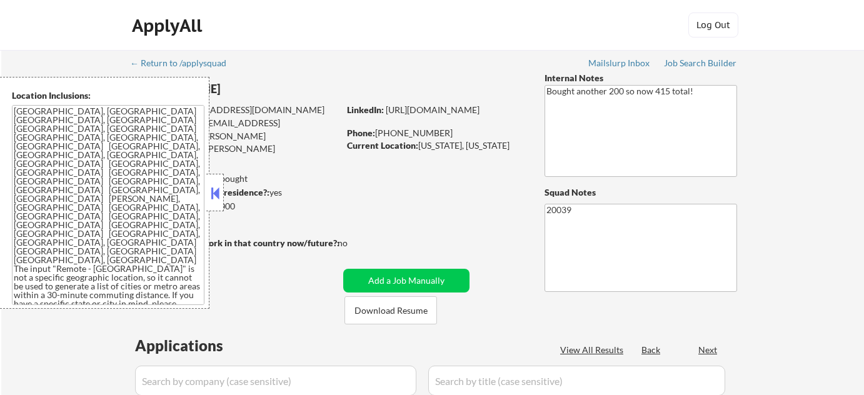
select select ""pending""
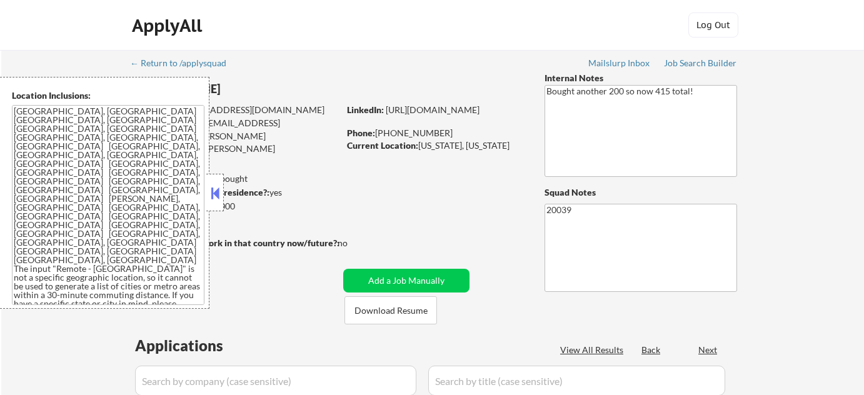
select select ""pending""
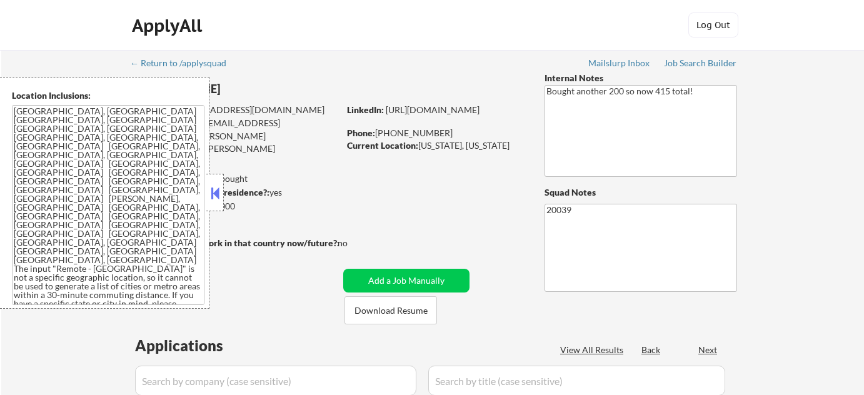
select select ""pending""
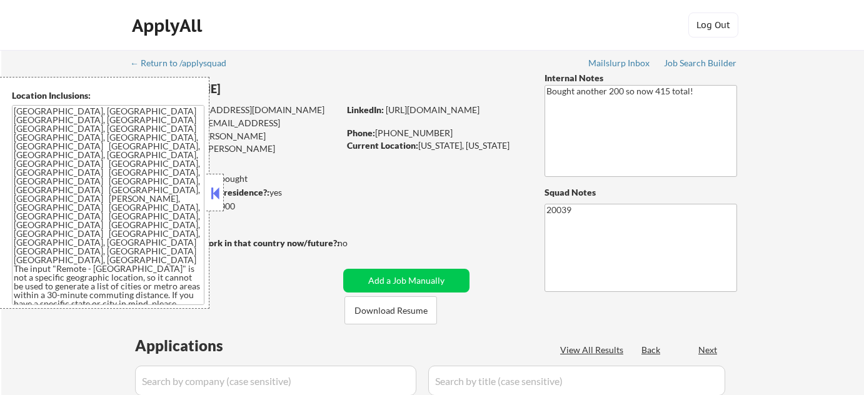
select select ""pending""
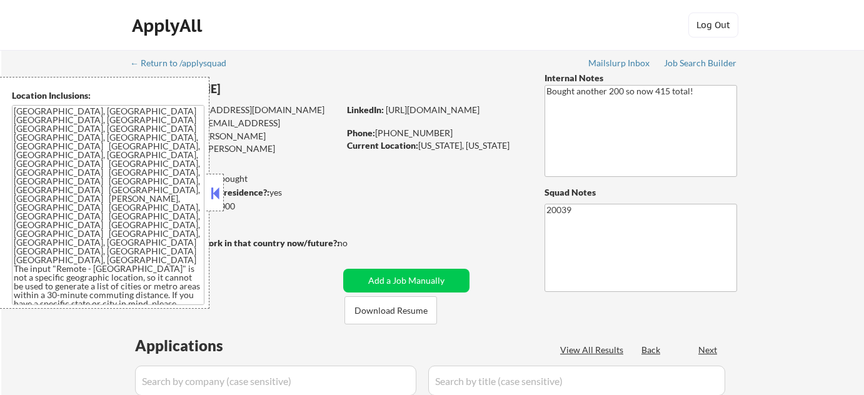
select select ""pending""
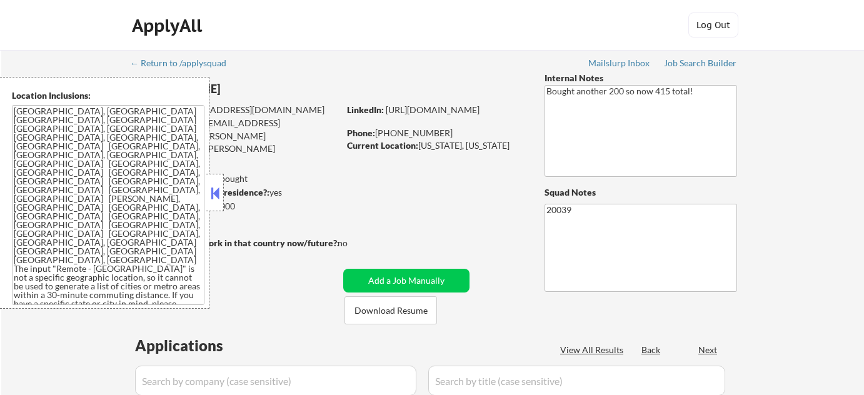
select select ""pending""
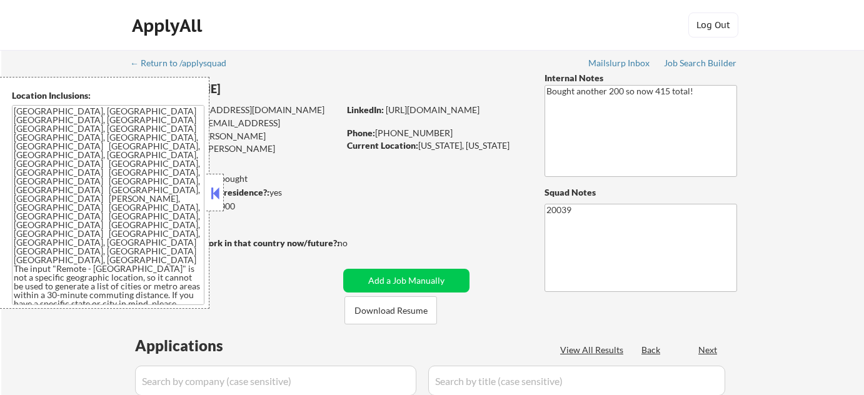
select select ""pending""
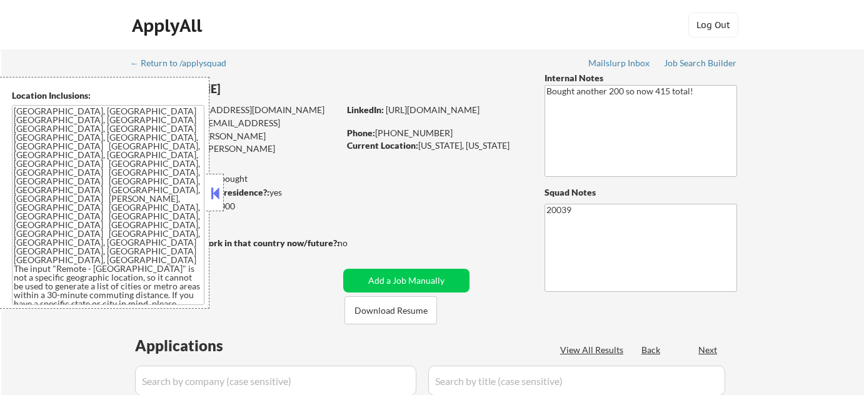
select select ""pending""
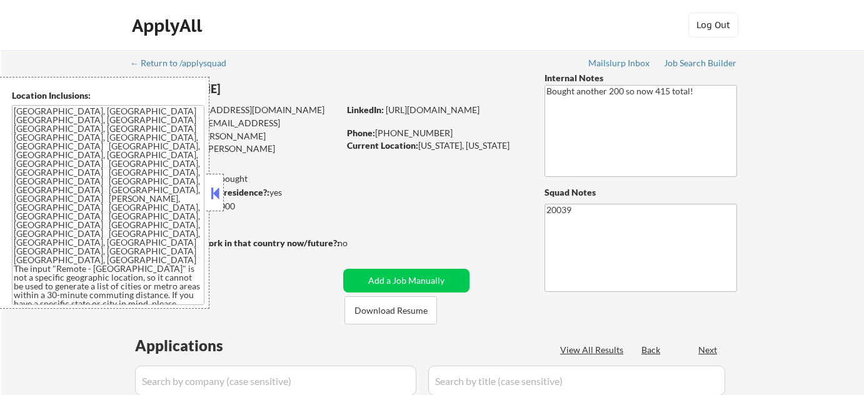
select select ""pending""
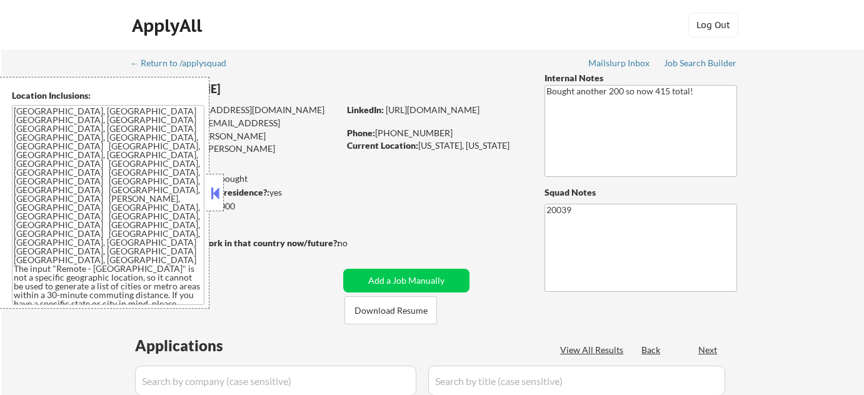
select select ""pending""
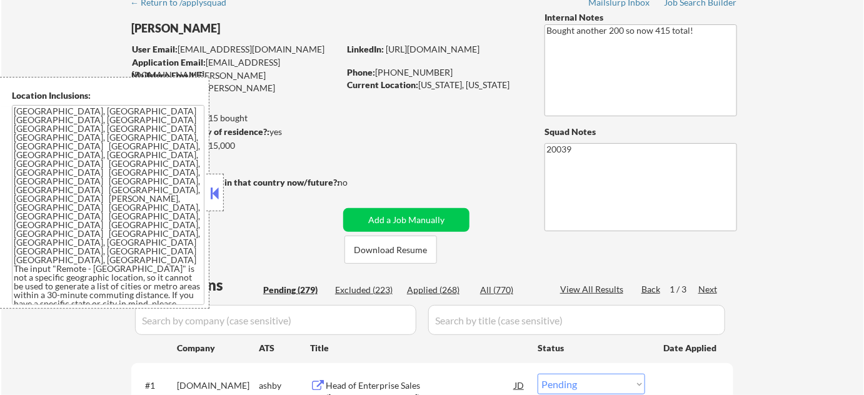
scroll to position [113, 0]
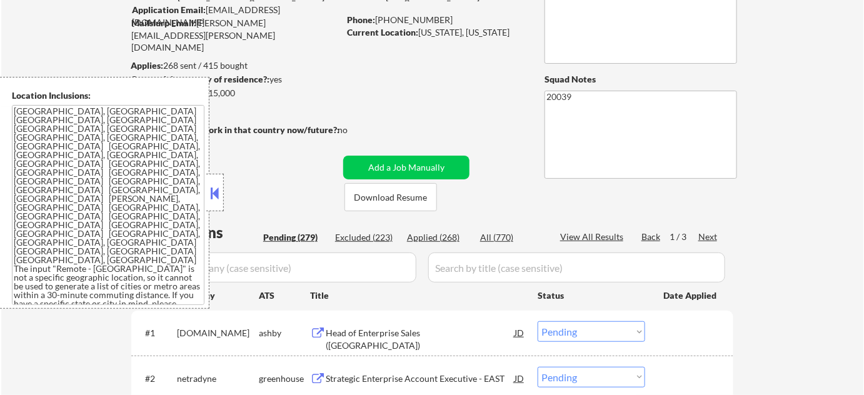
click at [213, 198] on button at bounding box center [215, 193] width 14 height 19
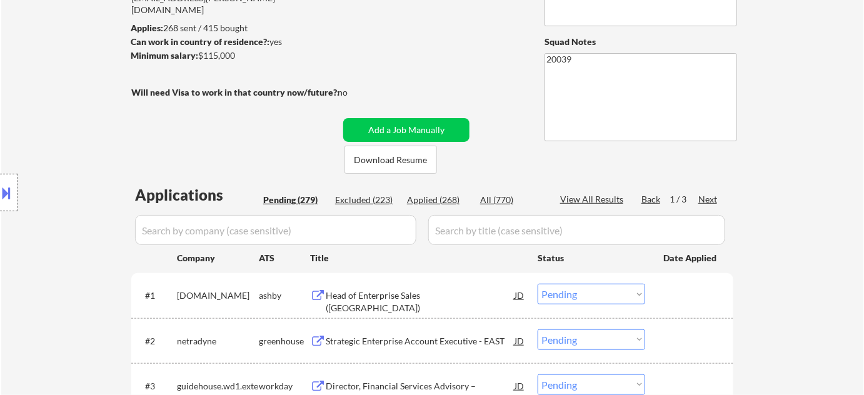
scroll to position [170, 0]
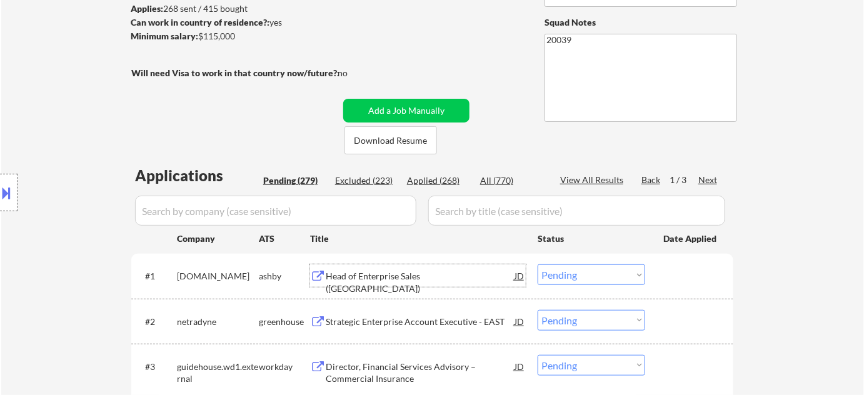
click at [410, 277] on div "Head of Enterprise Sales ([GEOGRAPHIC_DATA])" at bounding box center [420, 282] width 189 height 24
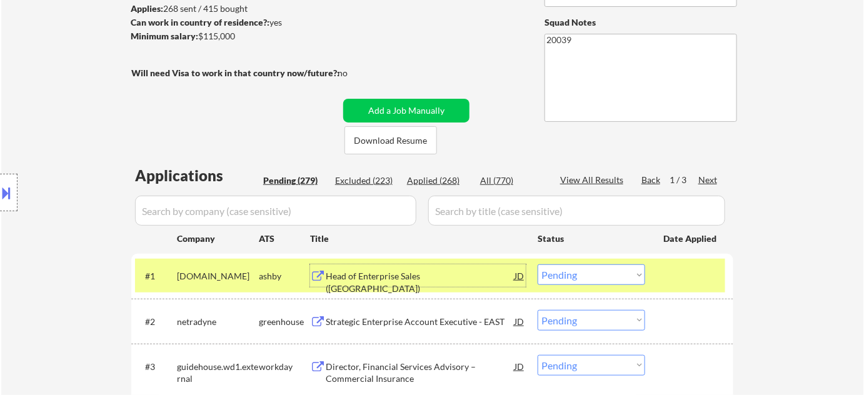
click at [594, 273] on select "Choose an option... Pending Applied Excluded (Questions) Excluded (Expired) Exc…" at bounding box center [592, 275] width 108 height 21
click at [538, 265] on select "Choose an option... Pending Applied Excluded (Questions) Excluded (Expired) Exc…" at bounding box center [592, 275] width 108 height 21
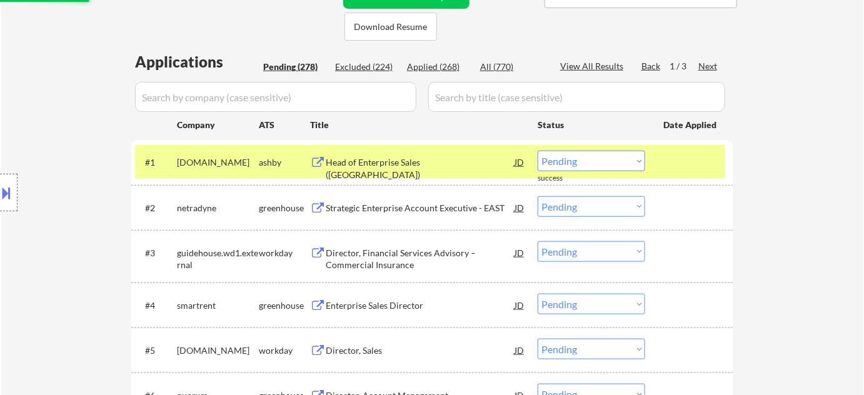
scroll to position [341, 0]
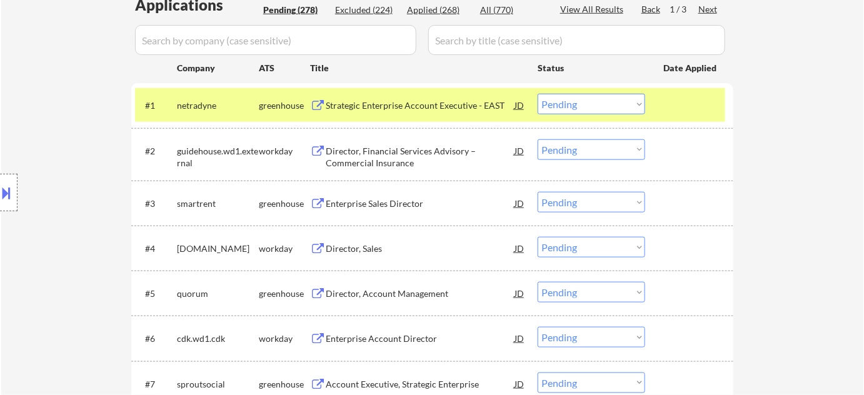
click at [394, 106] on div "Strategic Enterprise Account Executive - EAST" at bounding box center [420, 105] width 189 height 13
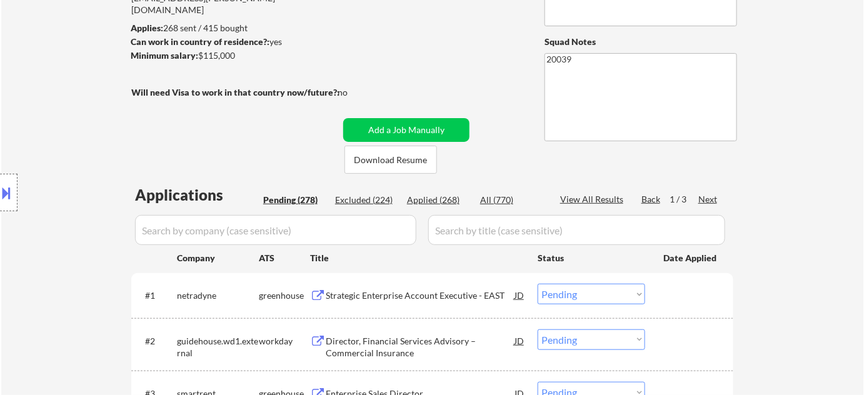
scroll to position [170, 0]
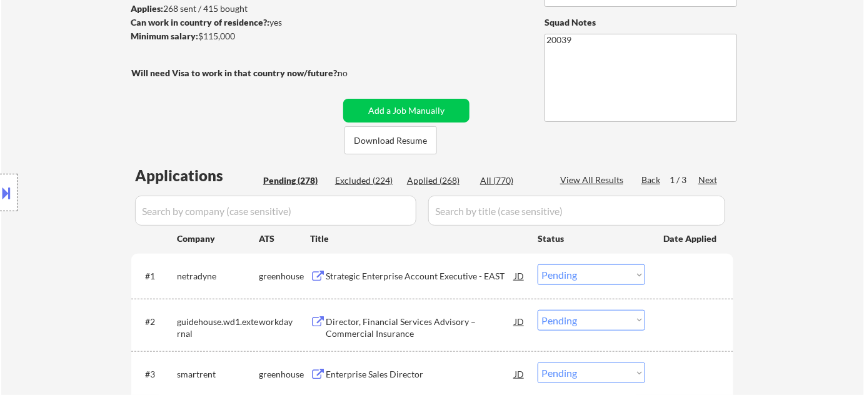
click at [557, 275] on select "Choose an option... Pending Applied Excluded (Questions) Excluded (Expired) Exc…" at bounding box center [592, 275] width 108 height 21
click at [538, 265] on select "Choose an option... Pending Applied Excluded (Questions) Excluded (Expired) Exc…" at bounding box center [592, 275] width 108 height 21
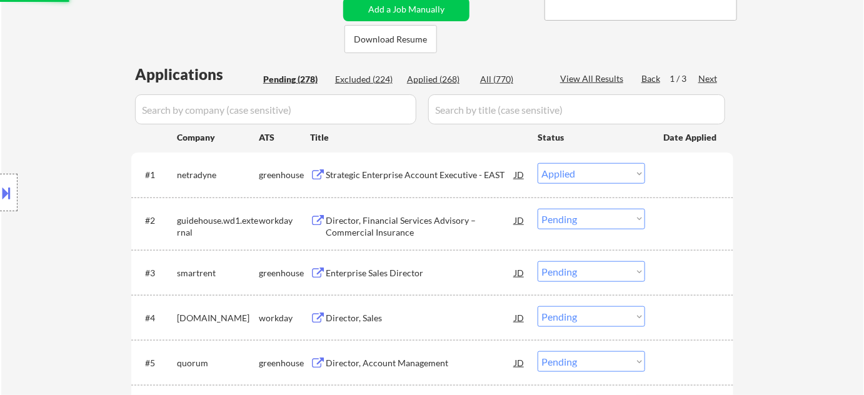
scroll to position [284, 0]
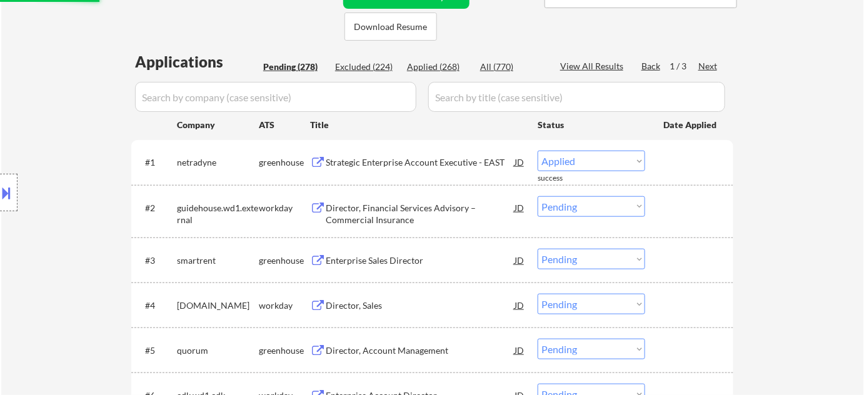
select select ""pending""
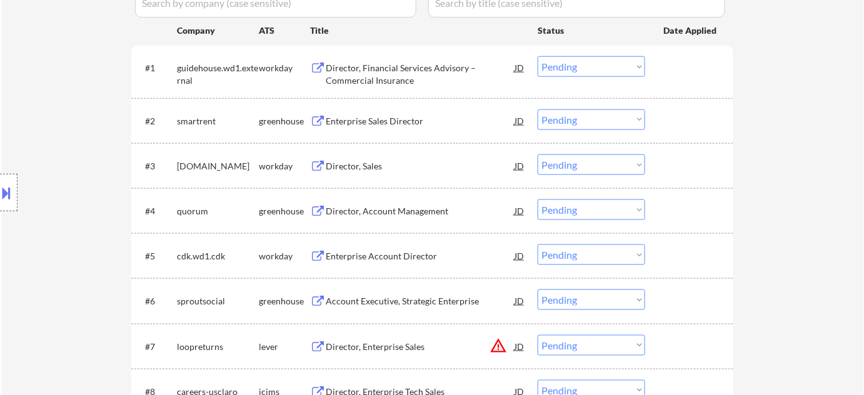
scroll to position [398, 0]
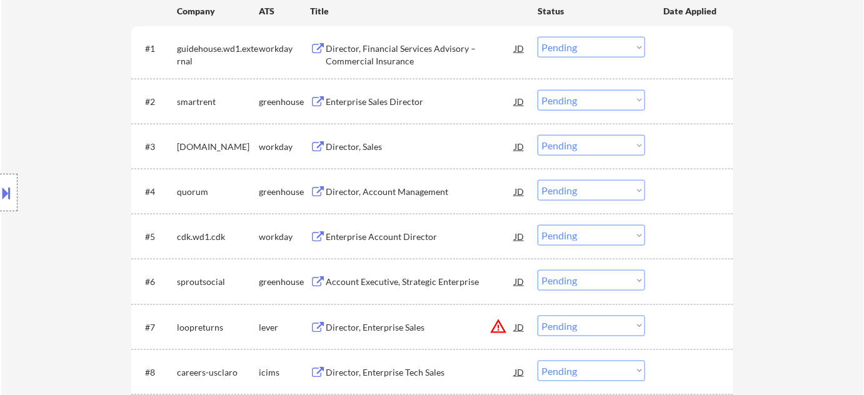
click at [424, 283] on div "Account Executive, Strategic Enterprise" at bounding box center [420, 282] width 189 height 13
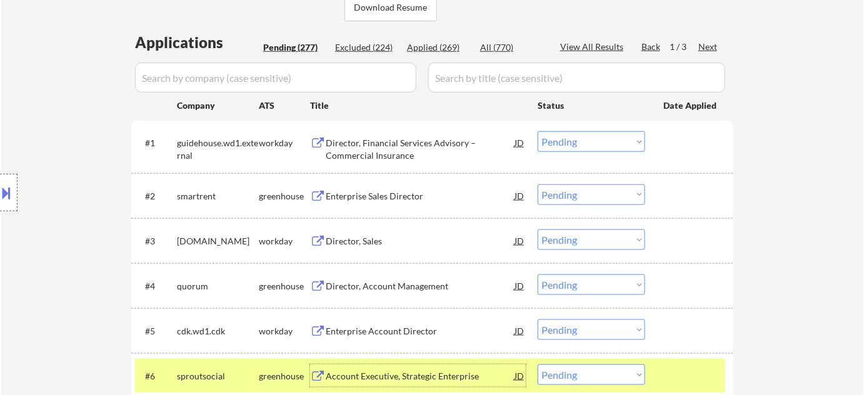
scroll to position [284, 0]
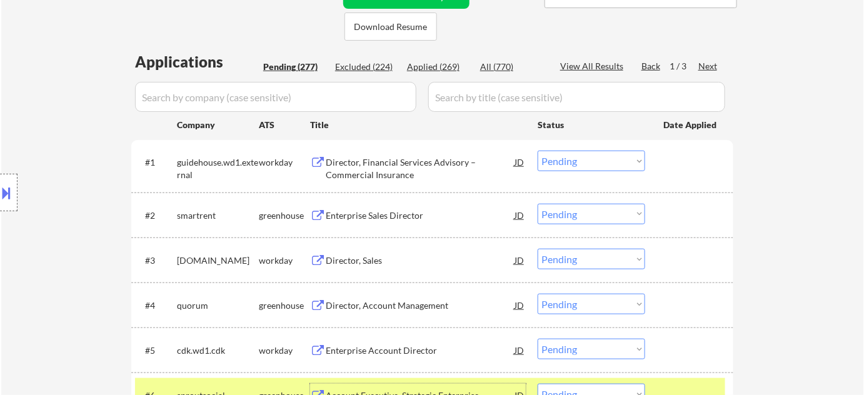
click at [445, 64] on div "Applied (269)" at bounding box center [438, 67] width 63 height 13
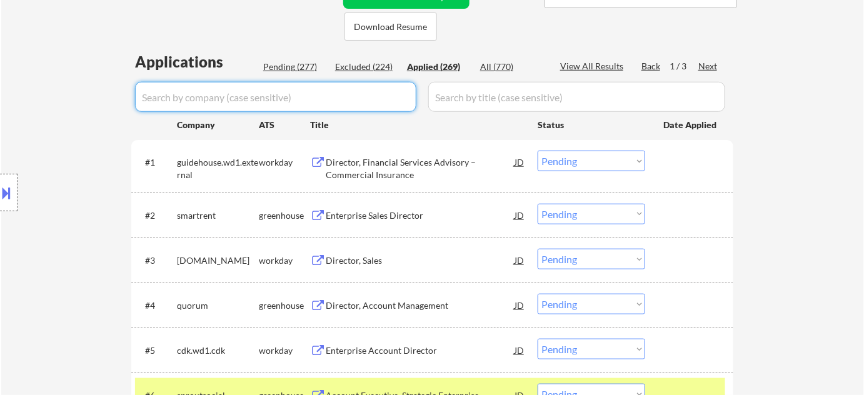
click at [328, 96] on input "input" at bounding box center [275, 97] width 281 height 30
type input "sprou"
select select ""applied""
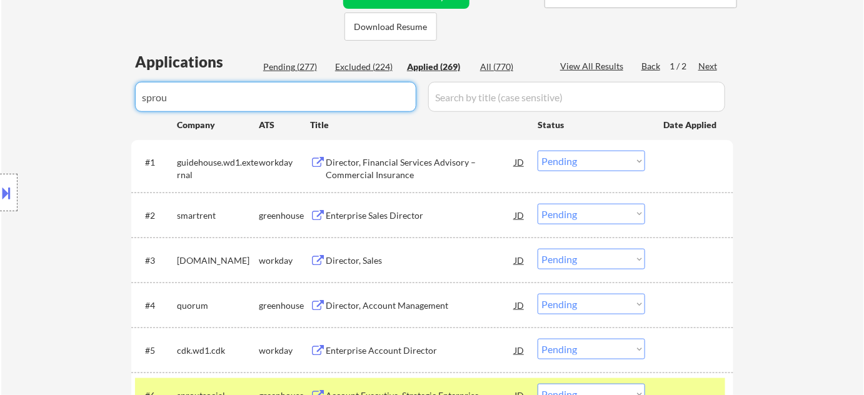
select select ""applied""
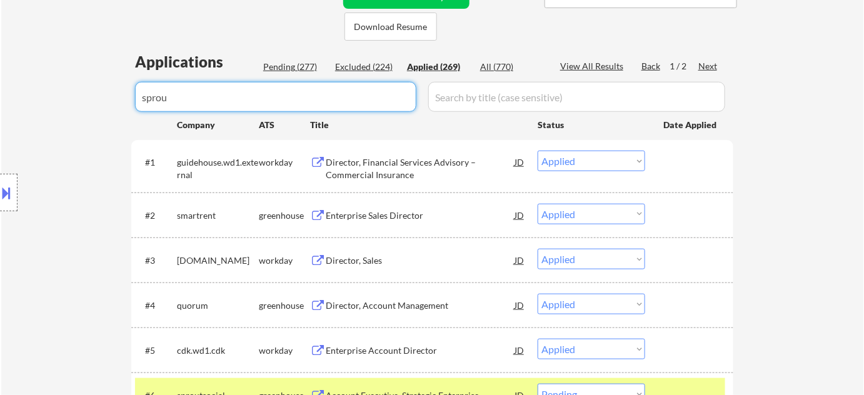
select select ""applied""
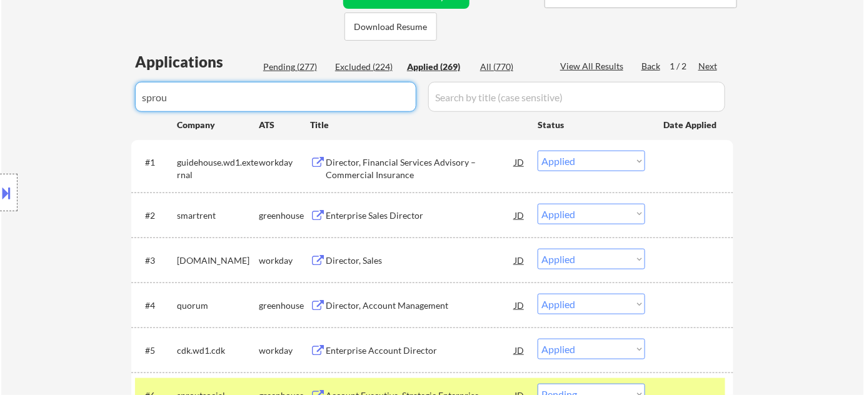
select select ""applied""
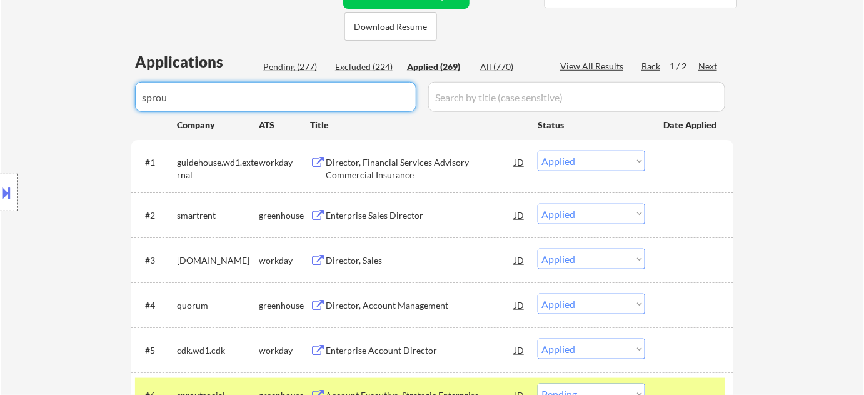
select select ""applied""
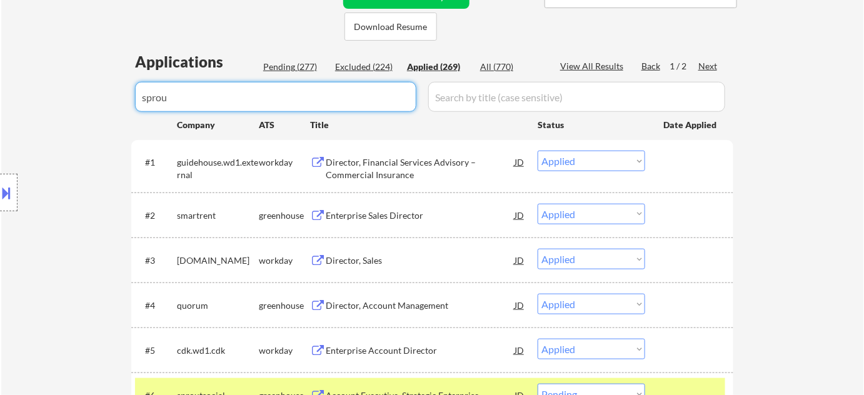
select select ""applied""
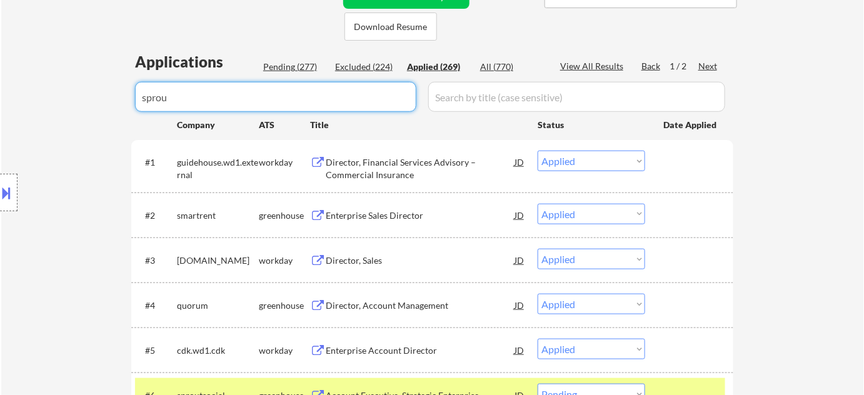
select select ""applied""
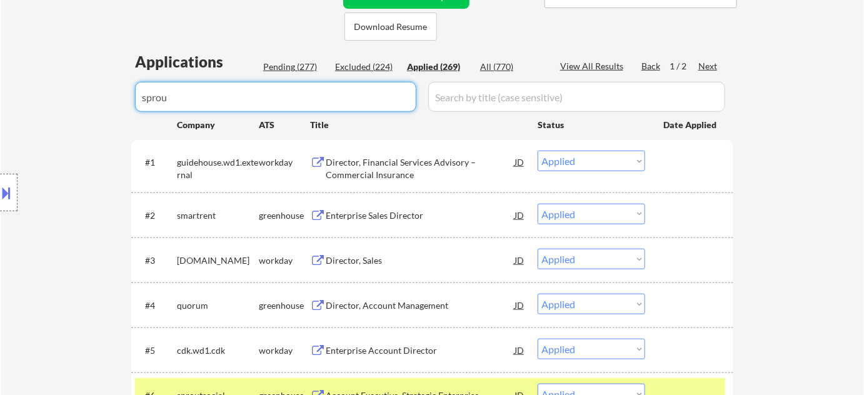
select select ""applied""
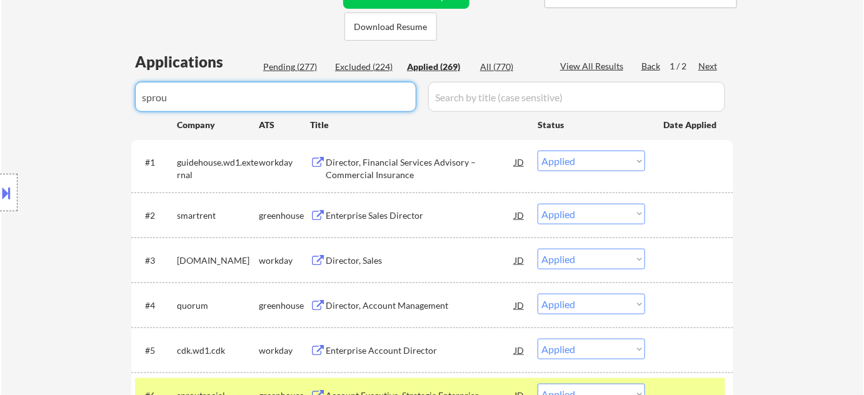
select select ""applied""
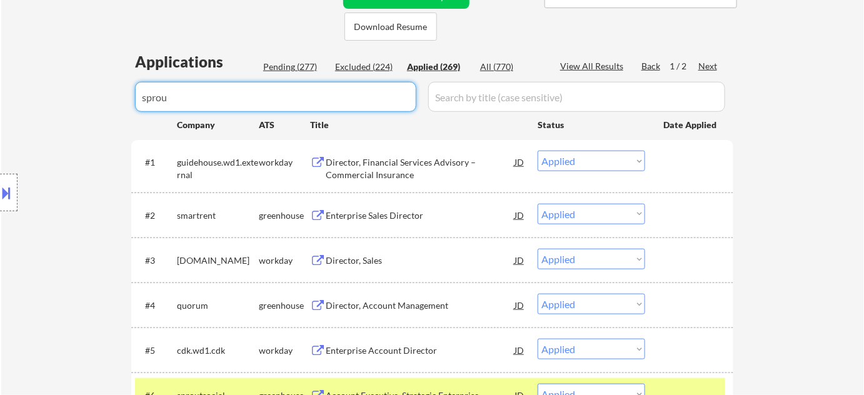
select select ""applied""
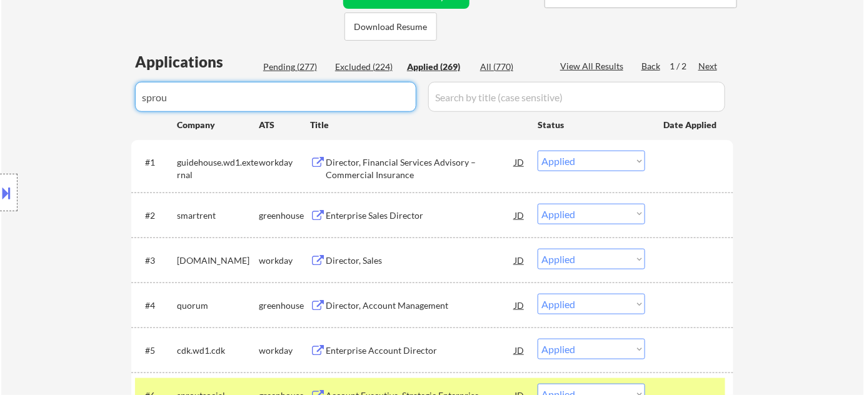
select select ""applied""
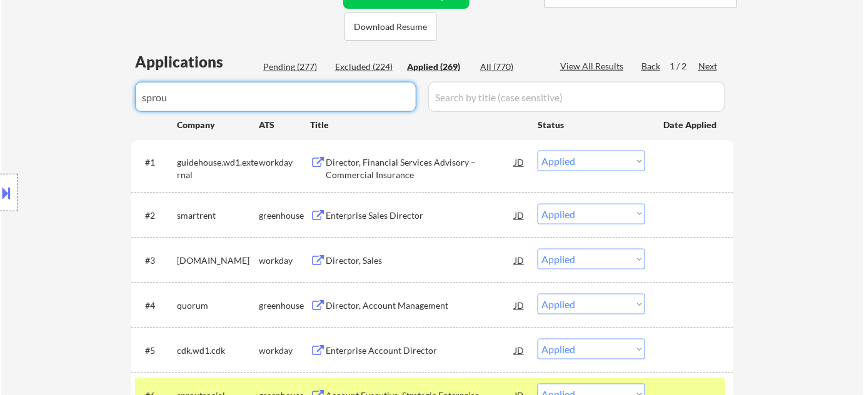
select select ""applied""
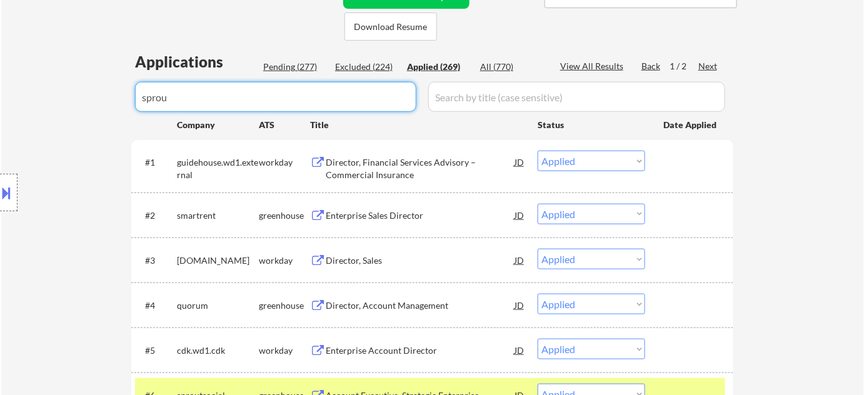
select select ""applied""
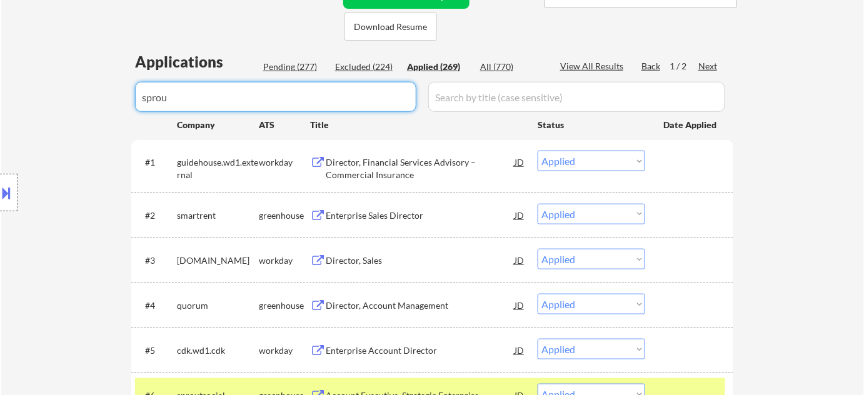
select select ""applied""
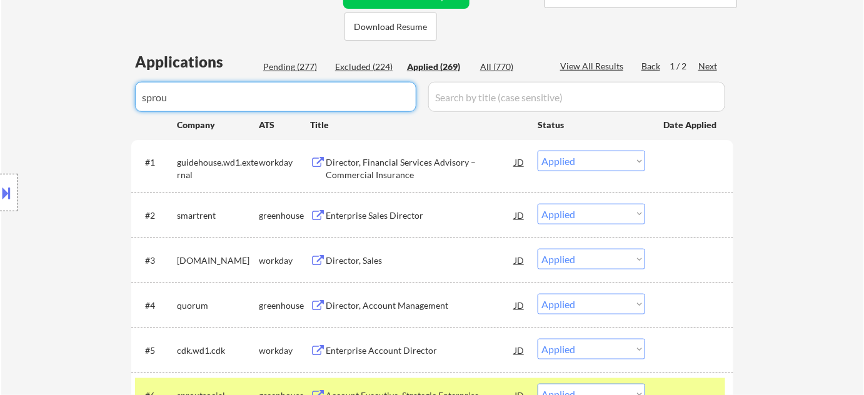
select select ""applied""
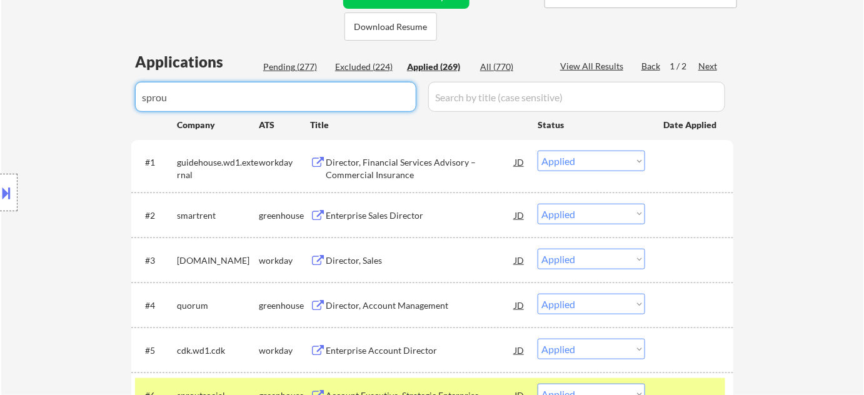
select select ""applied""
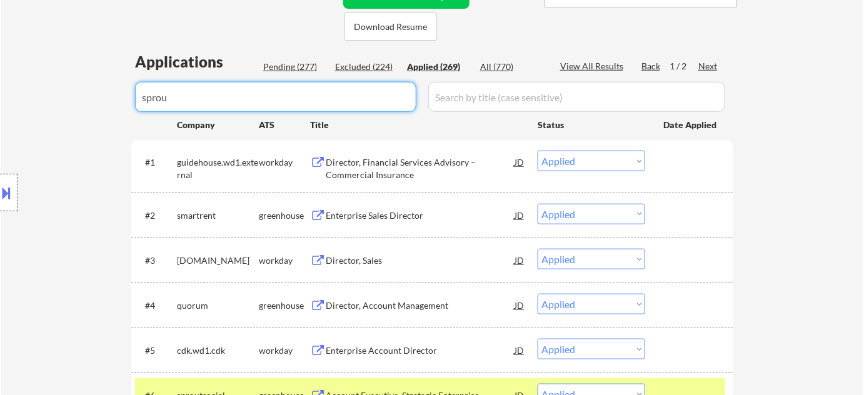
select select ""applied""
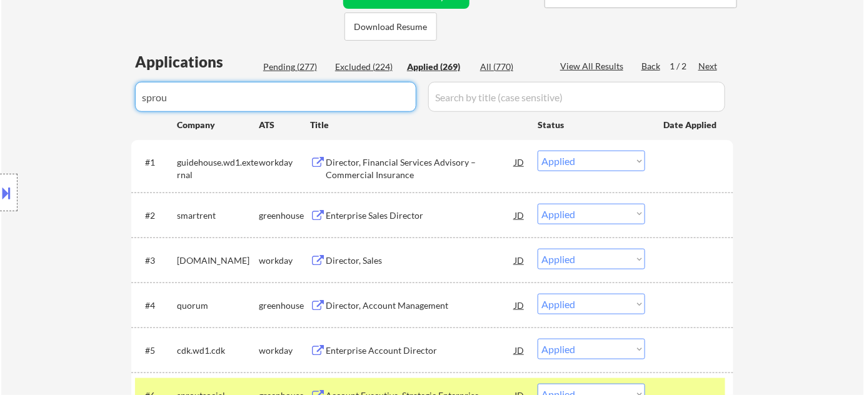
select select ""applied""
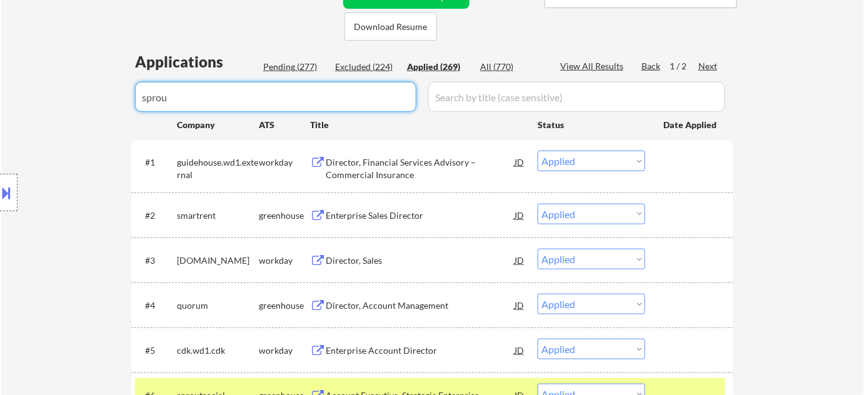
select select ""applied""
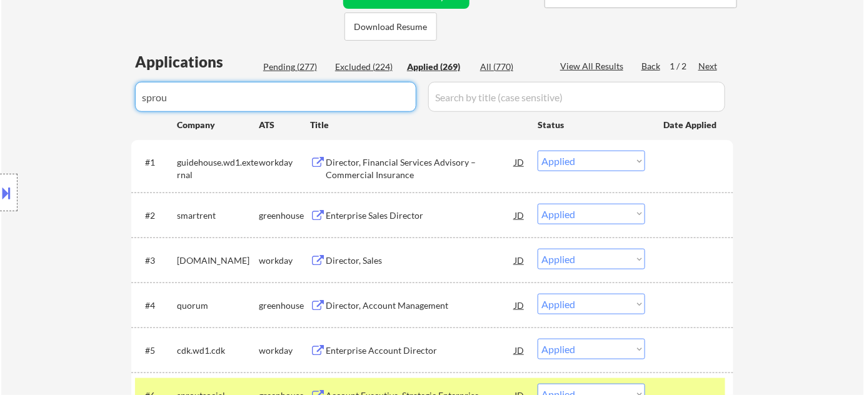
select select ""applied""
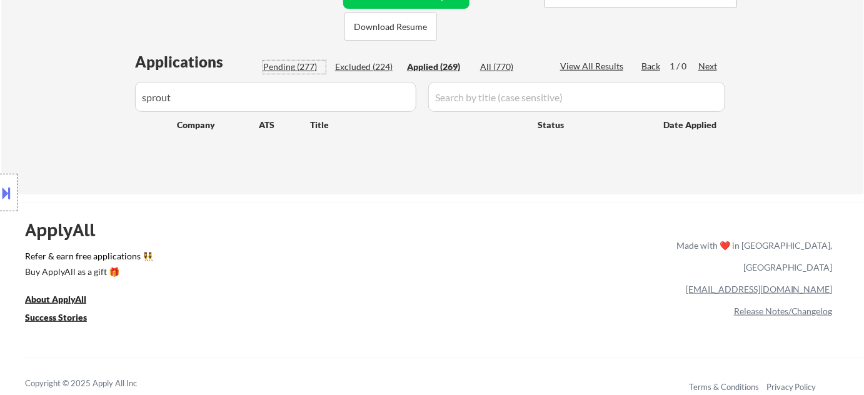
drag, startPoint x: 291, startPoint y: 66, endPoint x: 291, endPoint y: 74, distance: 8.1
click at [291, 65] on div "Pending (277)" at bounding box center [294, 67] width 63 height 13
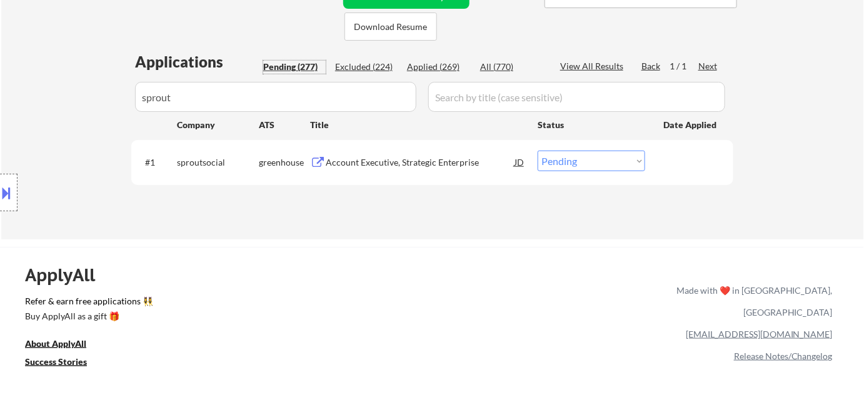
click at [550, 165] on select "Choose an option... Pending Applied Excluded (Questions) Excluded (Expired) Exc…" at bounding box center [592, 161] width 108 height 21
click at [538, 151] on select "Choose an option... Pending Applied Excluded (Questions) Excluded (Expired) Exc…" at bounding box center [592, 161] width 108 height 21
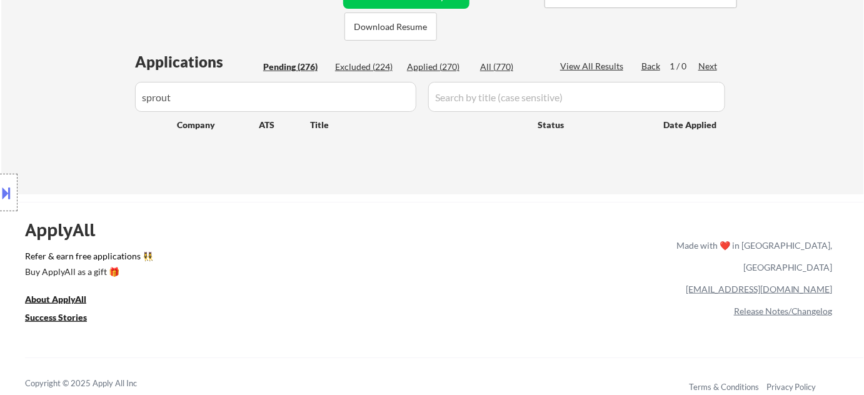
drag, startPoint x: 342, startPoint y: 87, endPoint x: 38, endPoint y: 83, distance: 304.7
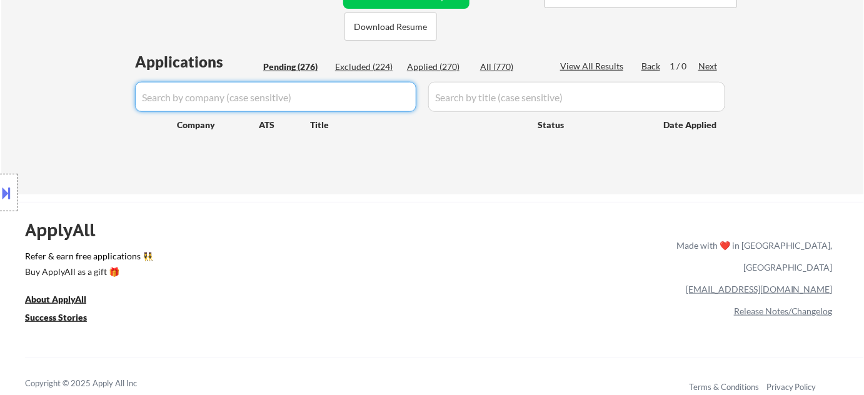
click at [298, 66] on div "Pending (276)" at bounding box center [294, 67] width 63 height 13
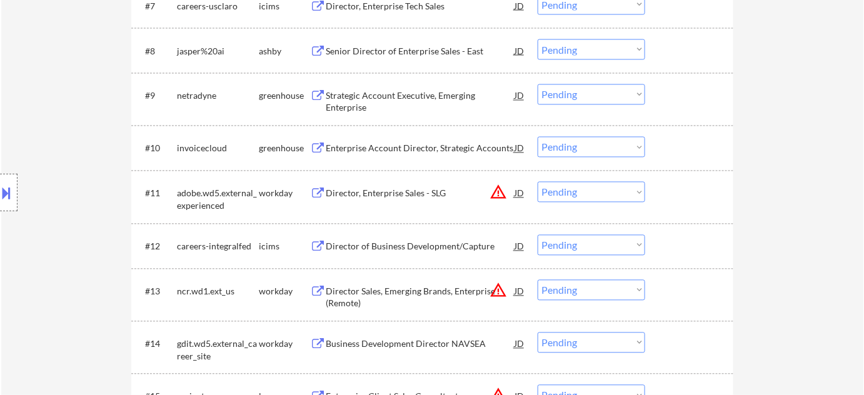
scroll to position [739, 0]
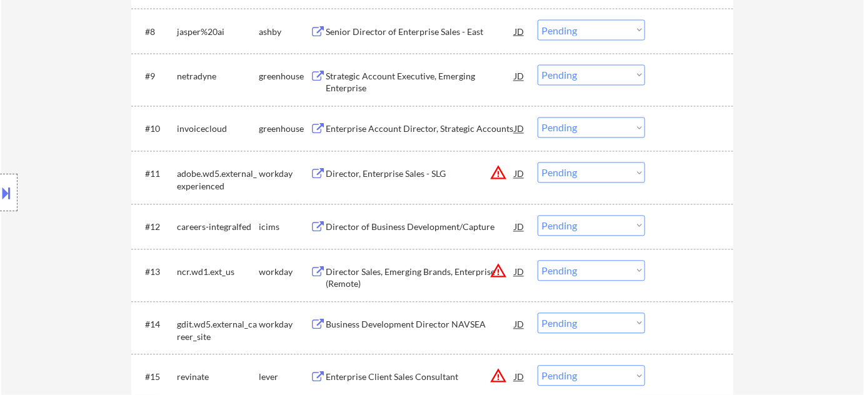
click at [499, 173] on button "warning_amber" at bounding box center [499, 174] width 18 height 18
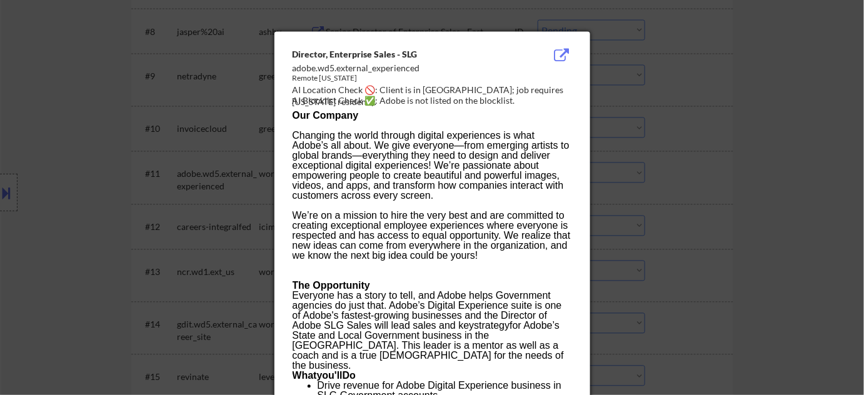
click at [652, 190] on div at bounding box center [432, 197] width 864 height 395
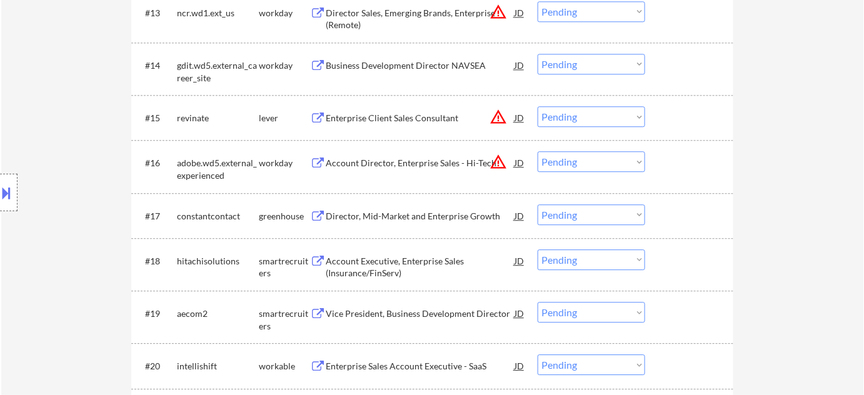
scroll to position [1023, 0]
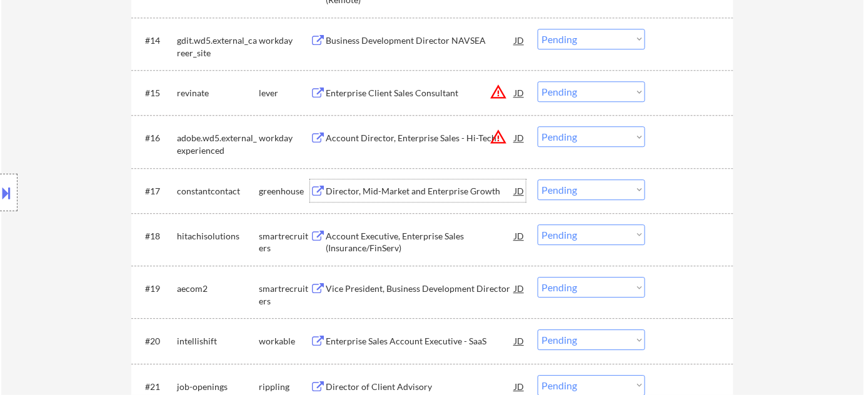
click at [445, 188] on div "Director, Mid-Market and Enterprise Growth" at bounding box center [420, 191] width 189 height 13
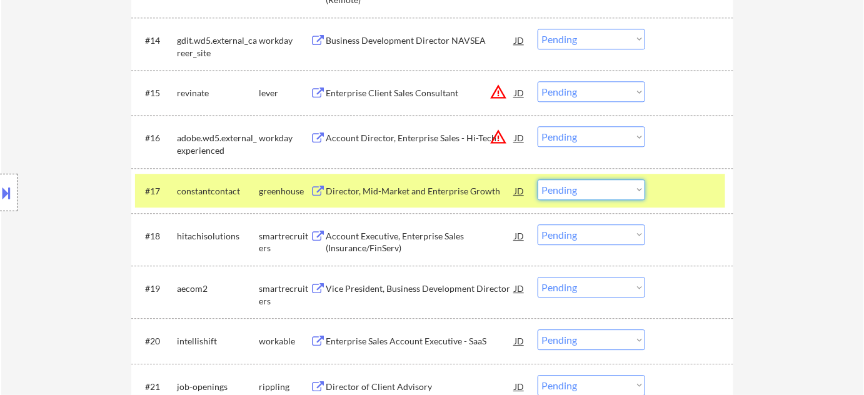
drag, startPoint x: 599, startPoint y: 190, endPoint x: 599, endPoint y: 197, distance: 7.5
click at [599, 190] on select "Choose an option... Pending Applied Excluded (Questions) Excluded (Expired) Exc…" at bounding box center [592, 190] width 108 height 21
click at [538, 180] on select "Choose an option... Pending Applied Excluded (Questions) Excluded (Expired) Exc…" at bounding box center [592, 190] width 108 height 21
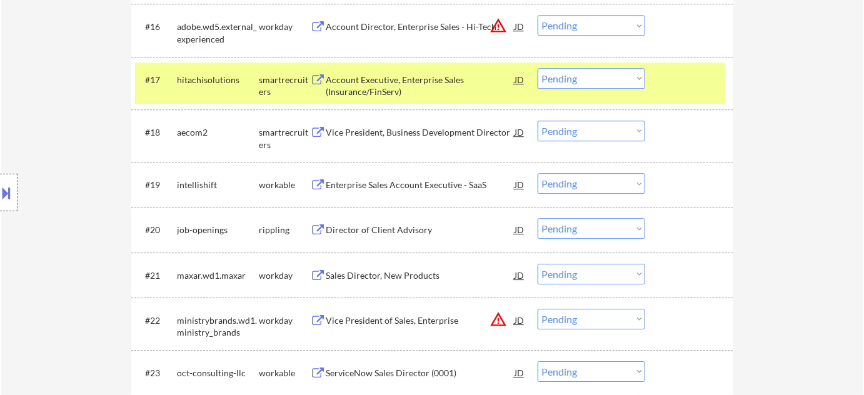
scroll to position [1137, 0]
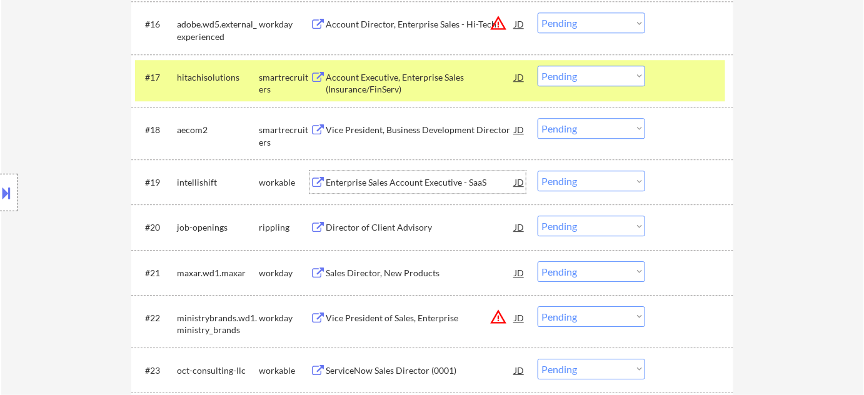
click at [410, 185] on div "Enterprise Sales Account Executive - SaaS" at bounding box center [420, 182] width 189 height 13
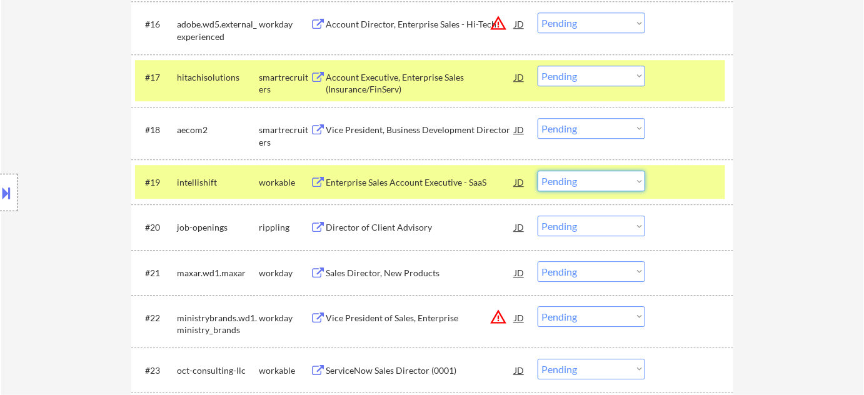
click at [570, 184] on select "Choose an option... Pending Applied Excluded (Questions) Excluded (Expired) Exc…" at bounding box center [592, 181] width 108 height 21
click at [538, 171] on select "Choose an option... Pending Applied Excluded (Questions) Excluded (Expired) Exc…" at bounding box center [592, 181] width 108 height 21
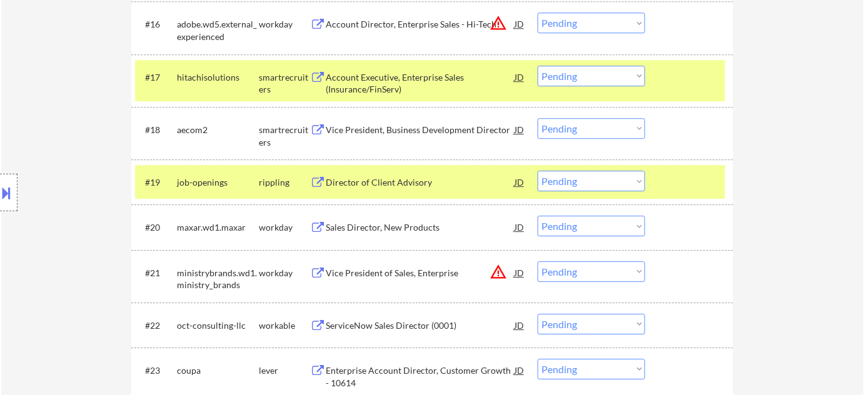
click at [407, 228] on div "Sales Director, New Products" at bounding box center [420, 227] width 189 height 13
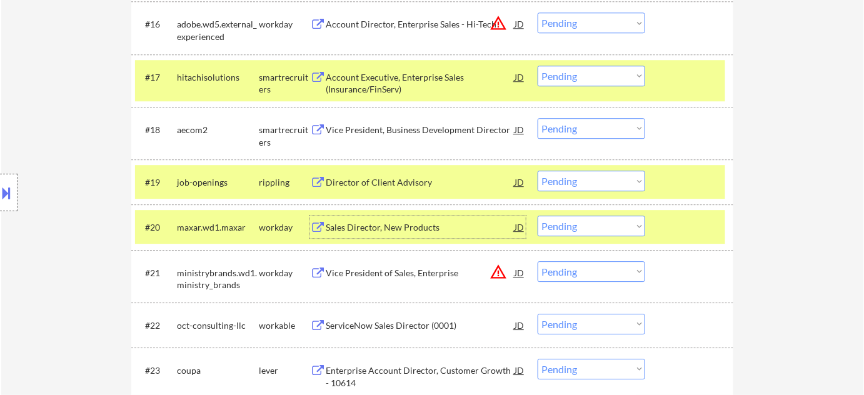
click at [410, 320] on div "ServiceNow Sales Director (0001)" at bounding box center [420, 326] width 189 height 13
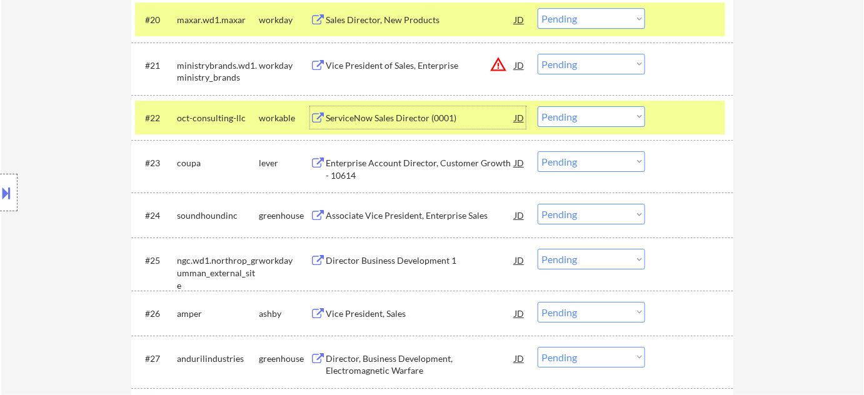
scroll to position [1364, 0]
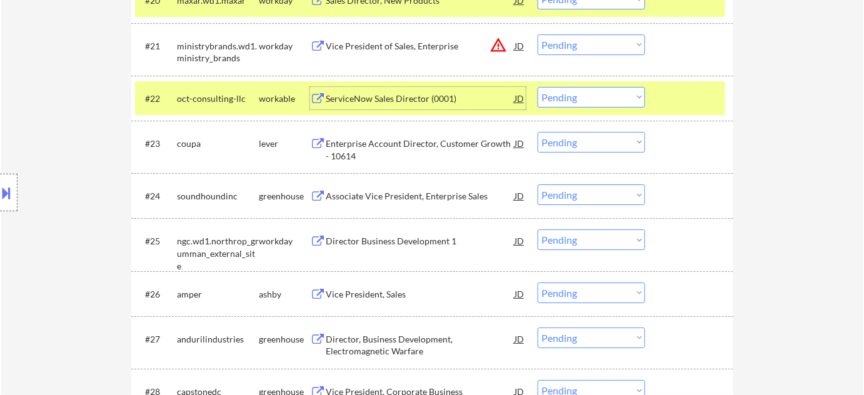
click at [392, 197] on div "Associate Vice President, Enterprise Sales" at bounding box center [420, 196] width 189 height 13
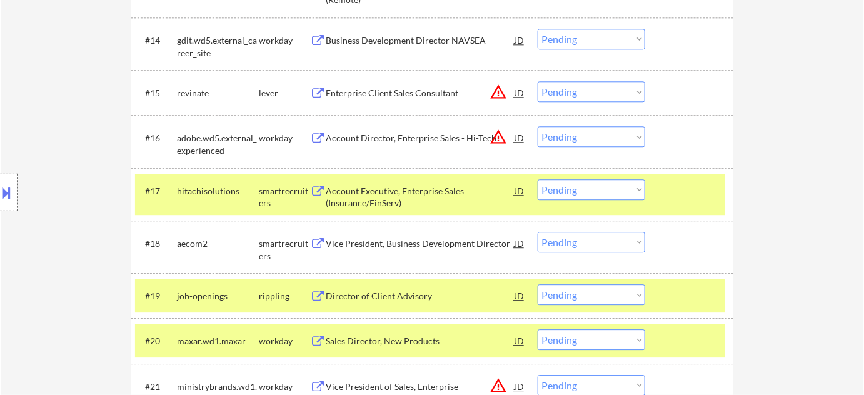
scroll to position [1023, 0]
drag, startPoint x: 599, startPoint y: 350, endPoint x: 601, endPoint y: 343, distance: 7.1
click at [599, 348] on div "#20 maxar.wd1.maxar workday Sales Director, New Products JD warning_amber Choos…" at bounding box center [430, 341] width 590 height 34
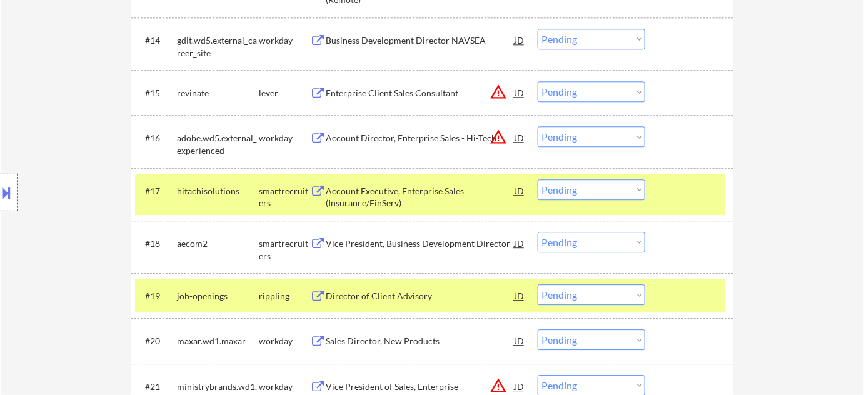
click at [601, 342] on select "Choose an option... Pending Applied Excluded (Questions) Excluded (Expired) Exc…" at bounding box center [592, 340] width 108 height 21
click at [538, 330] on select "Choose an option... Pending Applied Excluded (Questions) Excluded (Expired) Exc…" at bounding box center [592, 340] width 108 height 21
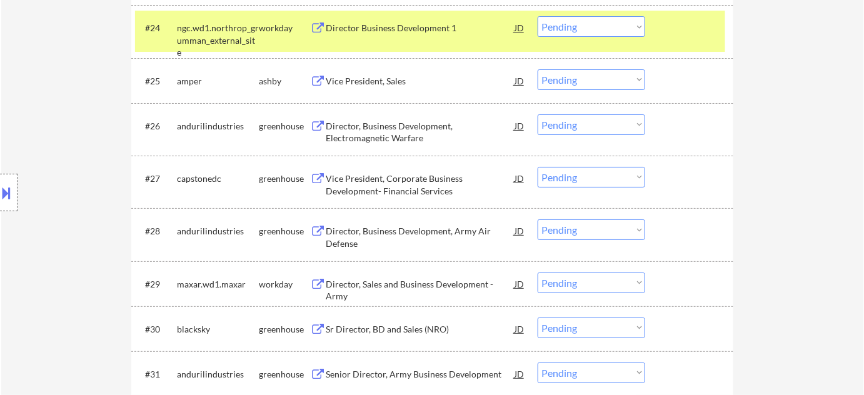
scroll to position [1535, 0]
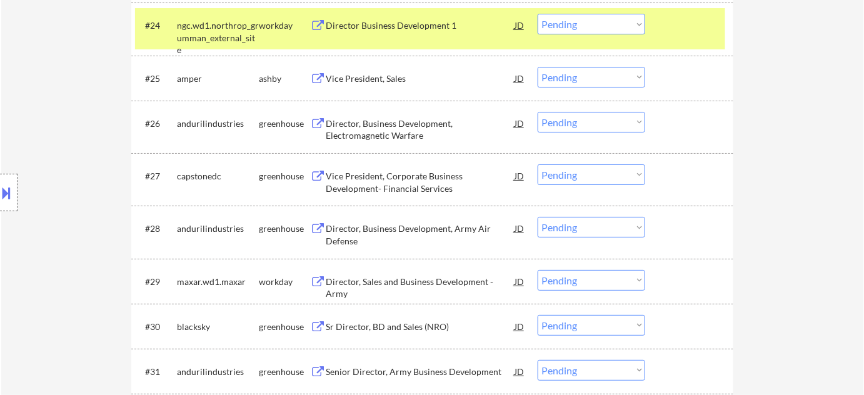
click at [392, 141] on div "Director, Business Development, Electromagnetic Warfare" at bounding box center [420, 130] width 189 height 24
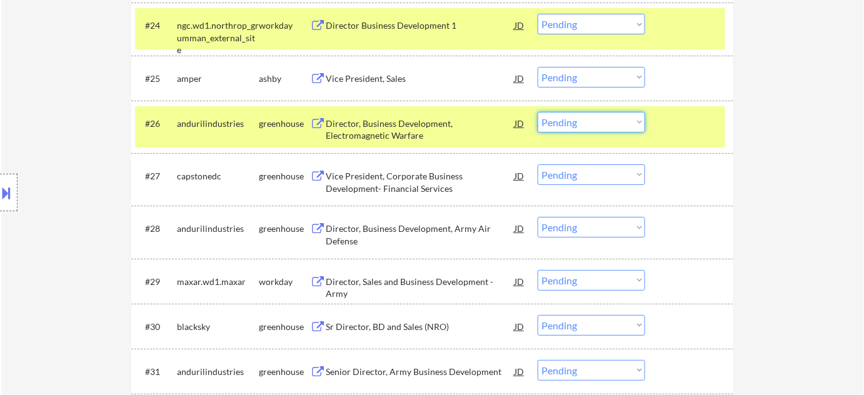
drag, startPoint x: 577, startPoint y: 123, endPoint x: 579, endPoint y: 130, distance: 7.9
click at [577, 123] on select "Choose an option... Pending Applied Excluded (Questions) Excluded (Expired) Exc…" at bounding box center [592, 122] width 108 height 21
click at [538, 112] on select "Choose an option... Pending Applied Excluded (Questions) Excluded (Expired) Exc…" at bounding box center [592, 122] width 108 height 21
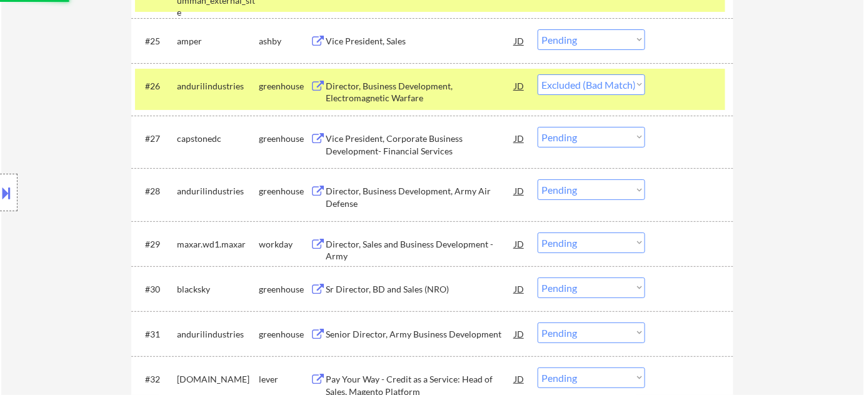
scroll to position [1592, 0]
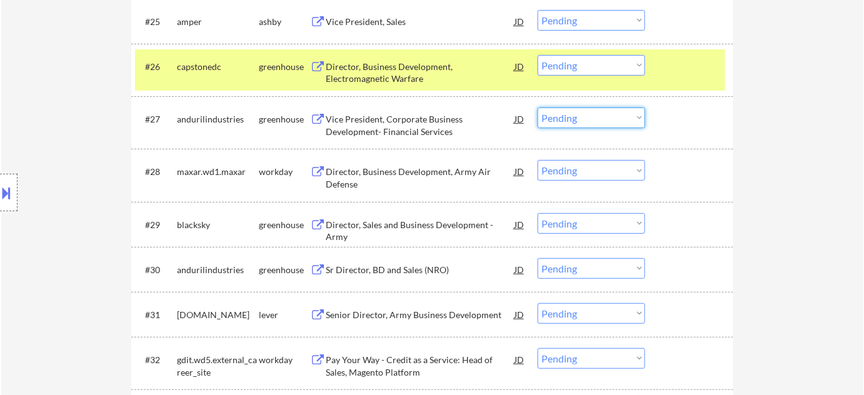
click at [575, 111] on select "Choose an option... Pending Applied Excluded (Questions) Excluded (Expired) Exc…" at bounding box center [592, 118] width 108 height 21
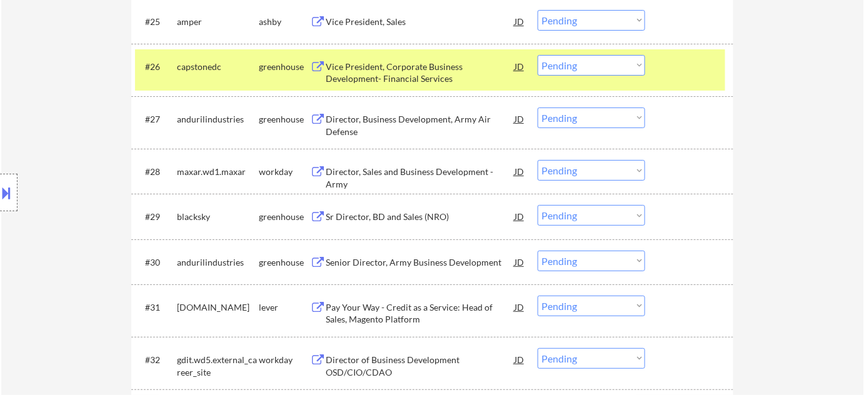
click at [606, 124] on select "Choose an option... Pending Applied Excluded (Questions) Excluded (Expired) Exc…" at bounding box center [592, 118] width 108 height 21
click at [538, 108] on select "Choose an option... Pending Applied Excluded (Questions) Excluded (Expired) Exc…" at bounding box center [592, 118] width 108 height 21
click at [413, 219] on div "Sr Director, BD and Sales (NRO)" at bounding box center [420, 217] width 189 height 13
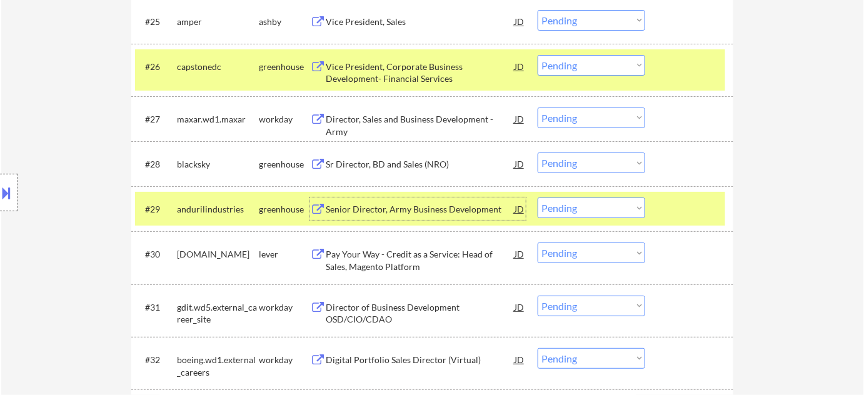
click at [593, 151] on div "#28 blacksky greenhouse Sr Director, BD and Sales (NRO) JD Choose an option... …" at bounding box center [430, 164] width 590 height 34
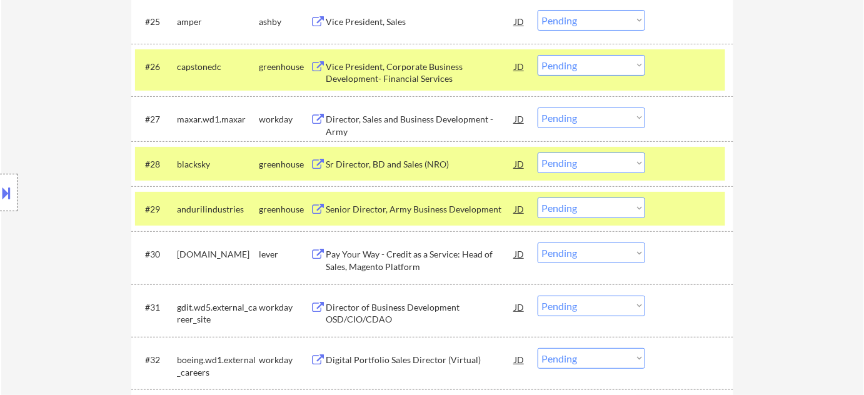
click at [601, 167] on select "Choose an option... Pending Applied Excluded (Questions) Excluded (Expired) Exc…" at bounding box center [592, 163] width 108 height 21
click at [538, 153] on select "Choose an option... Pending Applied Excluded (Questions) Excluded (Expired) Exc…" at bounding box center [592, 163] width 108 height 21
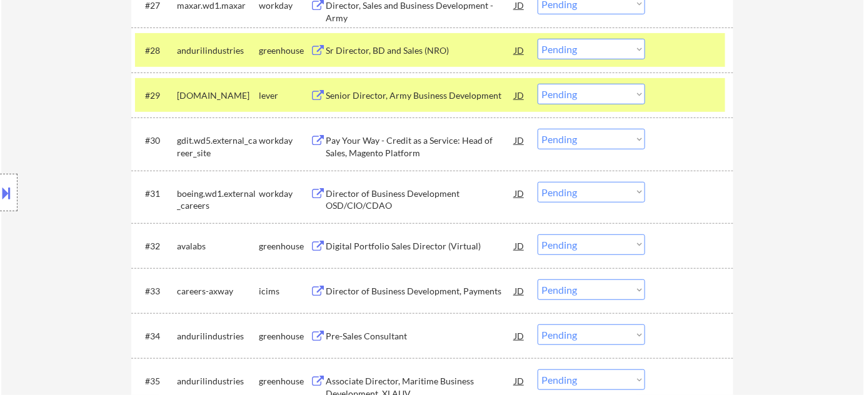
scroll to position [1763, 0]
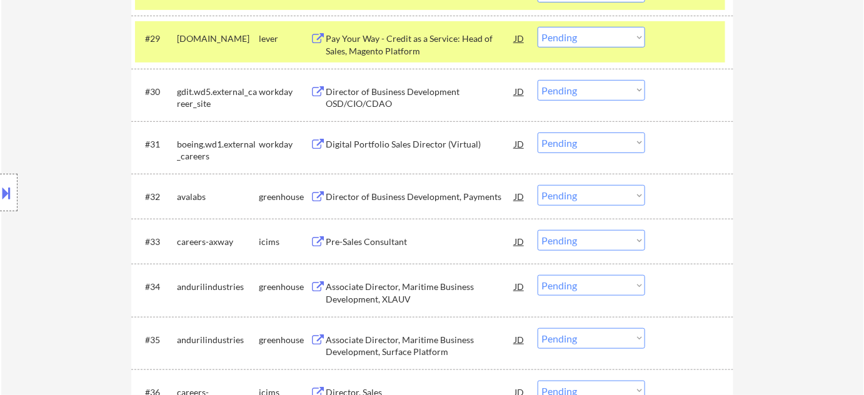
click at [406, 191] on div "Director of Business Development, Payments" at bounding box center [420, 197] width 189 height 13
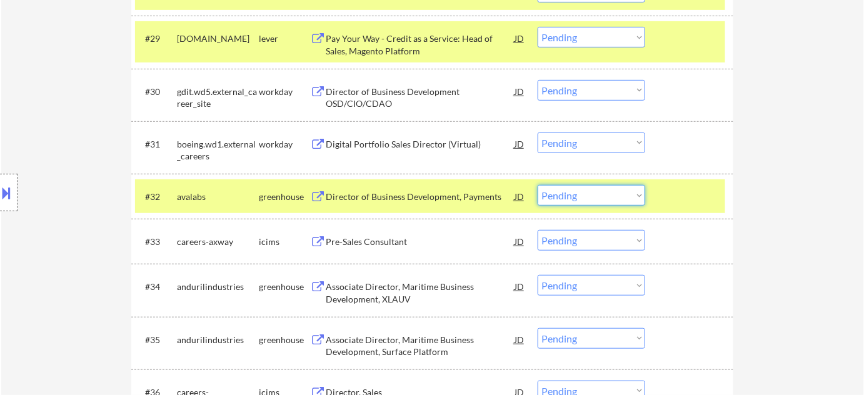
click at [636, 203] on select "Choose an option... Pending Applied Excluded (Questions) Excluded (Expired) Exc…" at bounding box center [592, 195] width 108 height 21
click at [538, 185] on select "Choose an option... Pending Applied Excluded (Questions) Excluded (Expired) Exc…" at bounding box center [592, 195] width 108 height 21
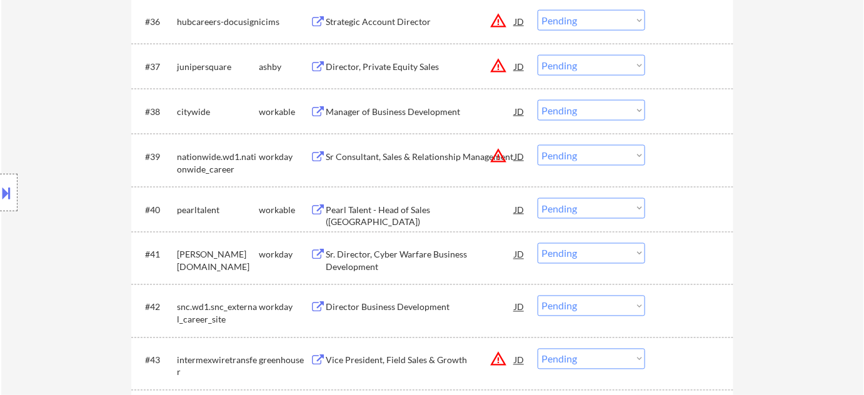
scroll to position [2161, 0]
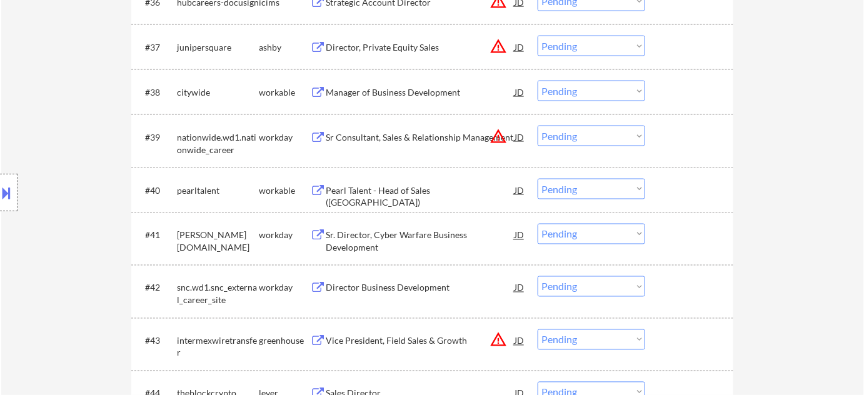
click at [401, 193] on div "Pearl Talent - Head of Sales ([GEOGRAPHIC_DATA])" at bounding box center [420, 197] width 189 height 24
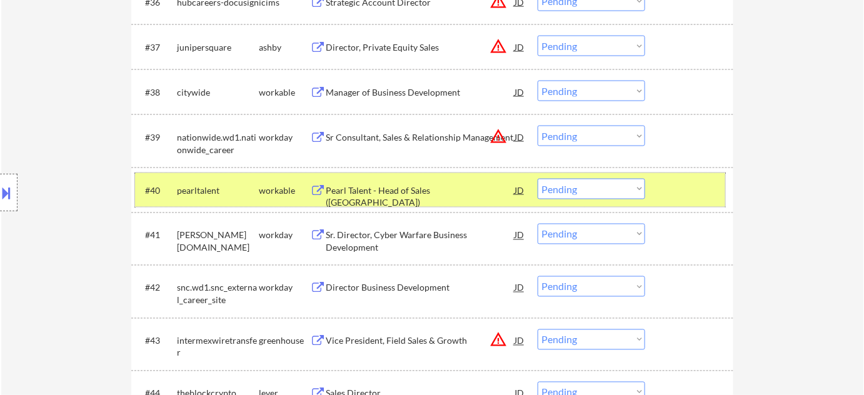
click at [637, 199] on div "#40 pearltalent workable Pearl Talent - Head of Sales ([GEOGRAPHIC_DATA]) JD wa…" at bounding box center [430, 190] width 590 height 34
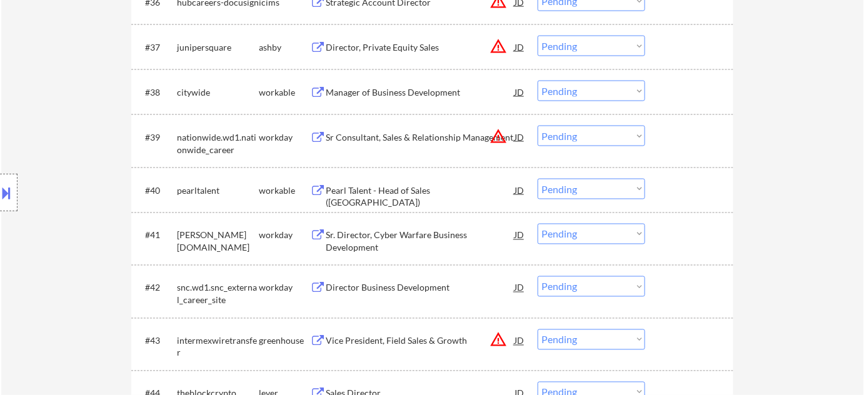
click at [636, 196] on select "Choose an option... Pending Applied Excluded (Questions) Excluded (Expired) Exc…" at bounding box center [592, 189] width 108 height 21
click at [538, 179] on select "Choose an option... Pending Applied Excluded (Questions) Excluded (Expired) Exc…" at bounding box center [592, 189] width 108 height 21
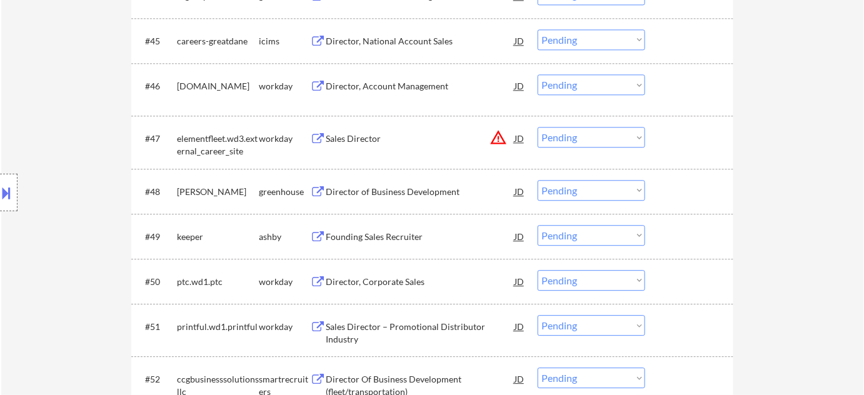
scroll to position [2615, 0]
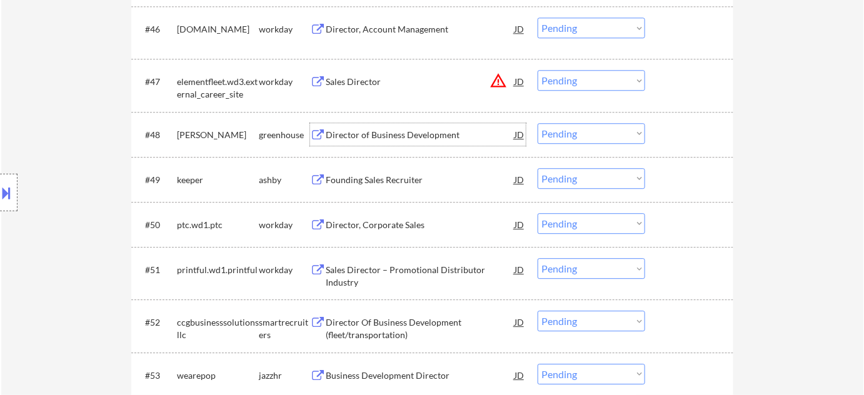
click at [392, 129] on div "Director of Business Development" at bounding box center [420, 135] width 189 height 13
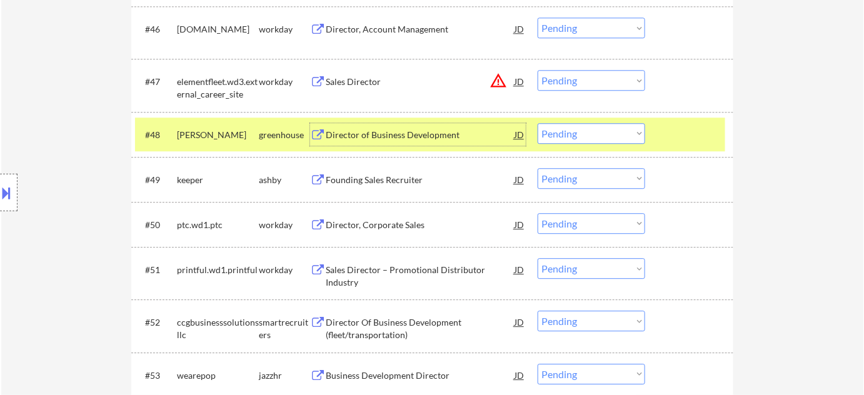
drag, startPoint x: 546, startPoint y: 133, endPoint x: 552, endPoint y: 142, distance: 10.8
click at [547, 134] on select "Choose an option... Pending Applied Excluded (Questions) Excluded (Expired) Exc…" at bounding box center [592, 133] width 108 height 21
click at [538, 123] on select "Choose an option... Pending Applied Excluded (Questions) Excluded (Expired) Exc…" at bounding box center [592, 133] width 108 height 21
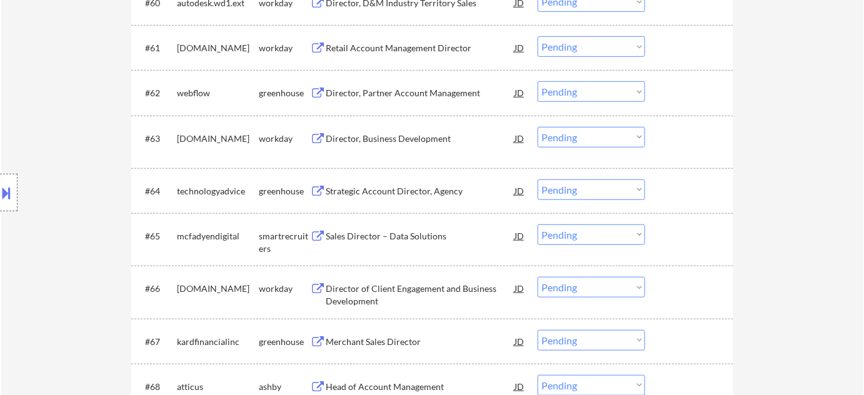
scroll to position [3352, 0]
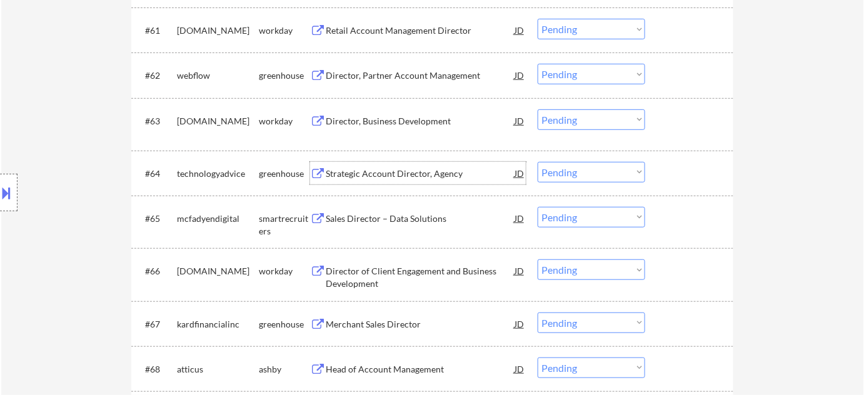
click at [410, 176] on div "Strategic Account Director, Agency" at bounding box center [420, 174] width 189 height 13
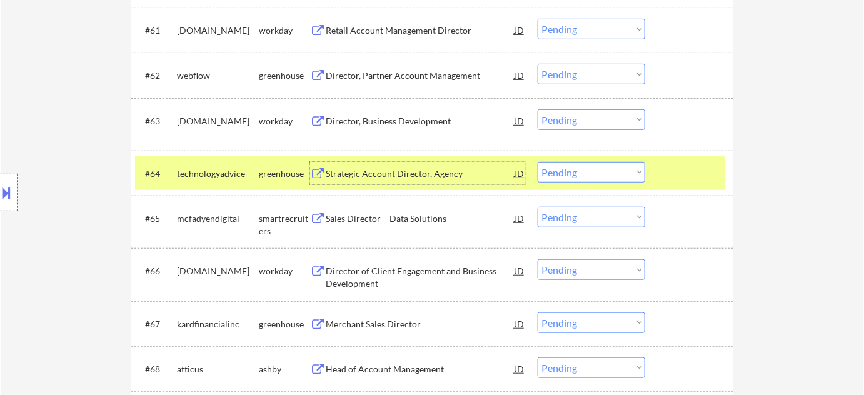
drag, startPoint x: 622, startPoint y: 165, endPoint x: 617, endPoint y: 171, distance: 8.4
click at [622, 165] on select "Choose an option... Pending Applied Excluded (Questions) Excluded (Expired) Exc…" at bounding box center [592, 172] width 108 height 21
click at [538, 162] on select "Choose an option... Pending Applied Excluded (Questions) Excluded (Expired) Exc…" at bounding box center [592, 172] width 108 height 21
click at [422, 224] on div "Sales Director – Data Solutions" at bounding box center [420, 219] width 189 height 13
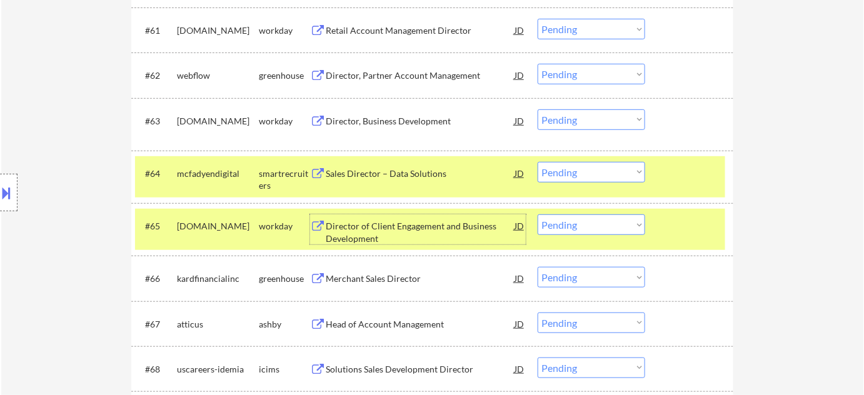
click at [562, 171] on select "Choose an option... Pending Applied Excluded (Questions) Excluded (Expired) Exc…" at bounding box center [592, 172] width 108 height 21
click at [538, 162] on select "Choose an option... Pending Applied Excluded (Questions) Excluded (Expired) Exc…" at bounding box center [592, 172] width 108 height 21
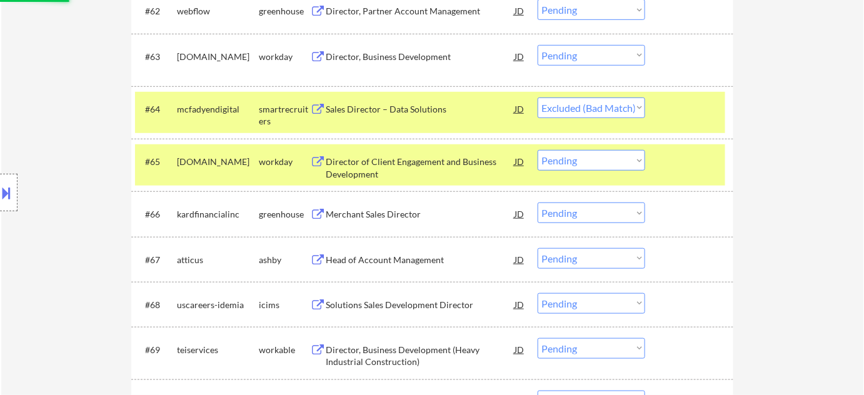
scroll to position [3465, 0]
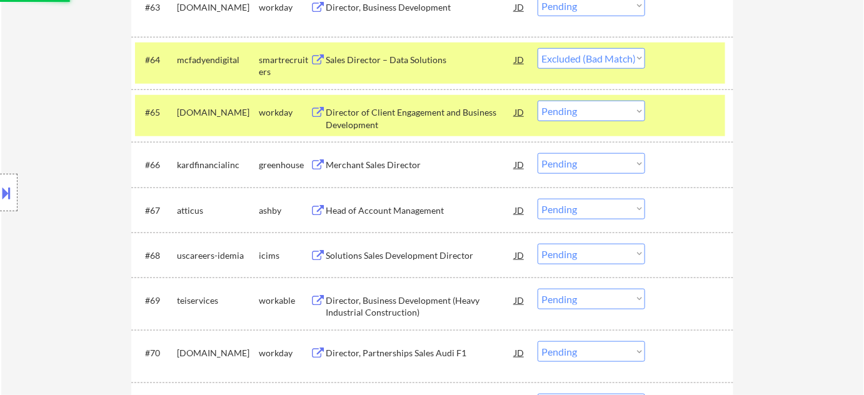
click at [378, 162] on div "Merchant Sales Director" at bounding box center [420, 165] width 189 height 13
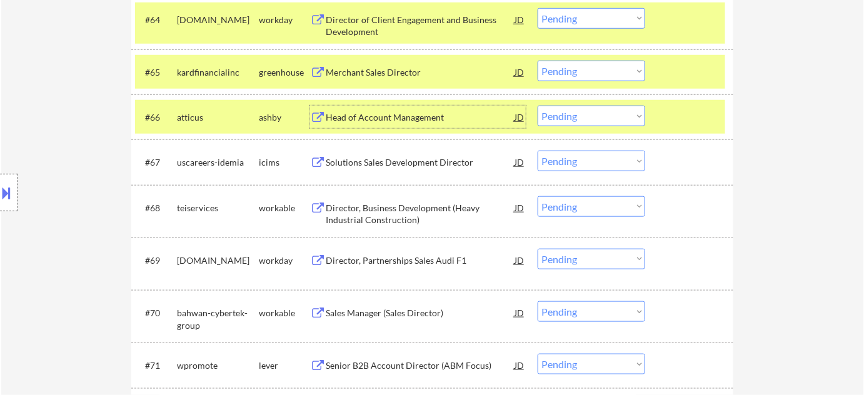
scroll to position [3522, 0]
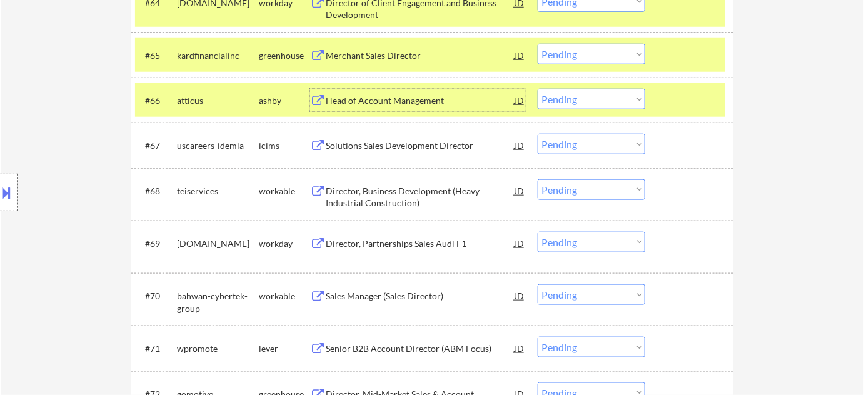
click at [377, 101] on div "Head of Account Management" at bounding box center [420, 100] width 189 height 13
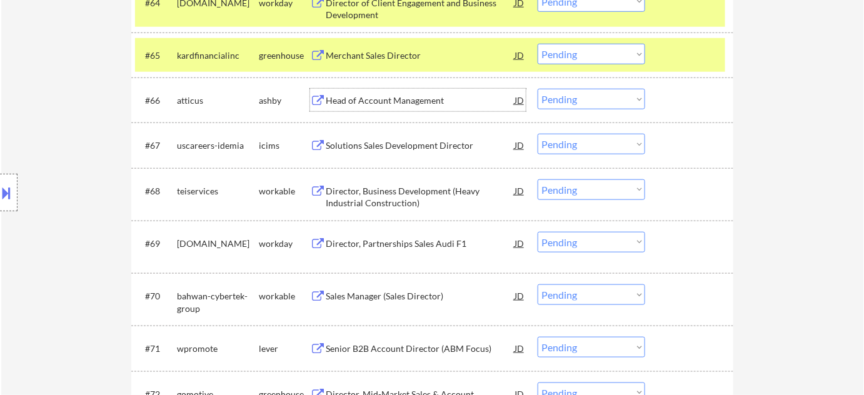
click at [561, 103] on select "Choose an option... Pending Applied Excluded (Questions) Excluded (Expired) Exc…" at bounding box center [592, 99] width 108 height 21
click at [538, 89] on select "Choose an option... Pending Applied Excluded (Questions) Excluded (Expired) Exc…" at bounding box center [592, 99] width 108 height 21
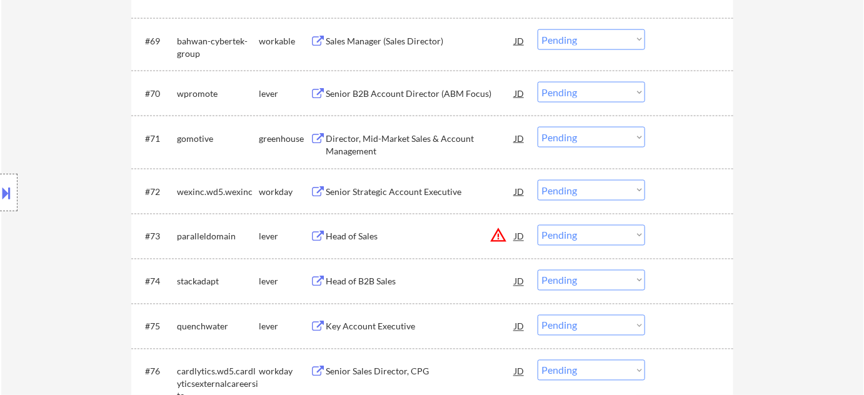
scroll to position [3806, 0]
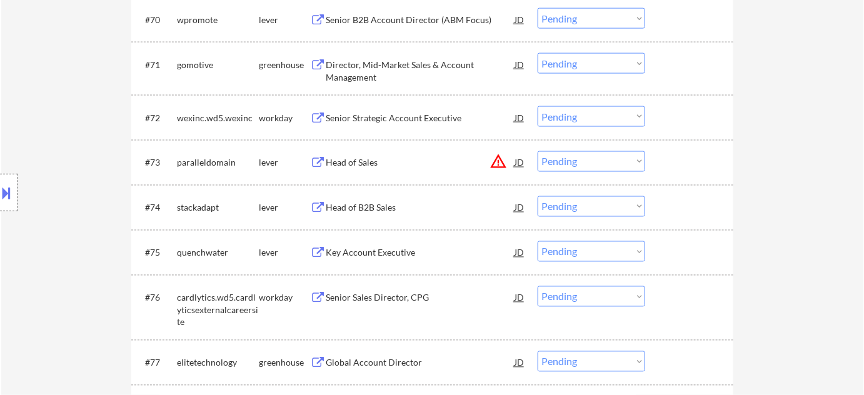
click at [382, 247] on div "Key Account Executive" at bounding box center [420, 253] width 189 height 13
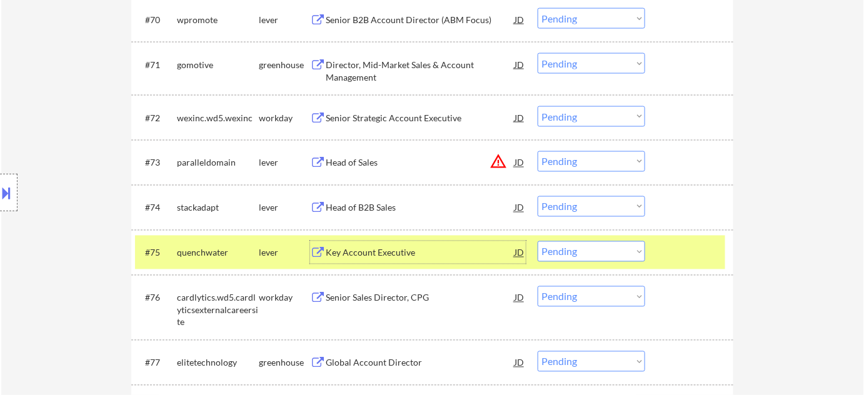
click at [587, 250] on select "Choose an option... Pending Applied Excluded (Questions) Excluded (Expired) Exc…" at bounding box center [592, 251] width 108 height 21
click at [538, 241] on select "Choose an option... Pending Applied Excluded (Questions) Excluded (Expired) Exc…" at bounding box center [592, 251] width 108 height 21
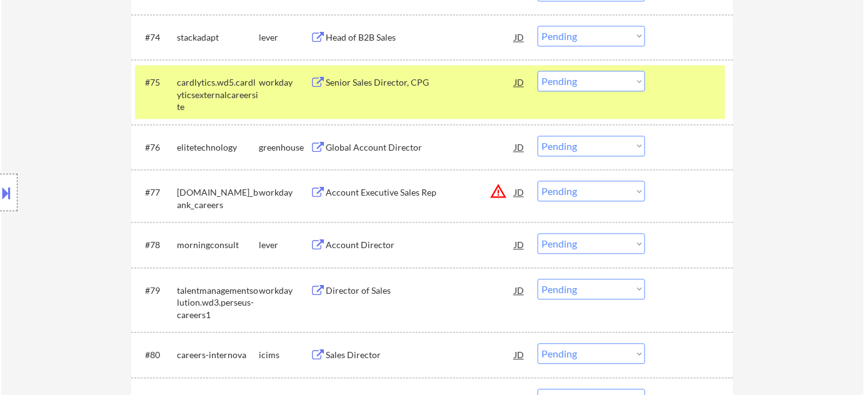
scroll to position [4034, 0]
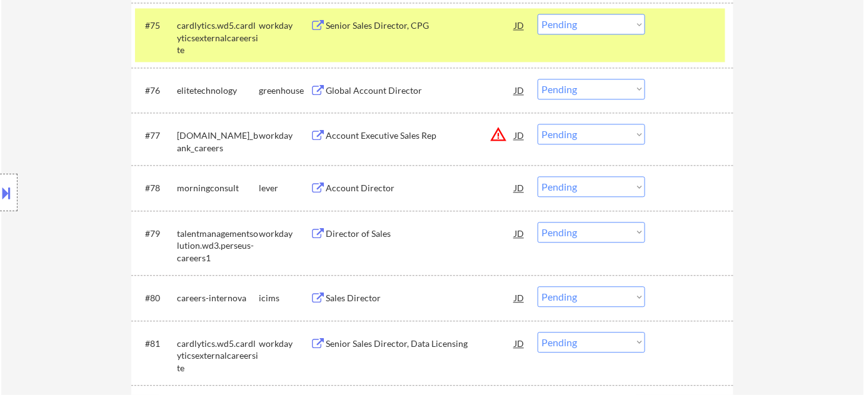
click at [352, 238] on div "Director of Sales" at bounding box center [420, 234] width 189 height 13
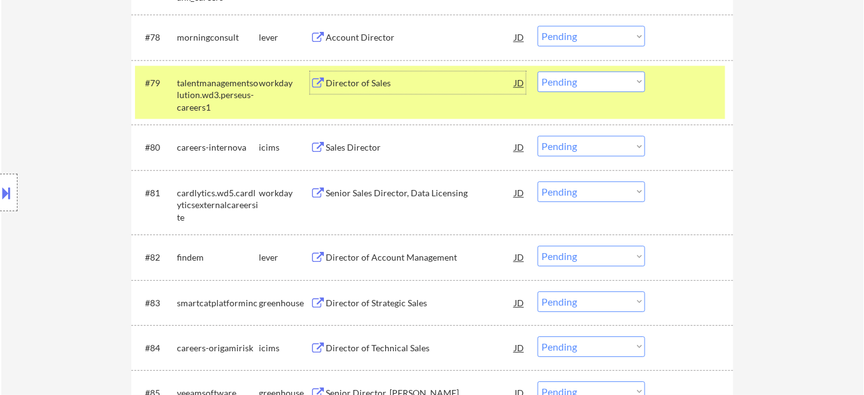
scroll to position [4205, 0]
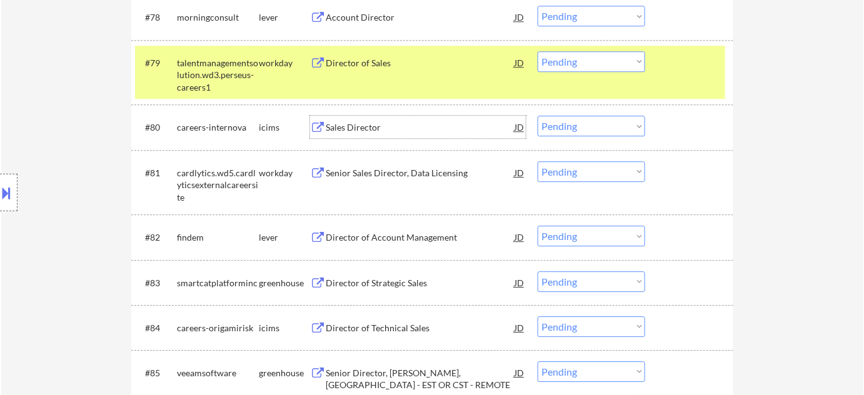
click at [350, 128] on div "Sales Director" at bounding box center [420, 127] width 189 height 13
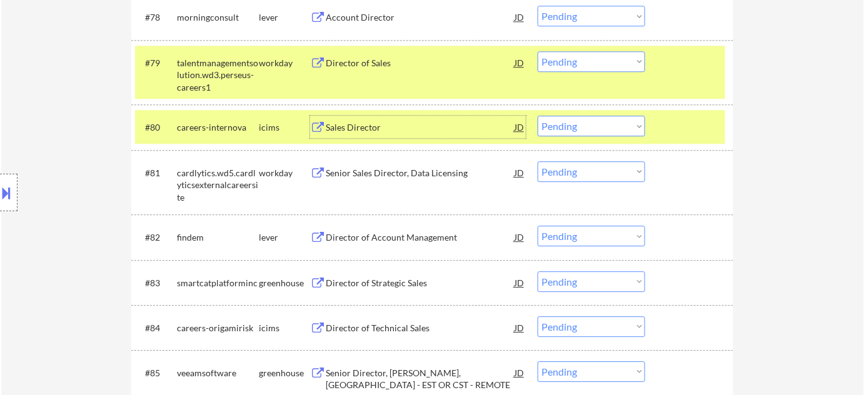
click at [607, 58] on select "Choose an option... Pending Applied Excluded (Questions) Excluded (Expired) Exc…" at bounding box center [592, 61] width 108 height 21
click at [538, 51] on select "Choose an option... Pending Applied Excluded (Questions) Excluded (Expired) Exc…" at bounding box center [592, 61] width 108 height 21
